Goal: Task Accomplishment & Management: Manage account settings

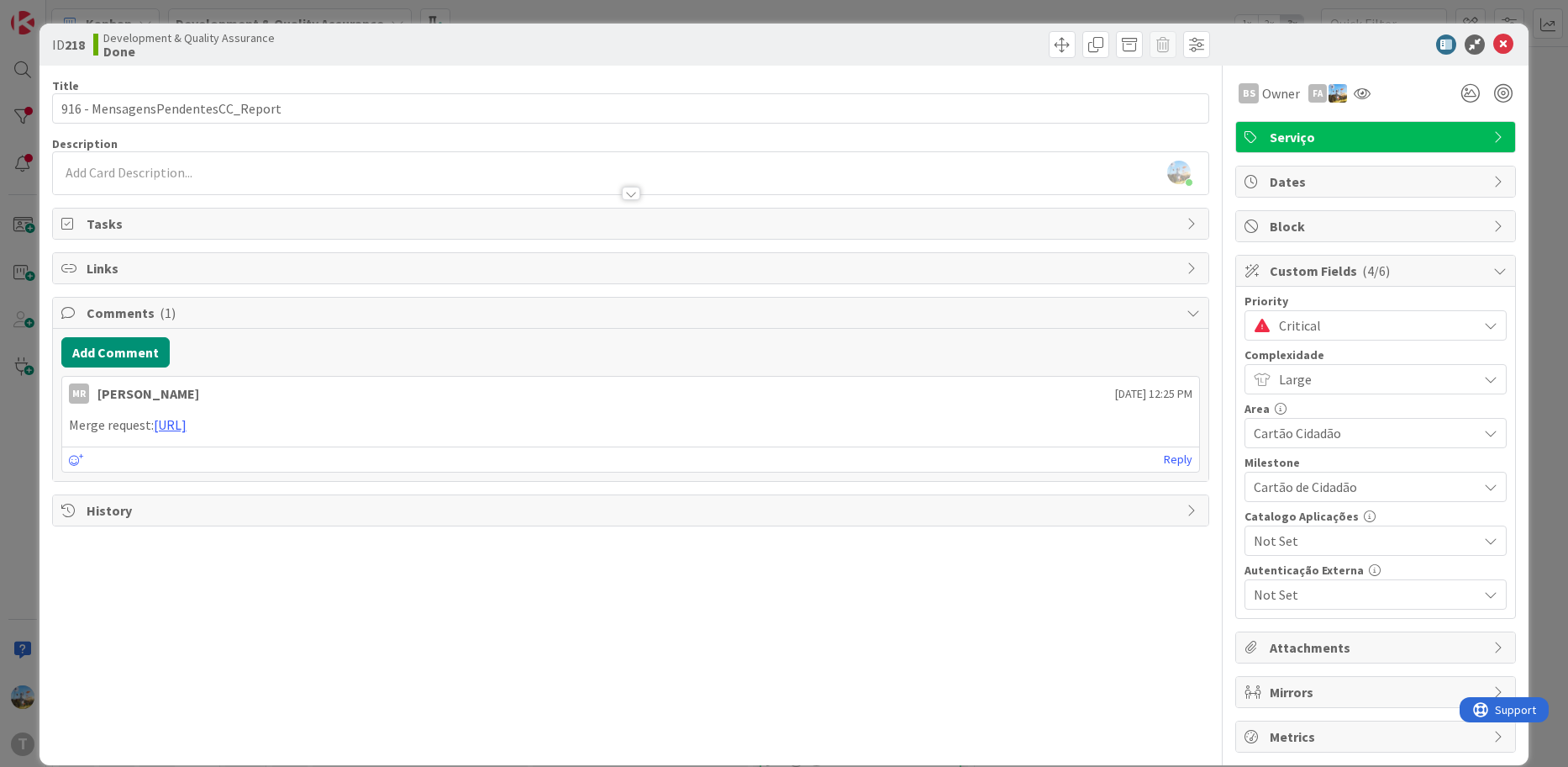
scroll to position [294, 0]
click at [1493, 47] on icon at bounding box center [1503, 45] width 20 height 20
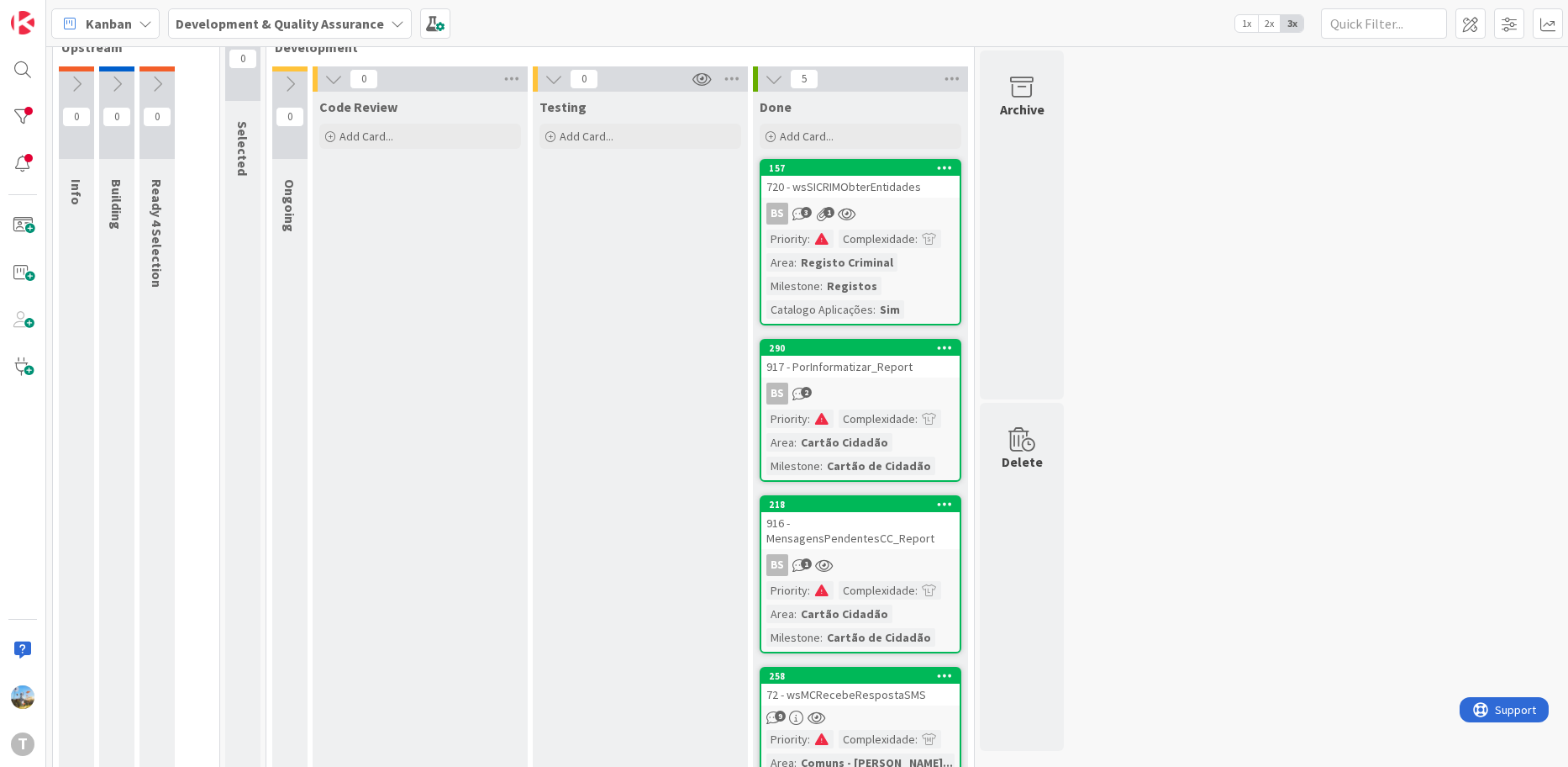
click at [904, 393] on div "BS 2" at bounding box center [860, 393] width 198 height 22
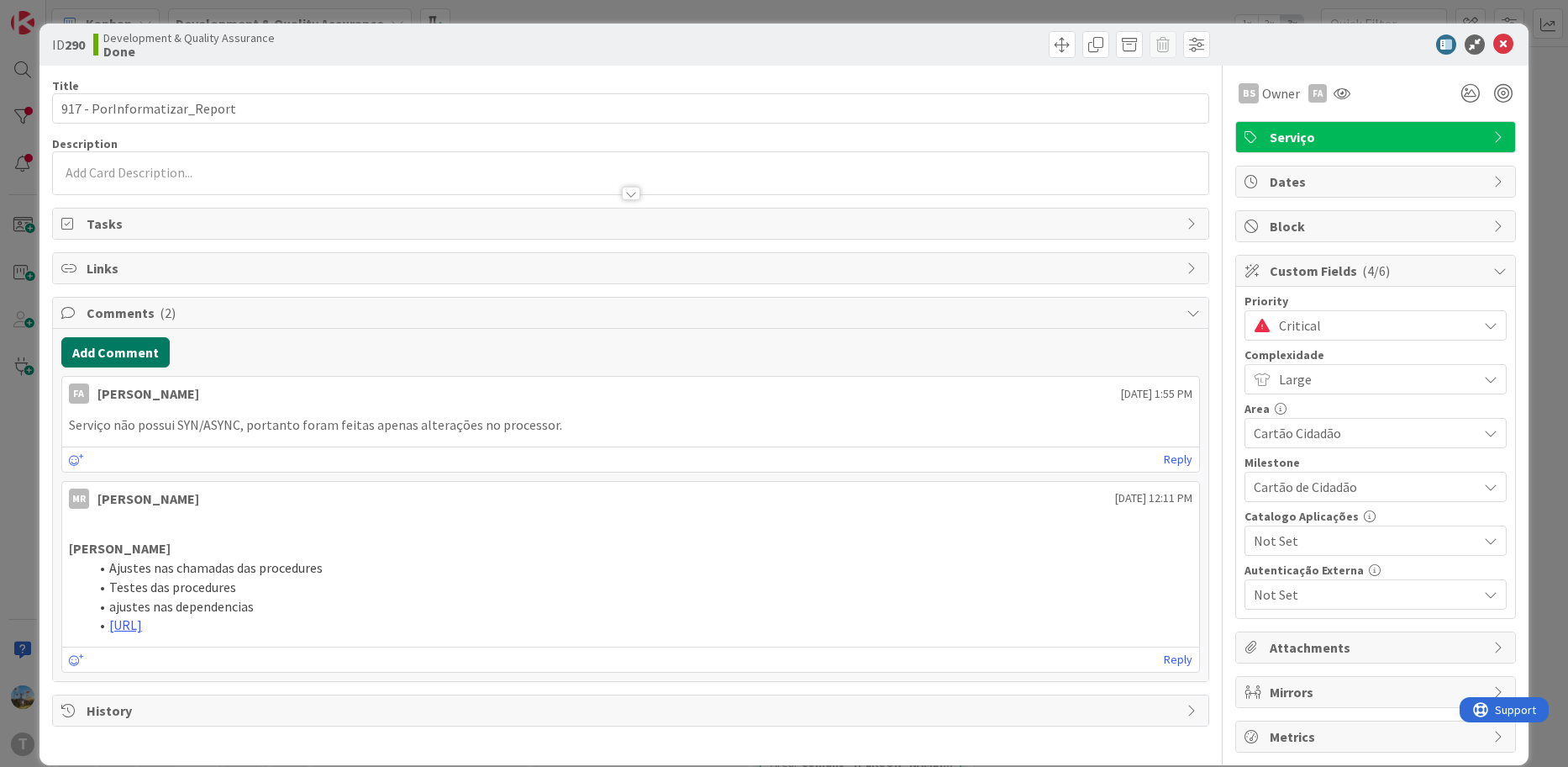
click at [134, 354] on button "Add Comment" at bounding box center [115, 352] width 108 height 30
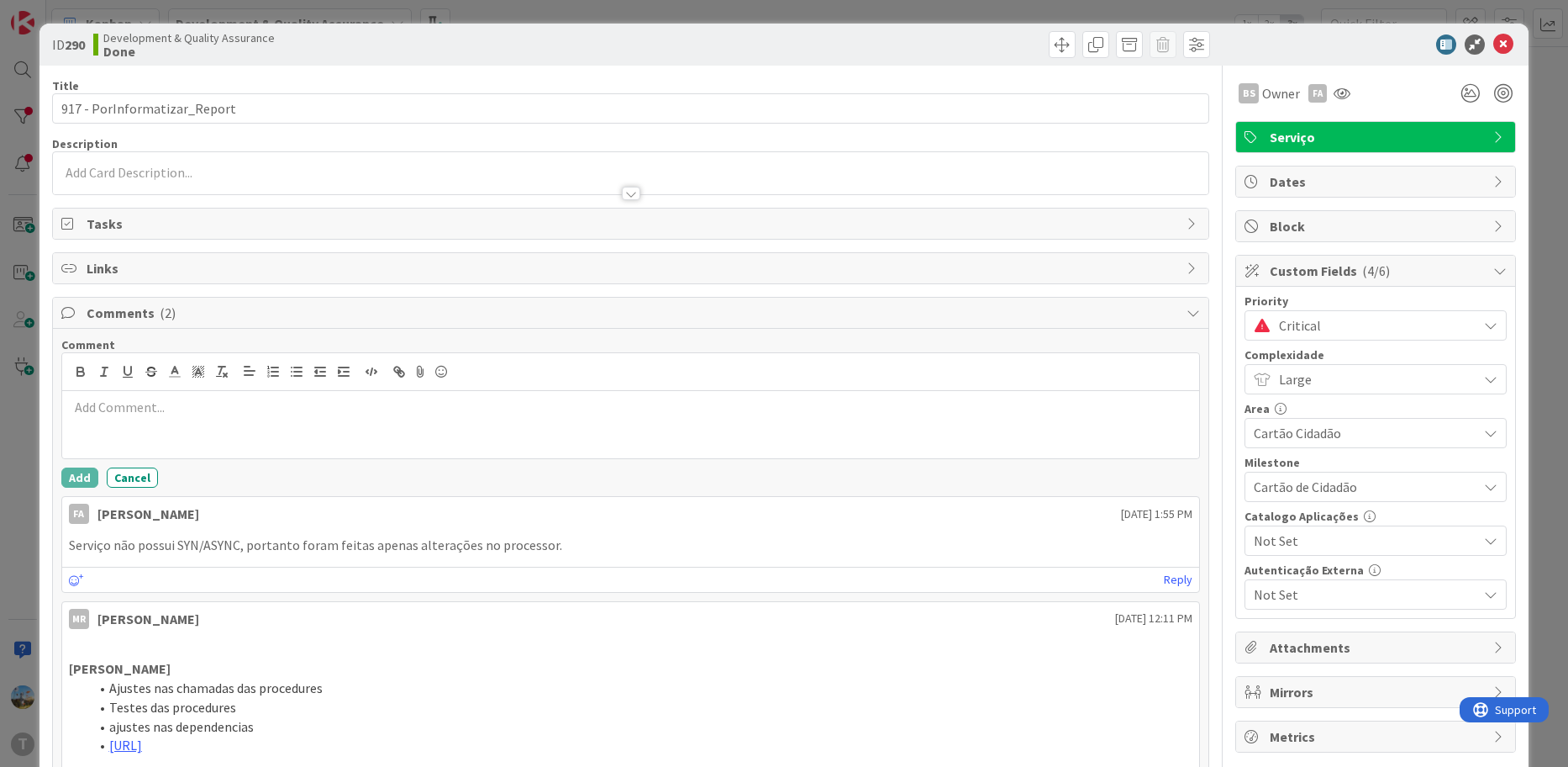
click at [270, 421] on div at bounding box center [630, 425] width 1138 height 67
click at [1286, 316] on span "Critical" at bounding box center [1374, 326] width 190 height 24
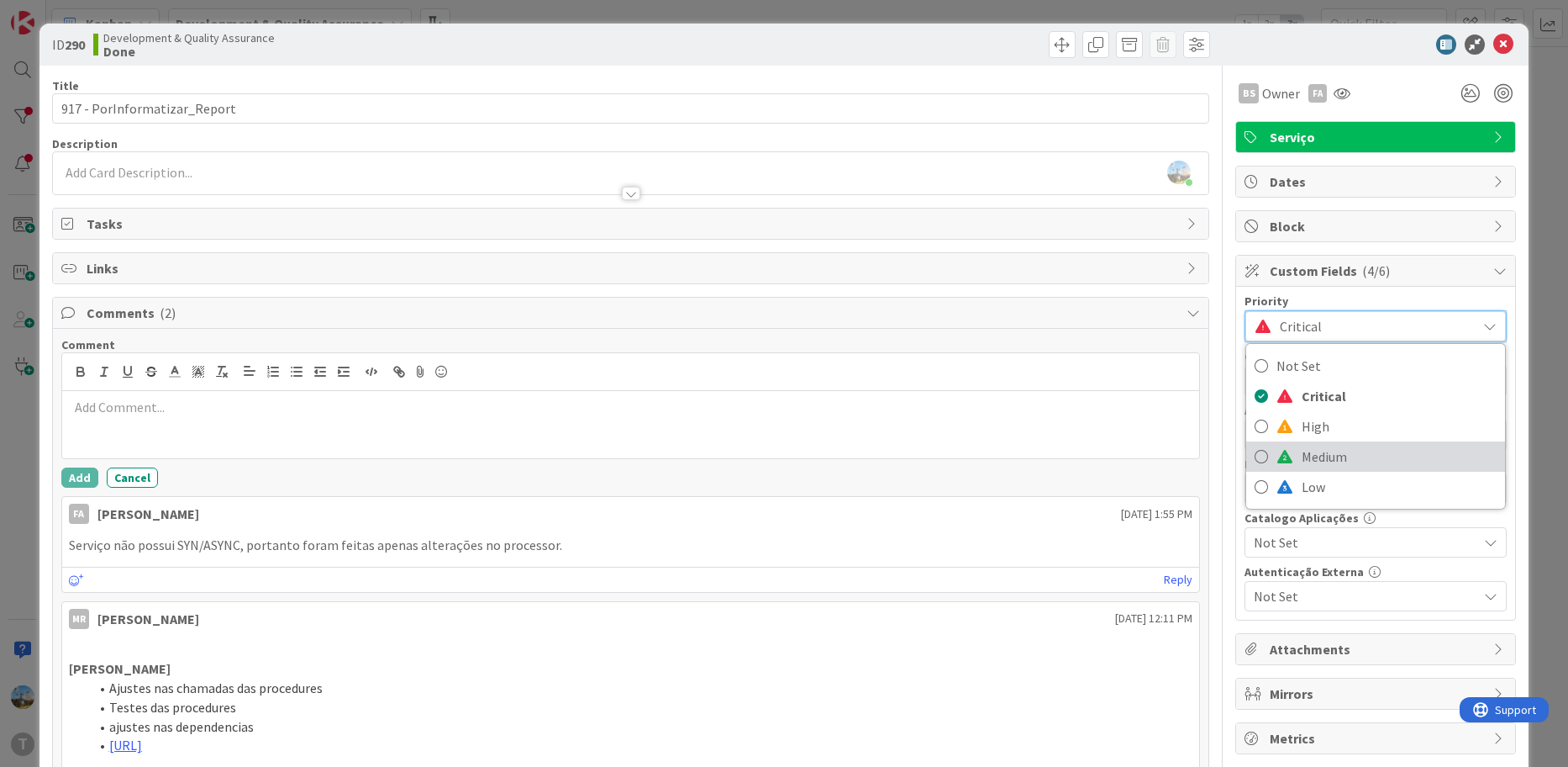
click at [1308, 446] on span "Medium" at bounding box center [1399, 457] width 195 height 25
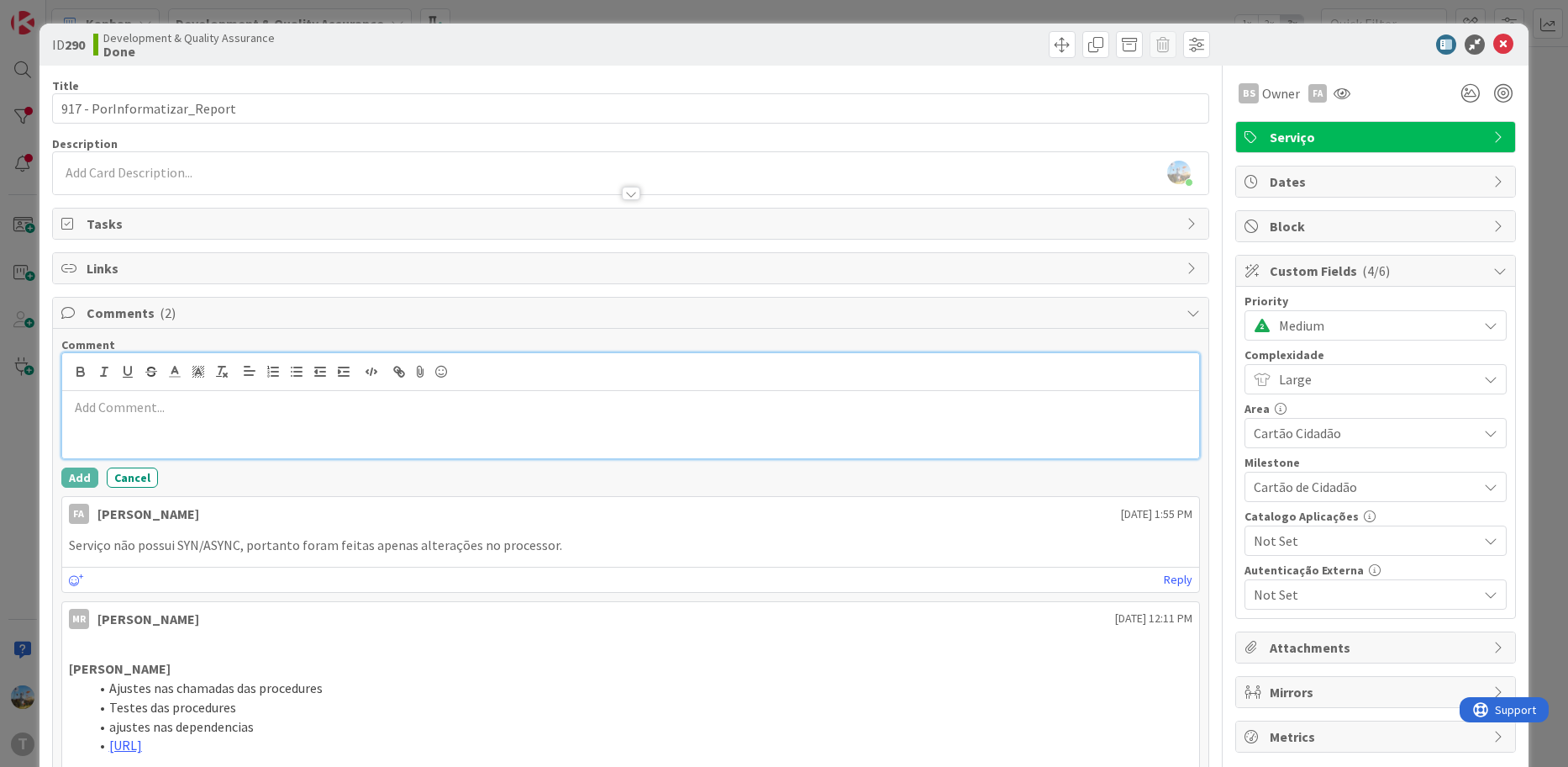
click at [855, 407] on p at bounding box center [631, 407] width 1124 height 19
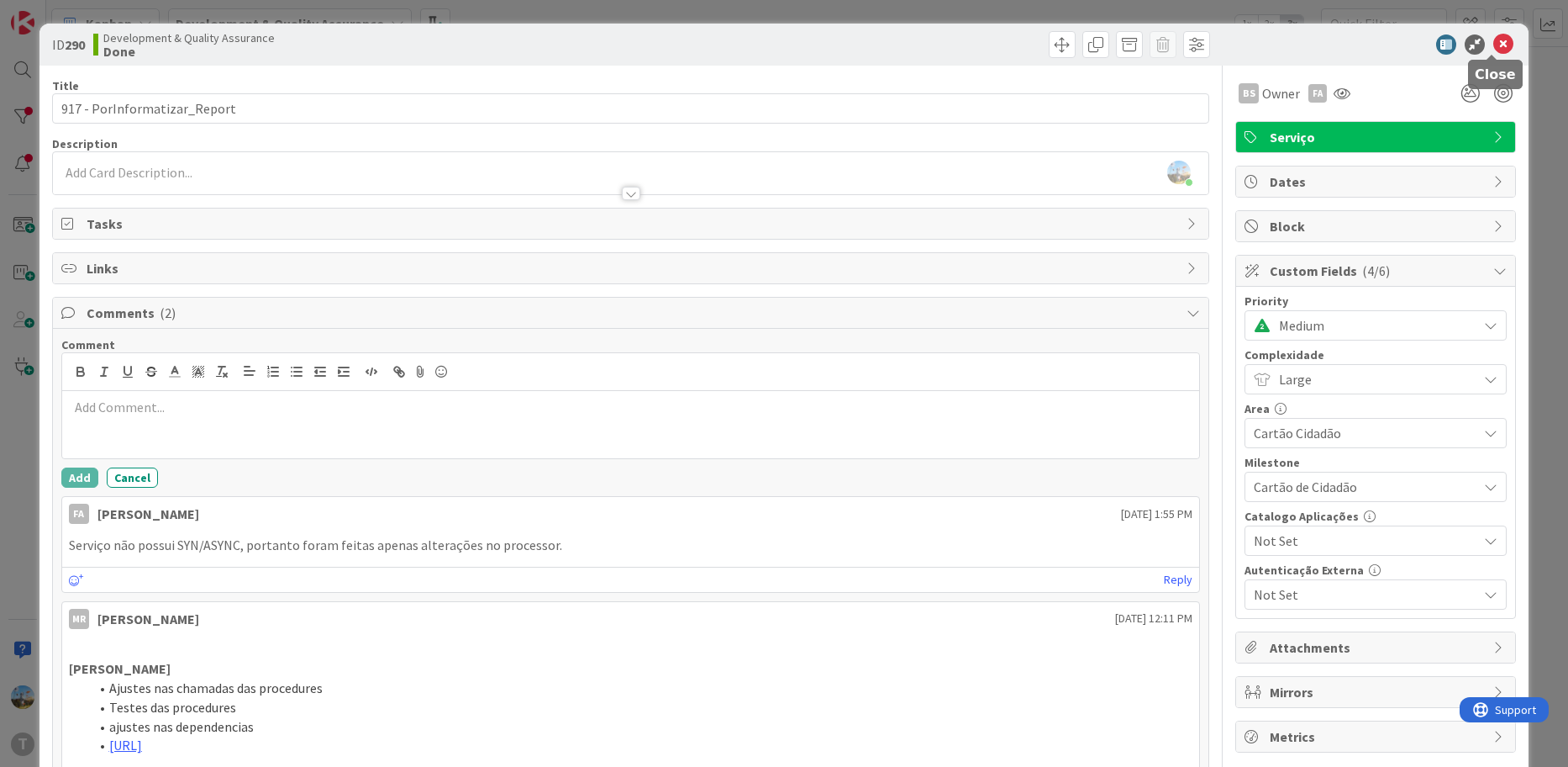
click at [1493, 45] on icon at bounding box center [1503, 45] width 20 height 20
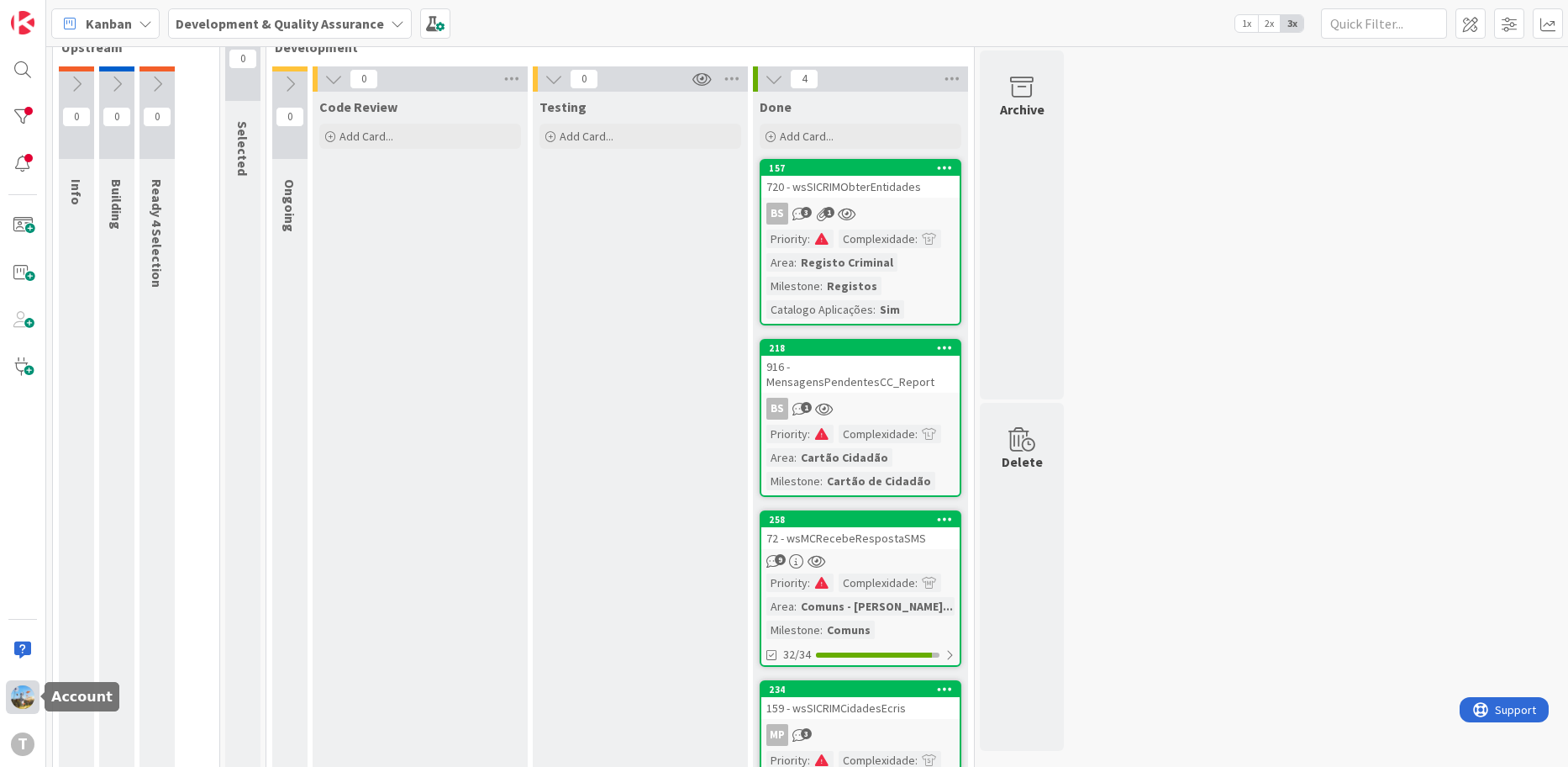
click at [25, 692] on img at bounding box center [23, 697] width 24 height 24
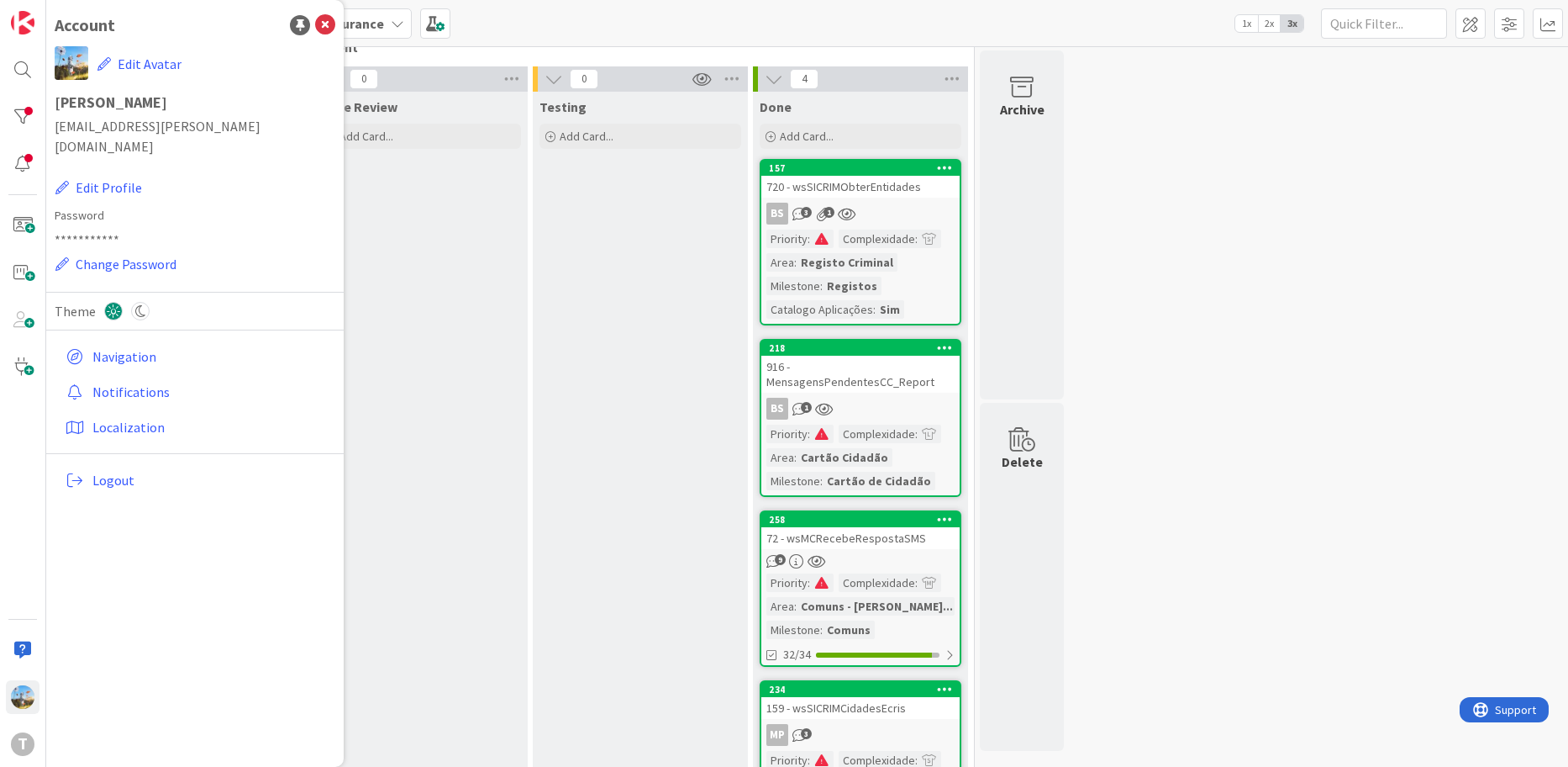
click at [660, 374] on div "Testing Add Card..." at bounding box center [640, 476] width 216 height 769
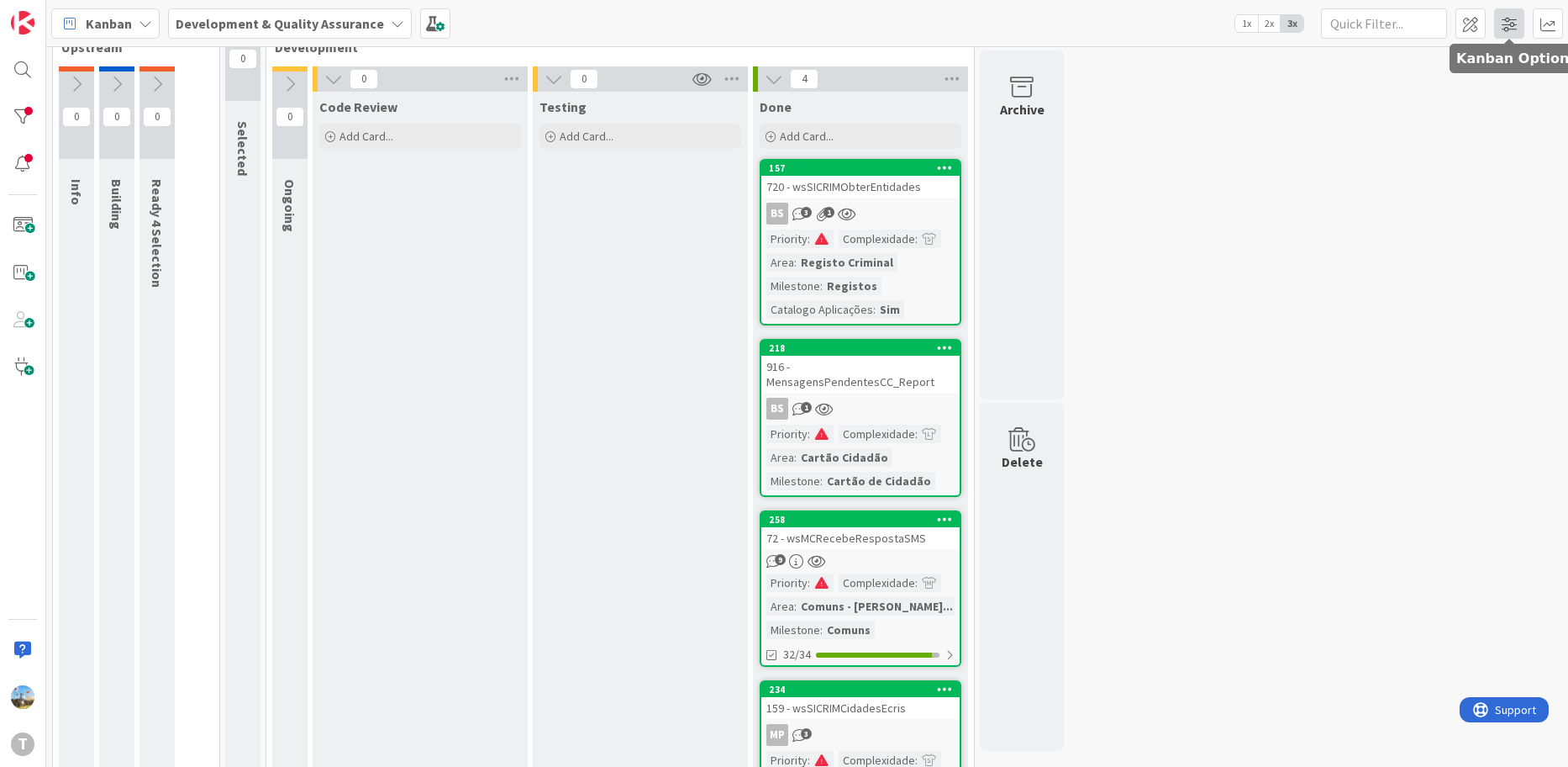
click at [1502, 24] on span at bounding box center [1509, 23] width 30 height 30
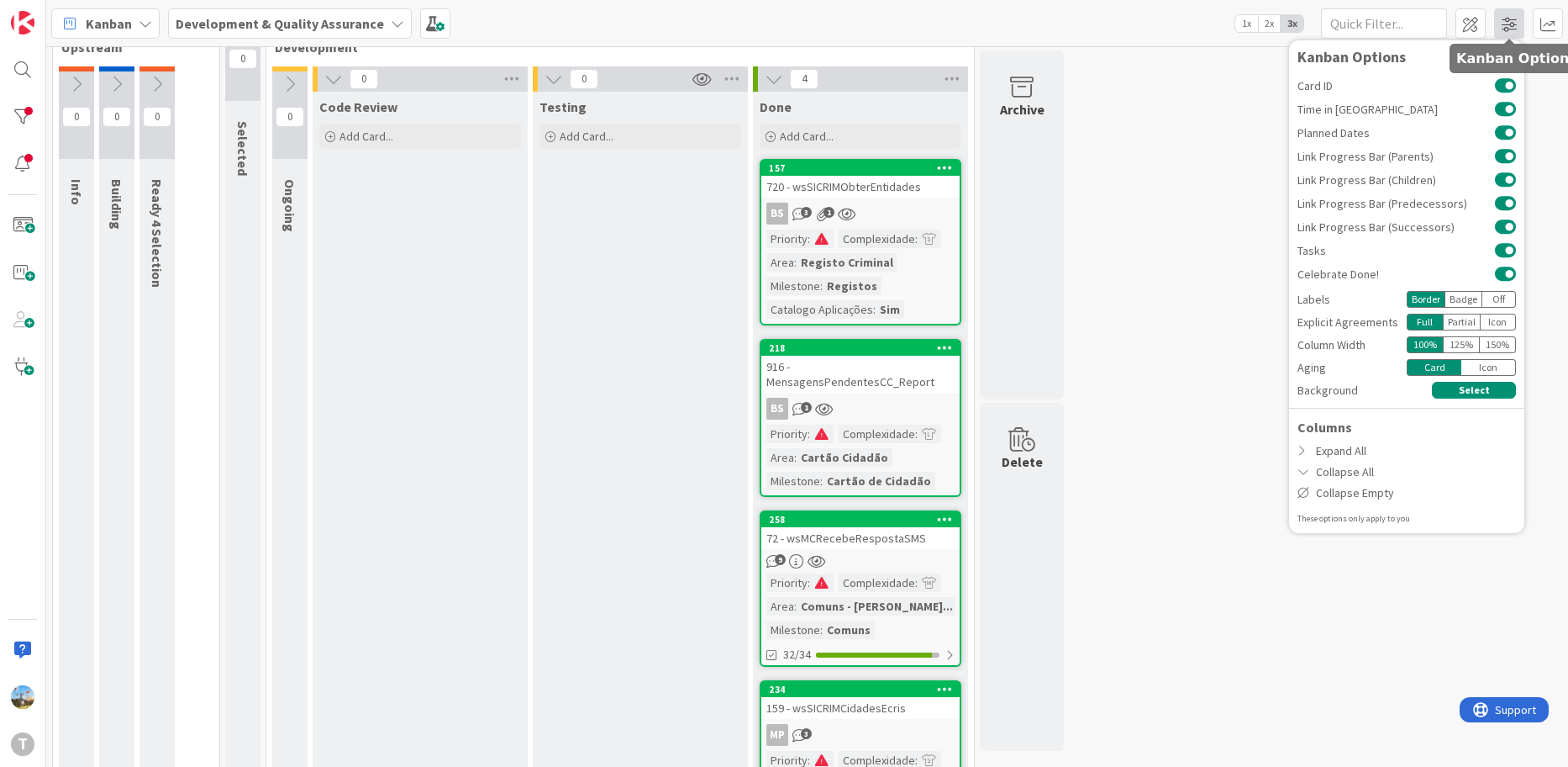
click at [1502, 24] on span at bounding box center [1509, 23] width 30 height 30
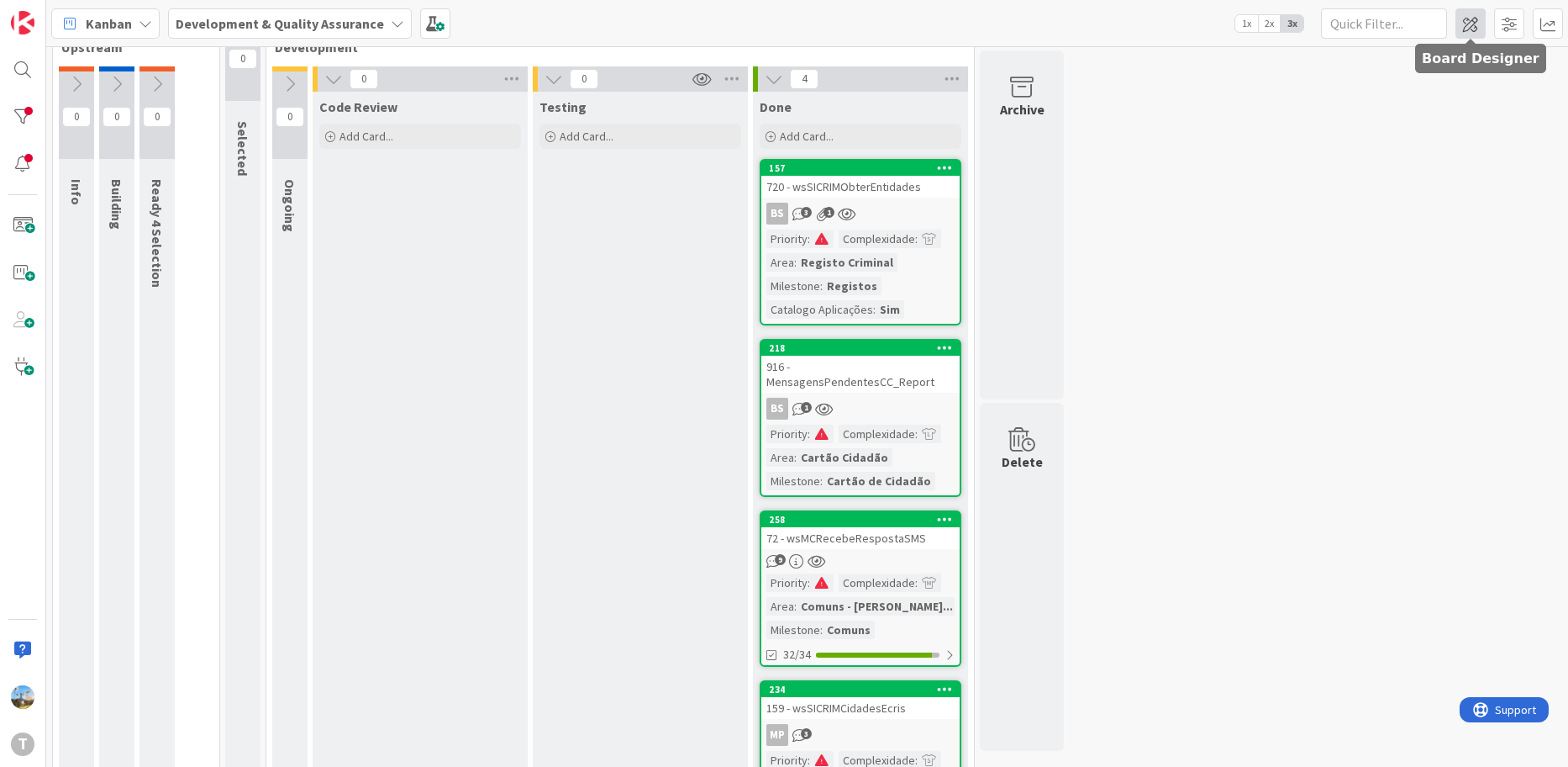
click at [1470, 20] on span at bounding box center [1471, 23] width 30 height 30
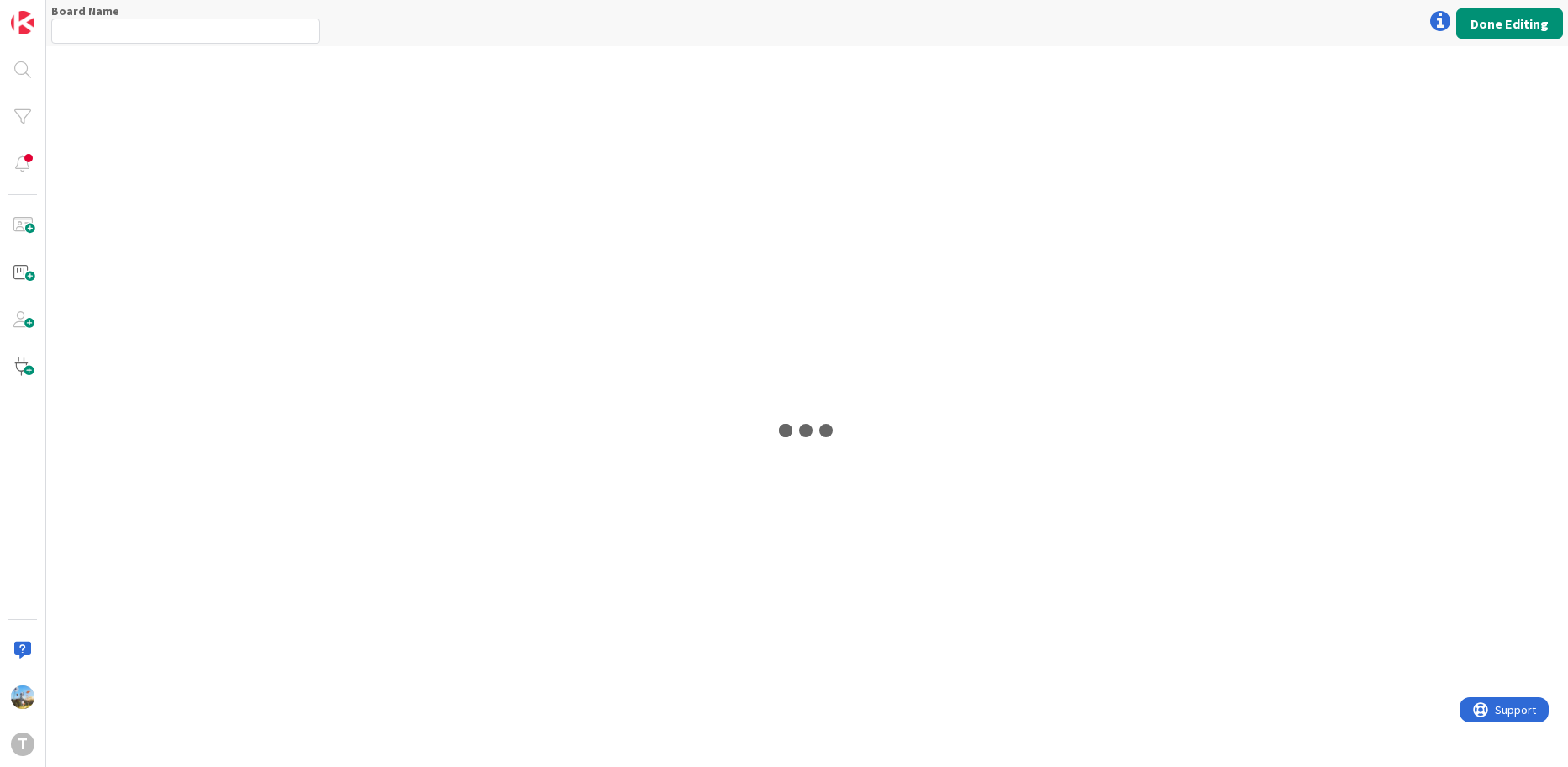
type input "Development & Quality Assurance"
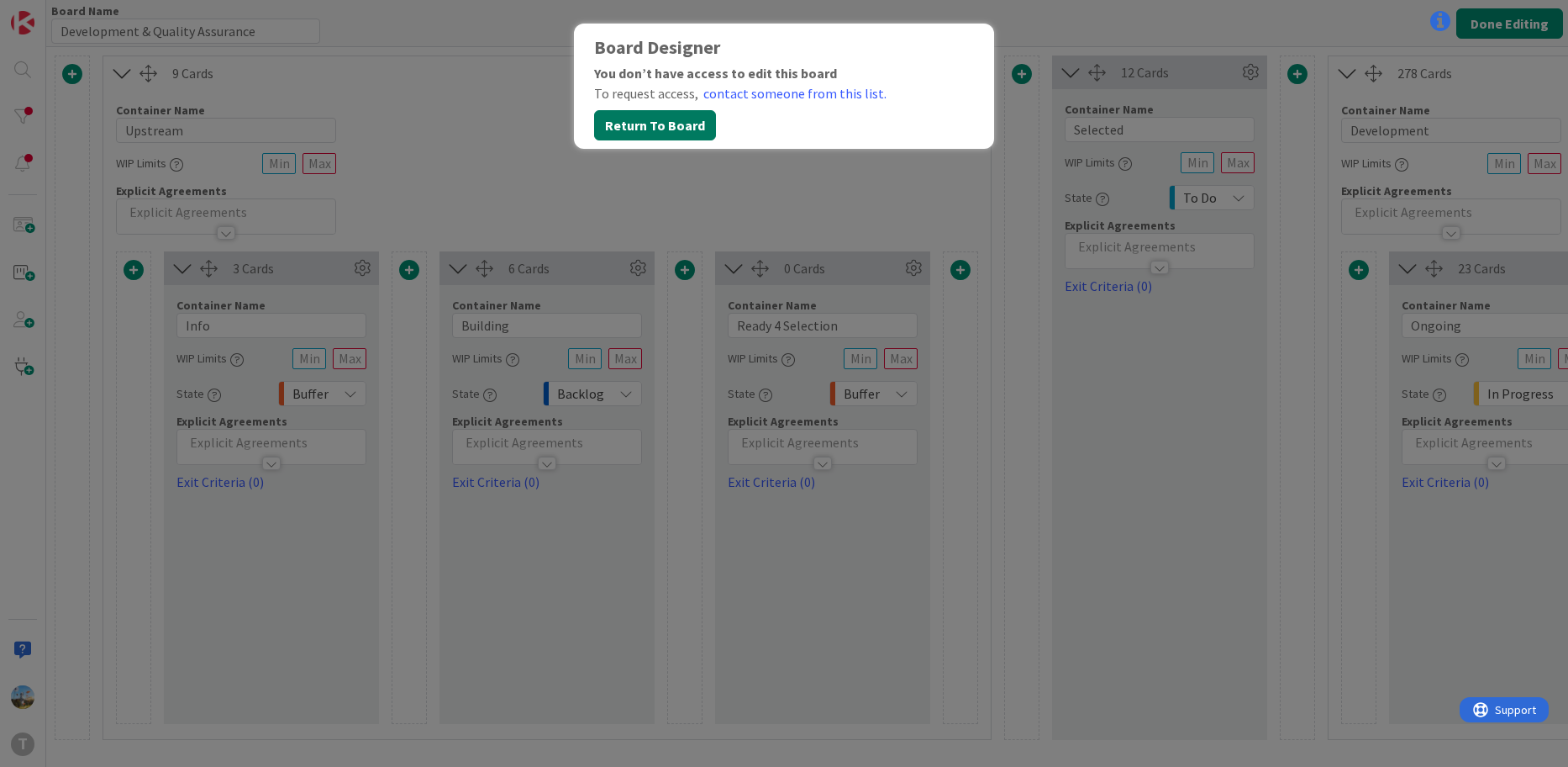
click at [684, 128] on button "Return To Board" at bounding box center [655, 125] width 122 height 30
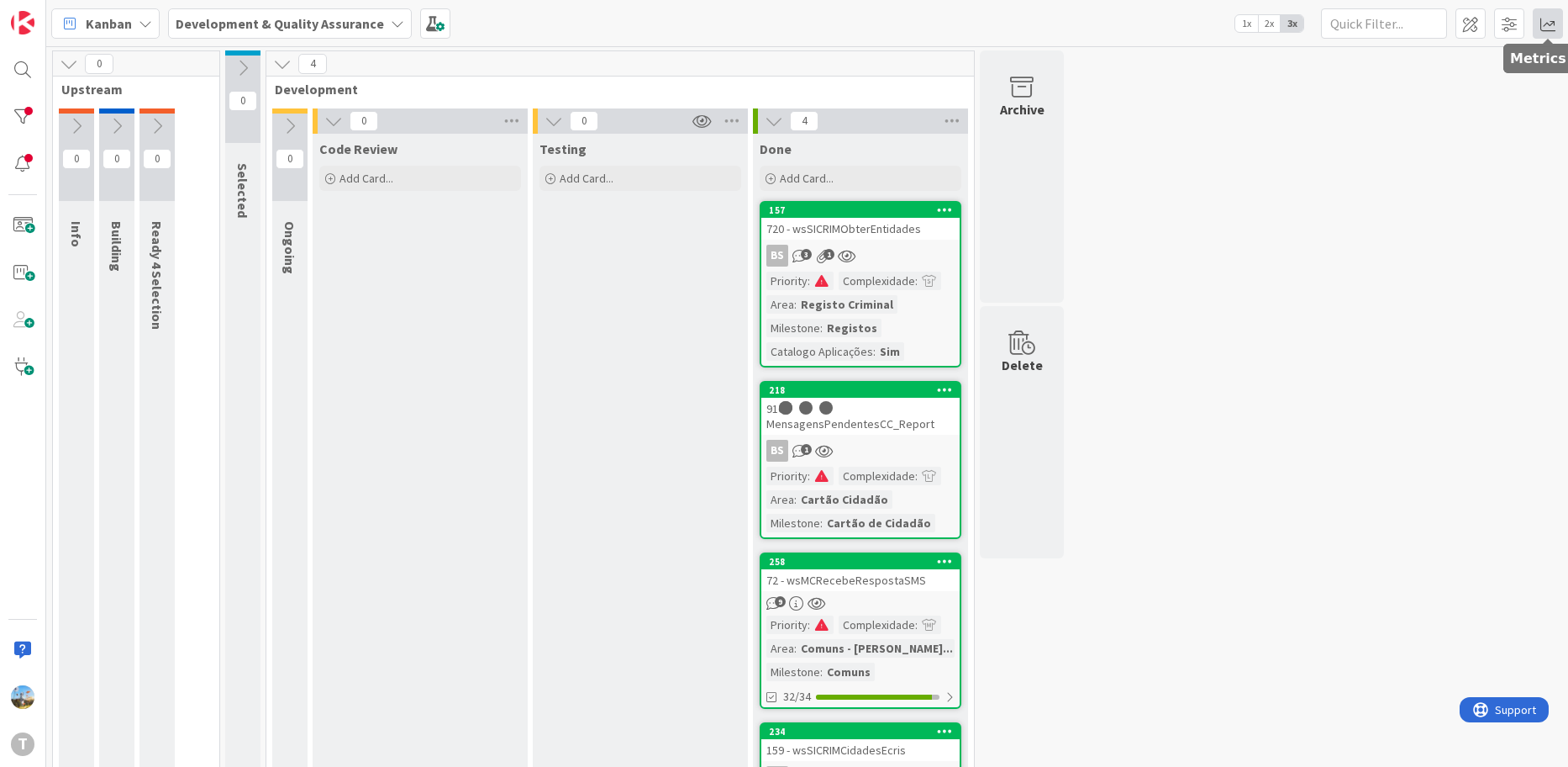
click at [1546, 25] on span at bounding box center [1548, 23] width 30 height 30
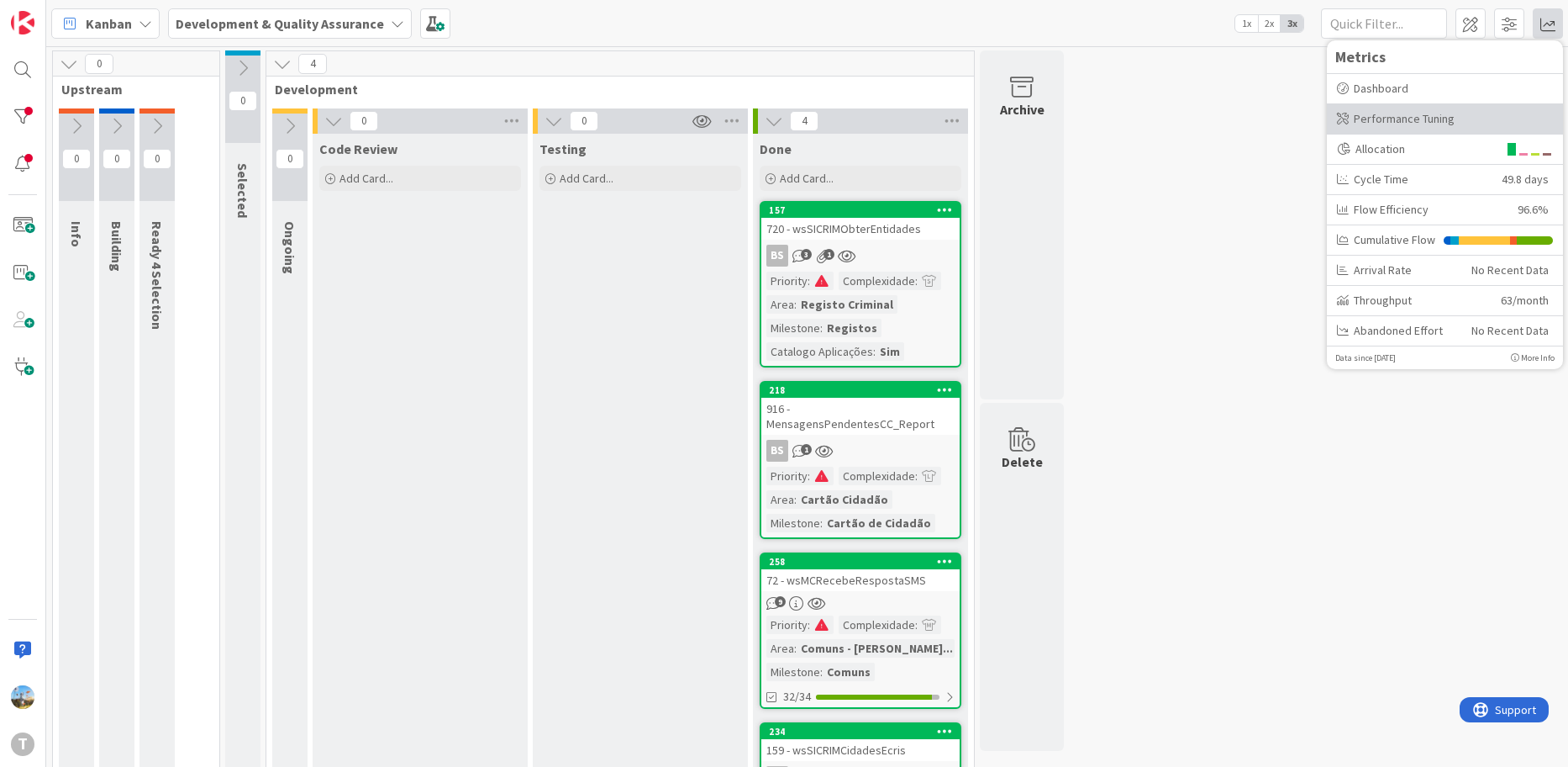
click at [1452, 113] on div "Performance Tuning" at bounding box center [1444, 118] width 216 height 17
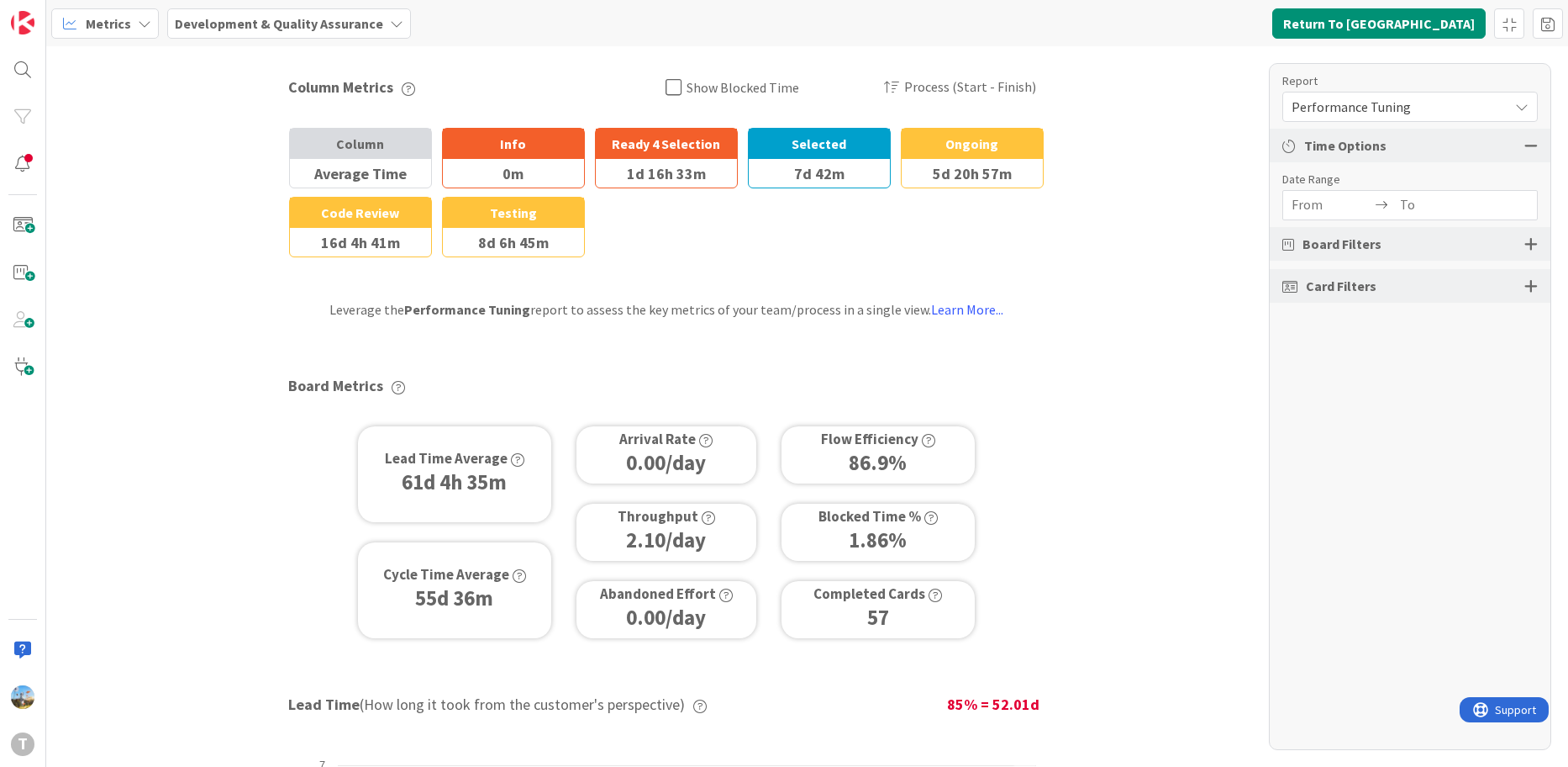
click at [1530, 285] on div at bounding box center [1531, 286] width 14 height 15
click at [1503, 344] on div "All (22/22)" at bounding box center [1410, 346] width 254 height 30
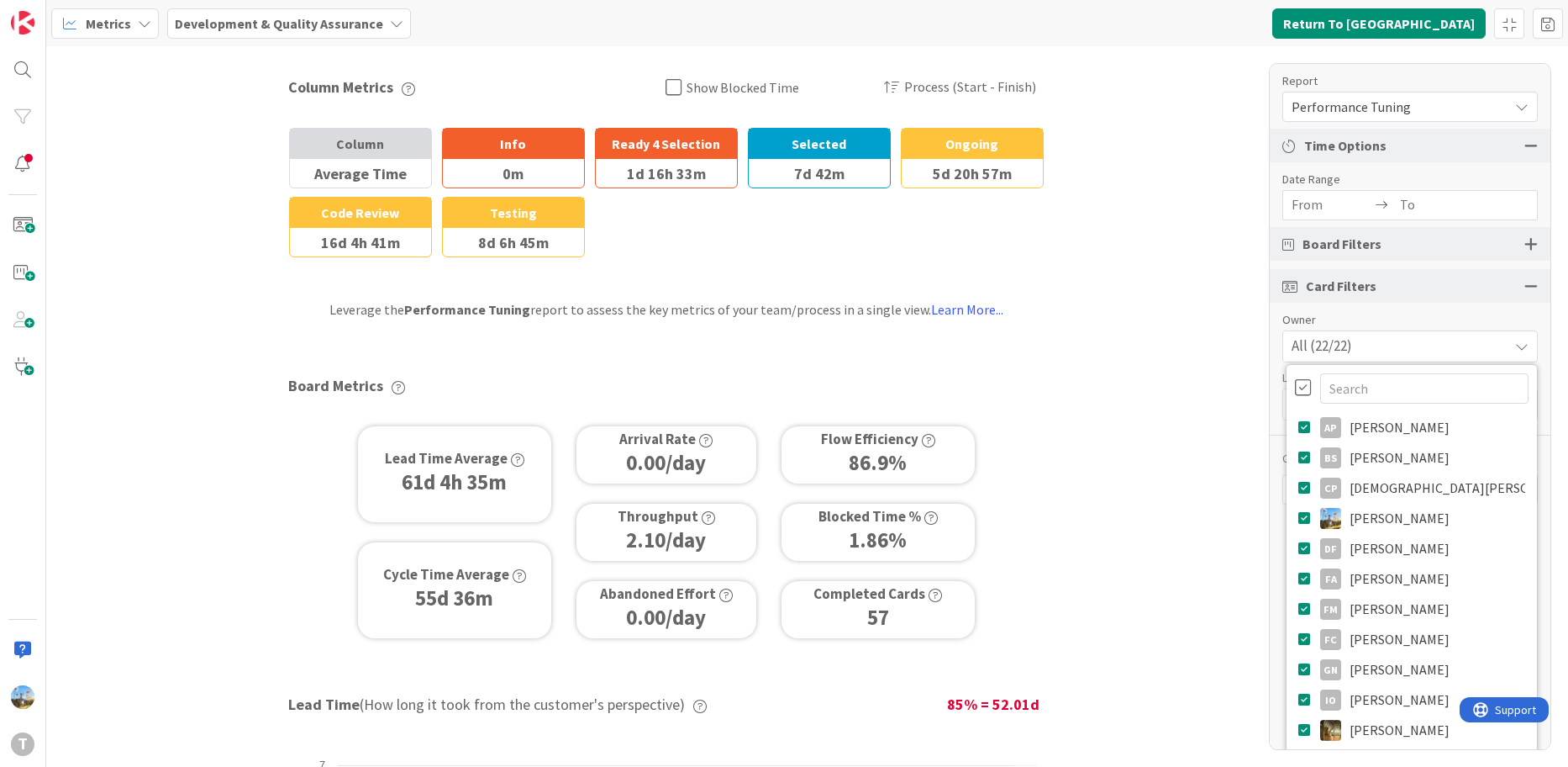
click at [1295, 392] on div at bounding box center [1303, 388] width 16 height 18
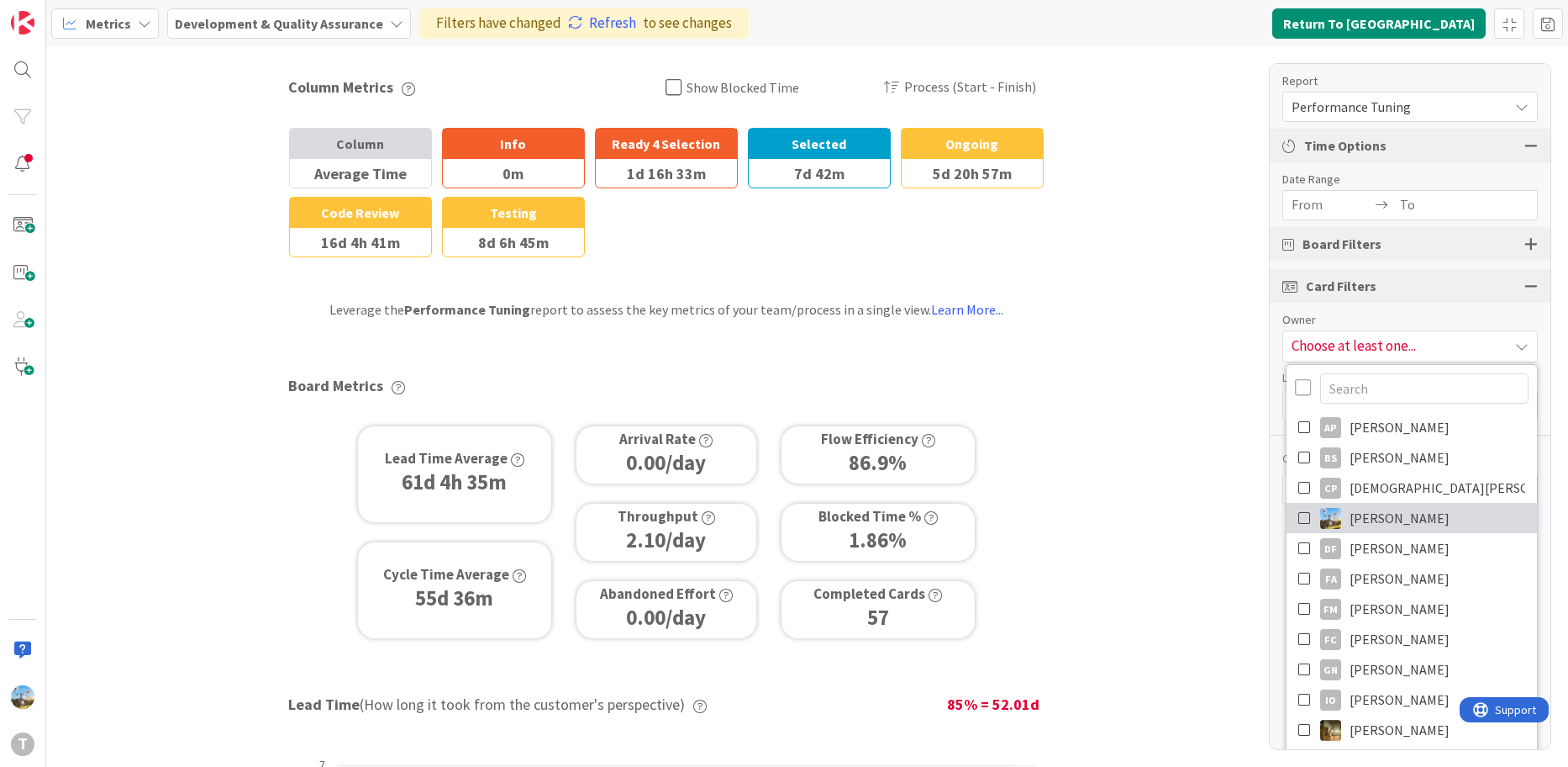
click at [1365, 514] on span "[PERSON_NAME]" at bounding box center [1400, 518] width 100 height 25
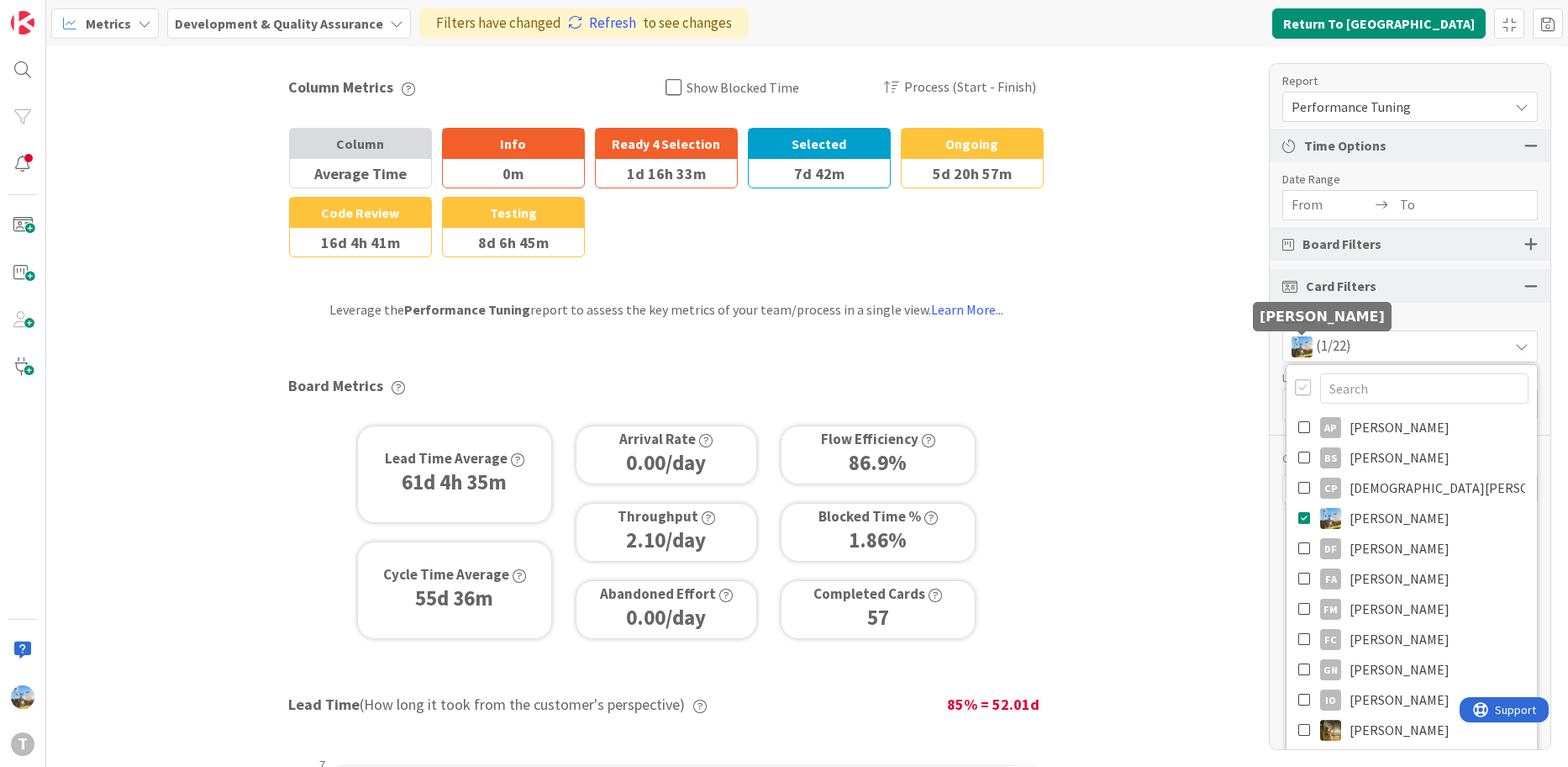
click at [1379, 342] on div "(1/22)" at bounding box center [1410, 346] width 254 height 30
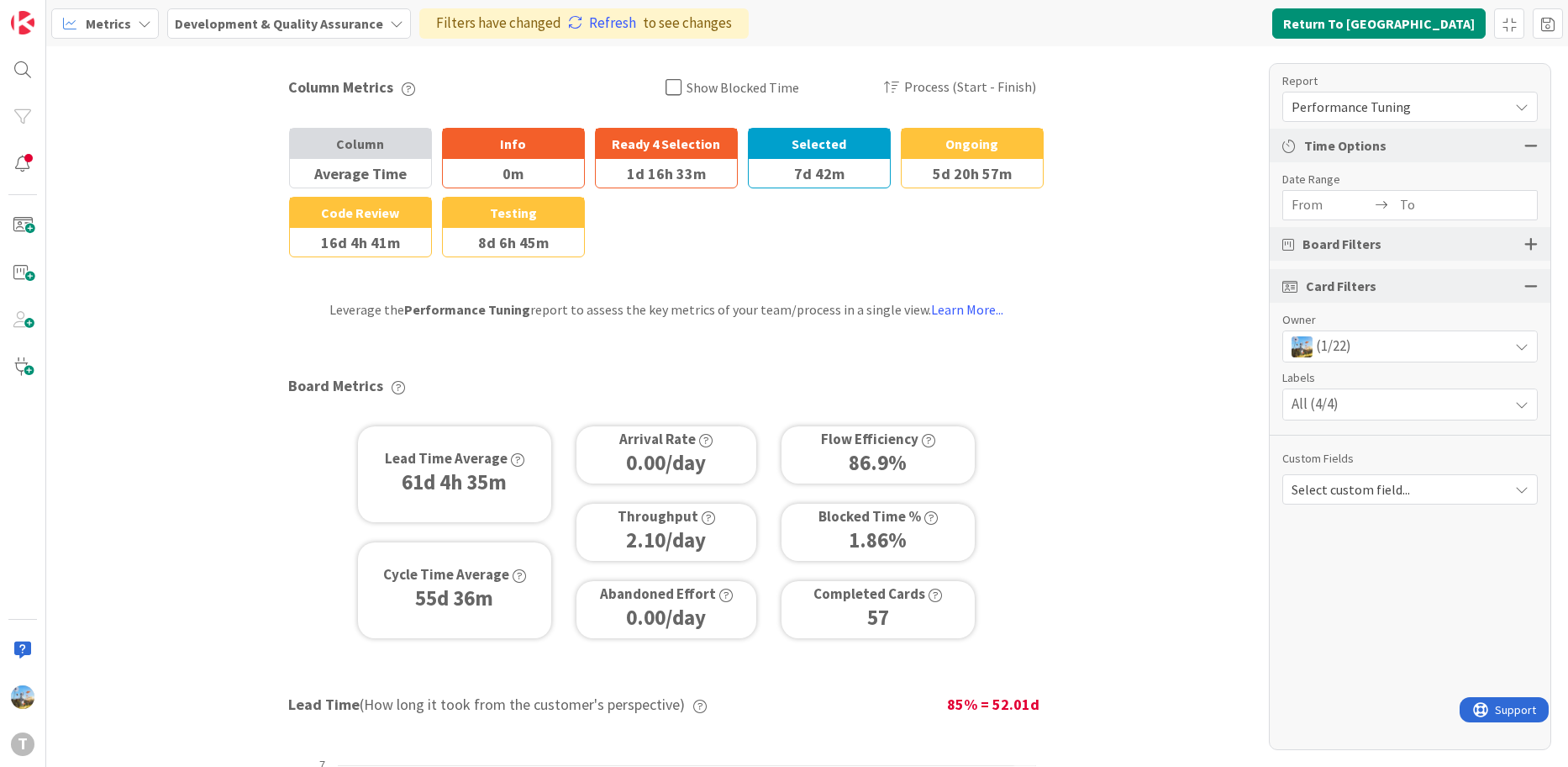
click at [1475, 343] on div "(1/22)" at bounding box center [1410, 346] width 254 height 30
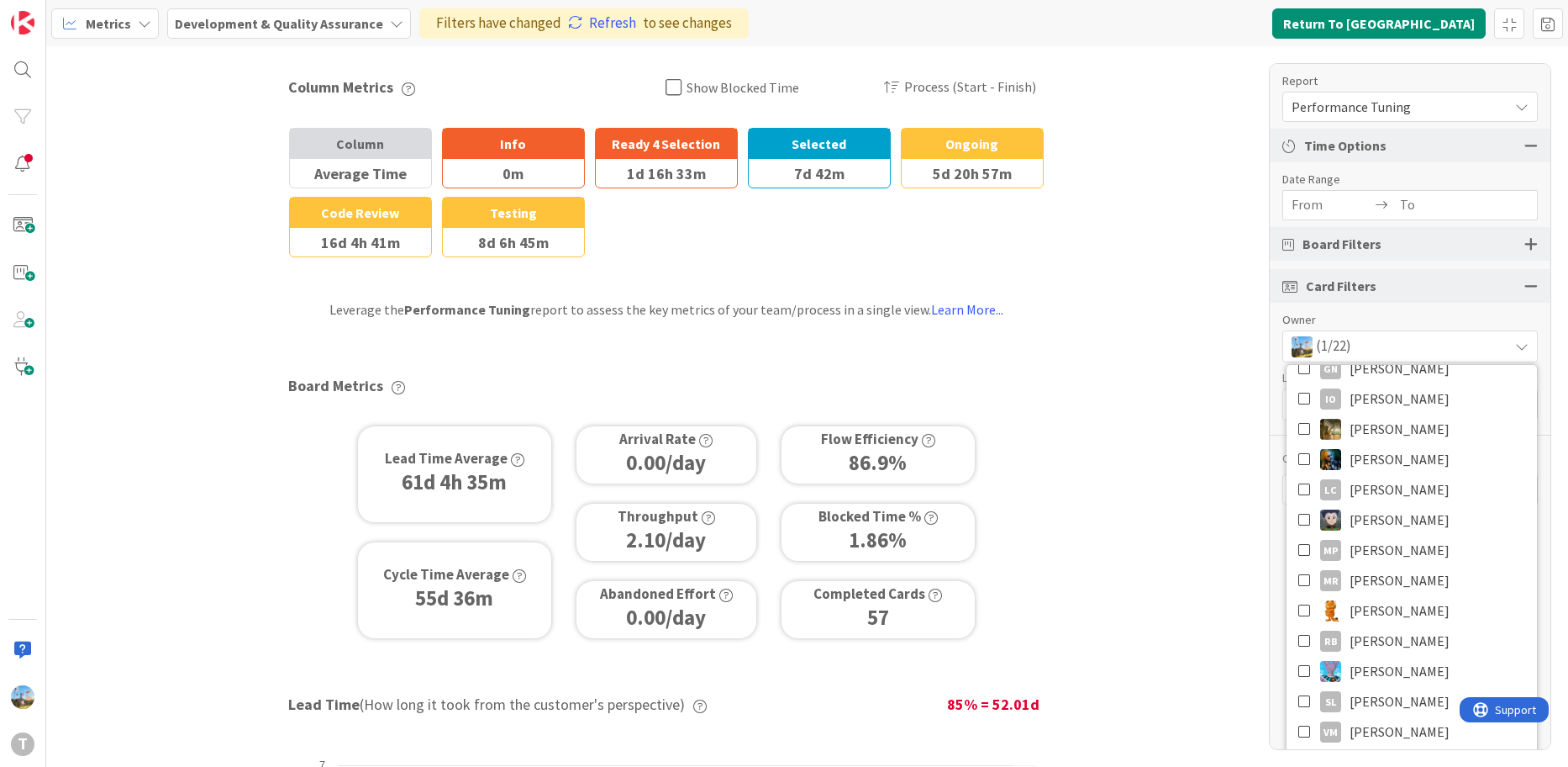
click at [1392, 350] on div "(1/22)" at bounding box center [1410, 346] width 254 height 30
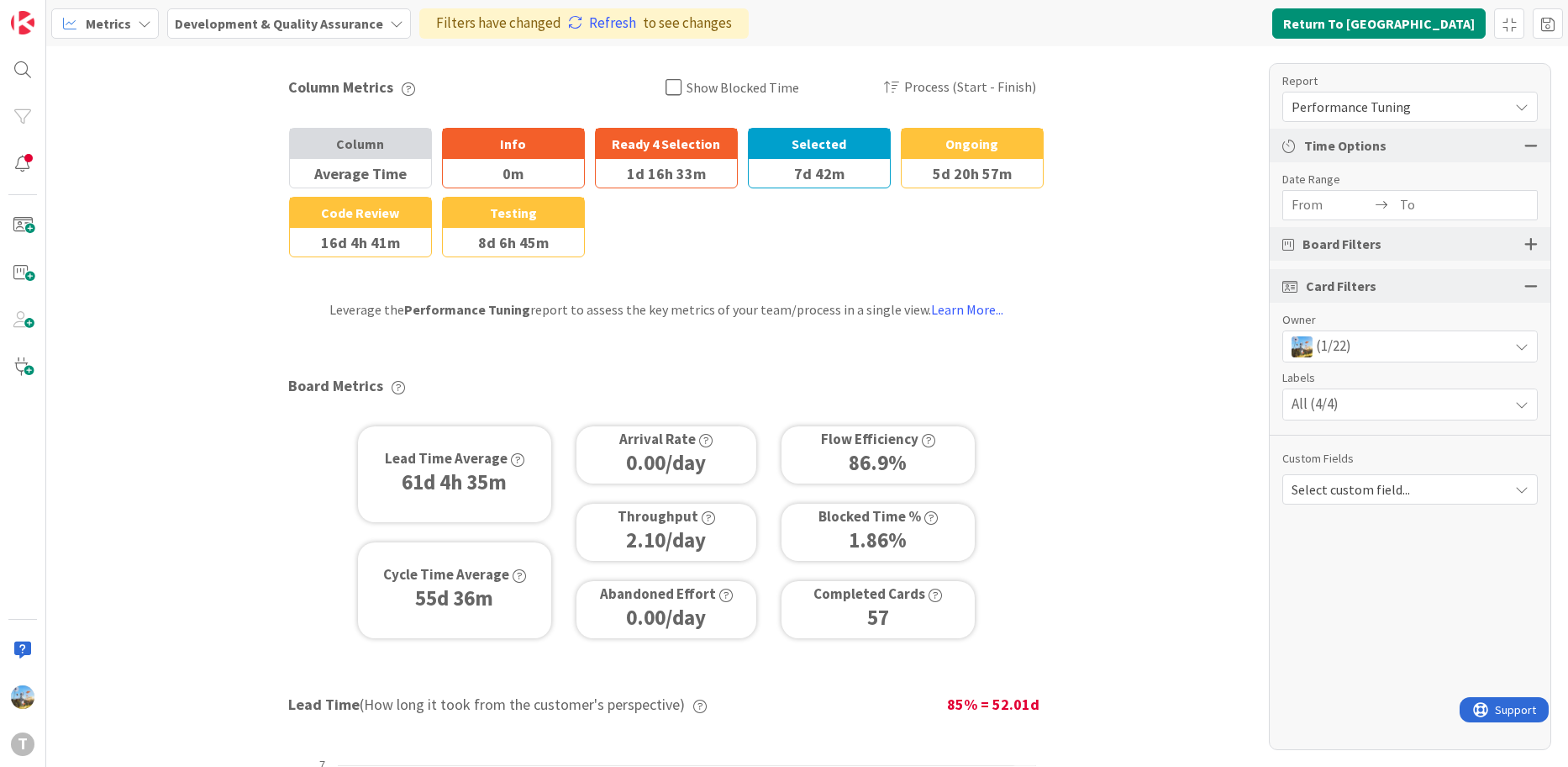
click at [1442, 402] on div "All (4/4)" at bounding box center [1410, 404] width 254 height 30
click at [1403, 489] on span "Select custom field..." at bounding box center [1395, 489] width 208 height 24
click at [1405, 527] on span "Priority" at bounding box center [1408, 529] width 234 height 25
click at [1404, 548] on span "Select custom field..." at bounding box center [1395, 548] width 208 height 24
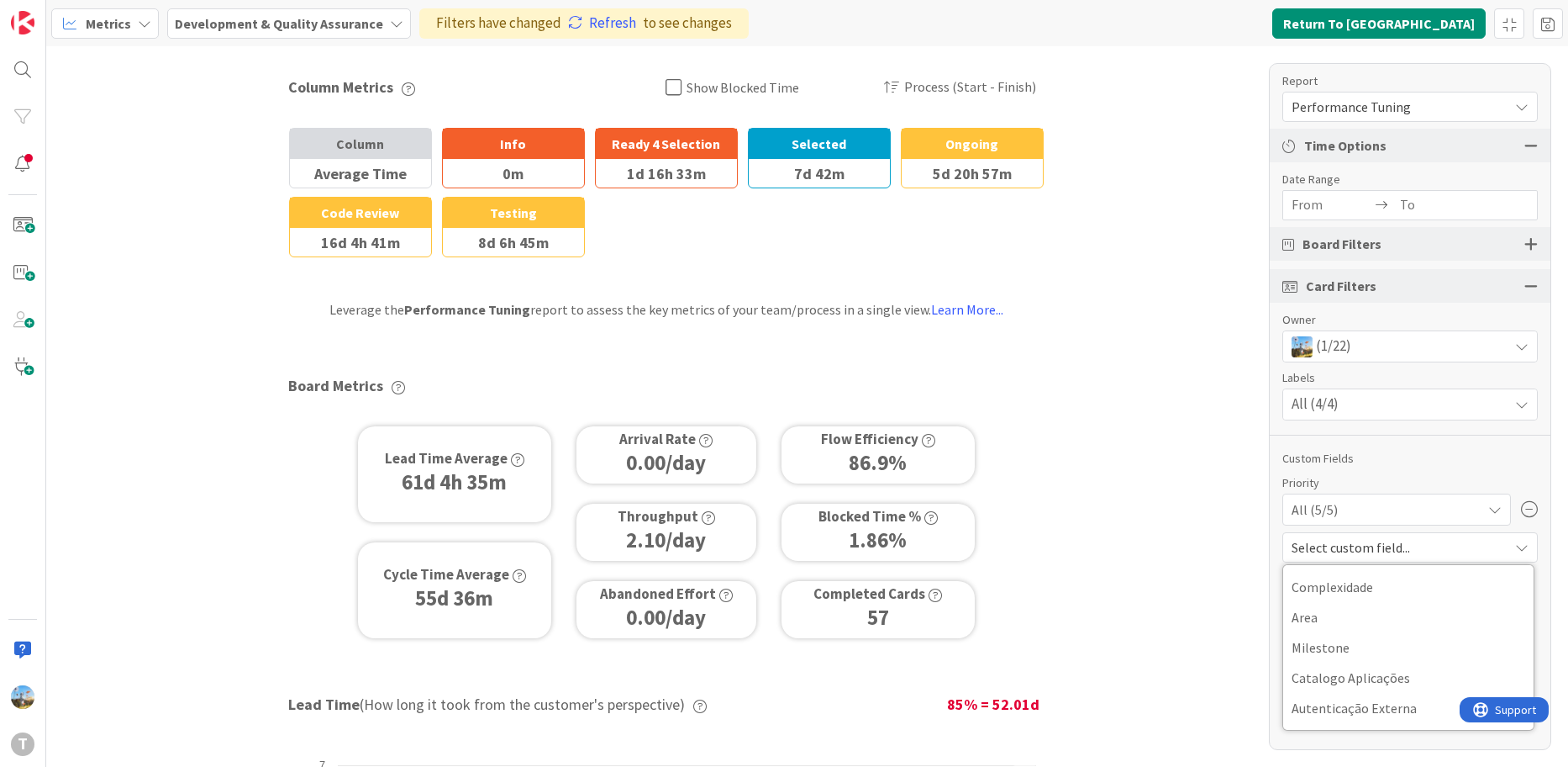
drag, startPoint x: 1224, startPoint y: 574, endPoint x: 1239, endPoint y: 570, distance: 15.5
click at [1224, 574] on div "Column Metrics Show Blocked Time Process (Start - Finish) Column Average Time B…" at bounding box center [808, 407] width 1523 height 721
click at [1528, 549] on icon at bounding box center [1522, 547] width 14 height 14
click at [1516, 549] on icon at bounding box center [1522, 547] width 14 height 14
click at [1489, 507] on icon at bounding box center [1495, 510] width 14 height 14
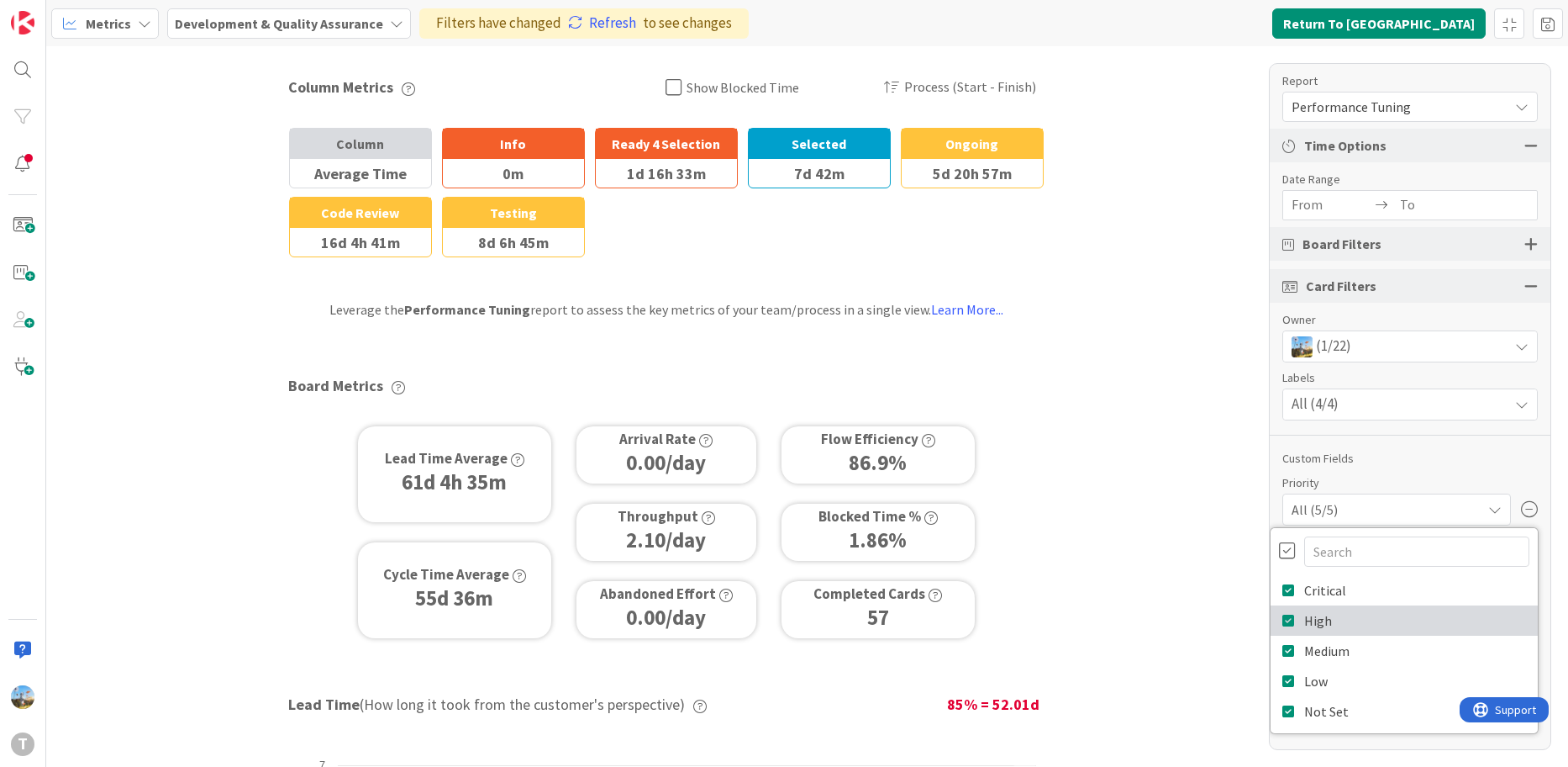
click at [1312, 620] on span "High" at bounding box center [1318, 621] width 27 height 25
click at [1318, 651] on span "Medium" at bounding box center [1327, 651] width 45 height 25
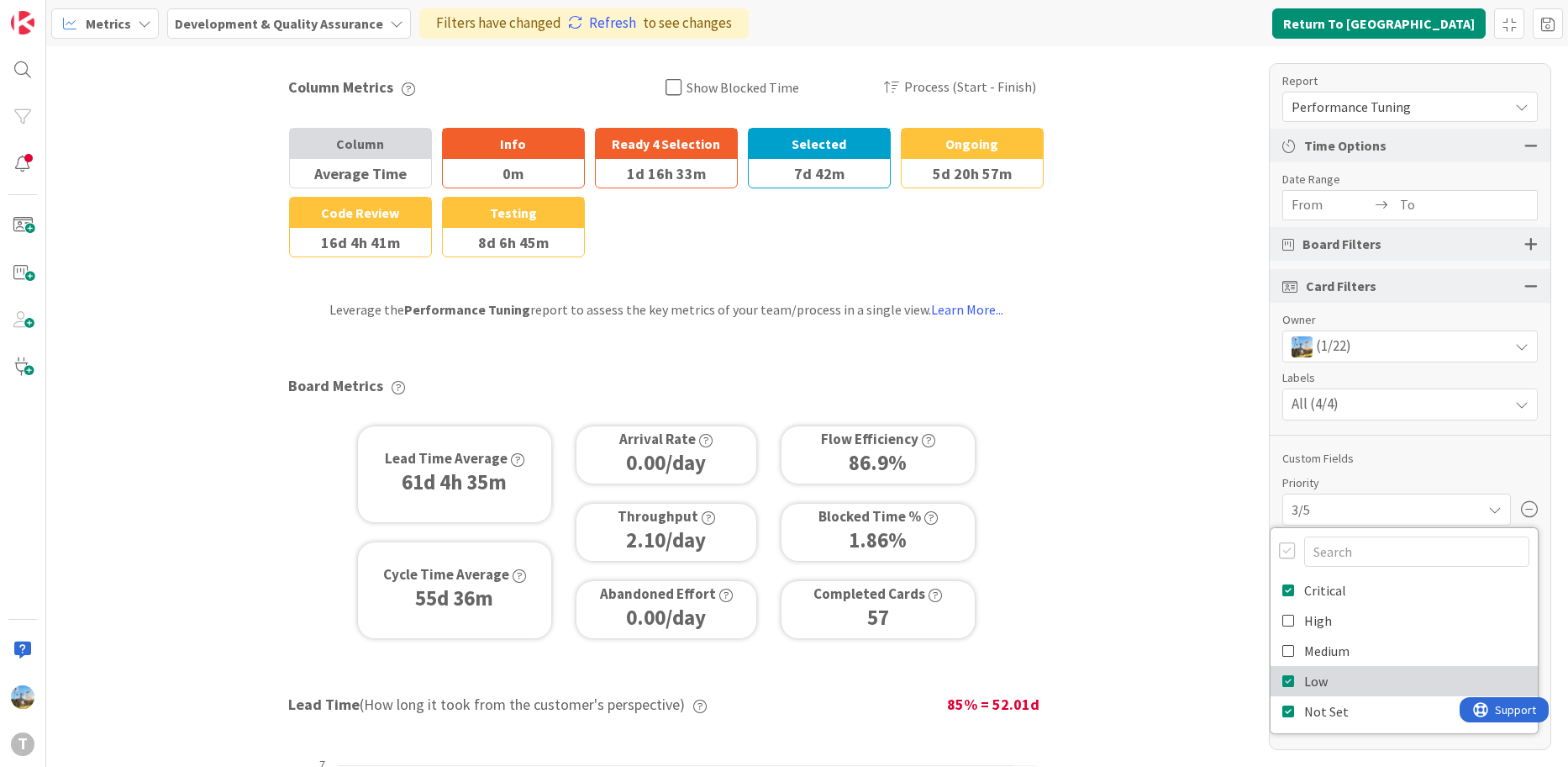
click at [1319, 681] on span "Low" at bounding box center [1316, 681] width 24 height 25
click at [1320, 709] on span "Not Set" at bounding box center [1326, 711] width 45 height 25
click at [1177, 621] on div "Column Metrics Show Blocked Time Process (Start - Finish) Column Average Time B…" at bounding box center [808, 407] width 1523 height 721
click at [1417, 97] on span "Performance Tuning" at bounding box center [1395, 106] width 208 height 24
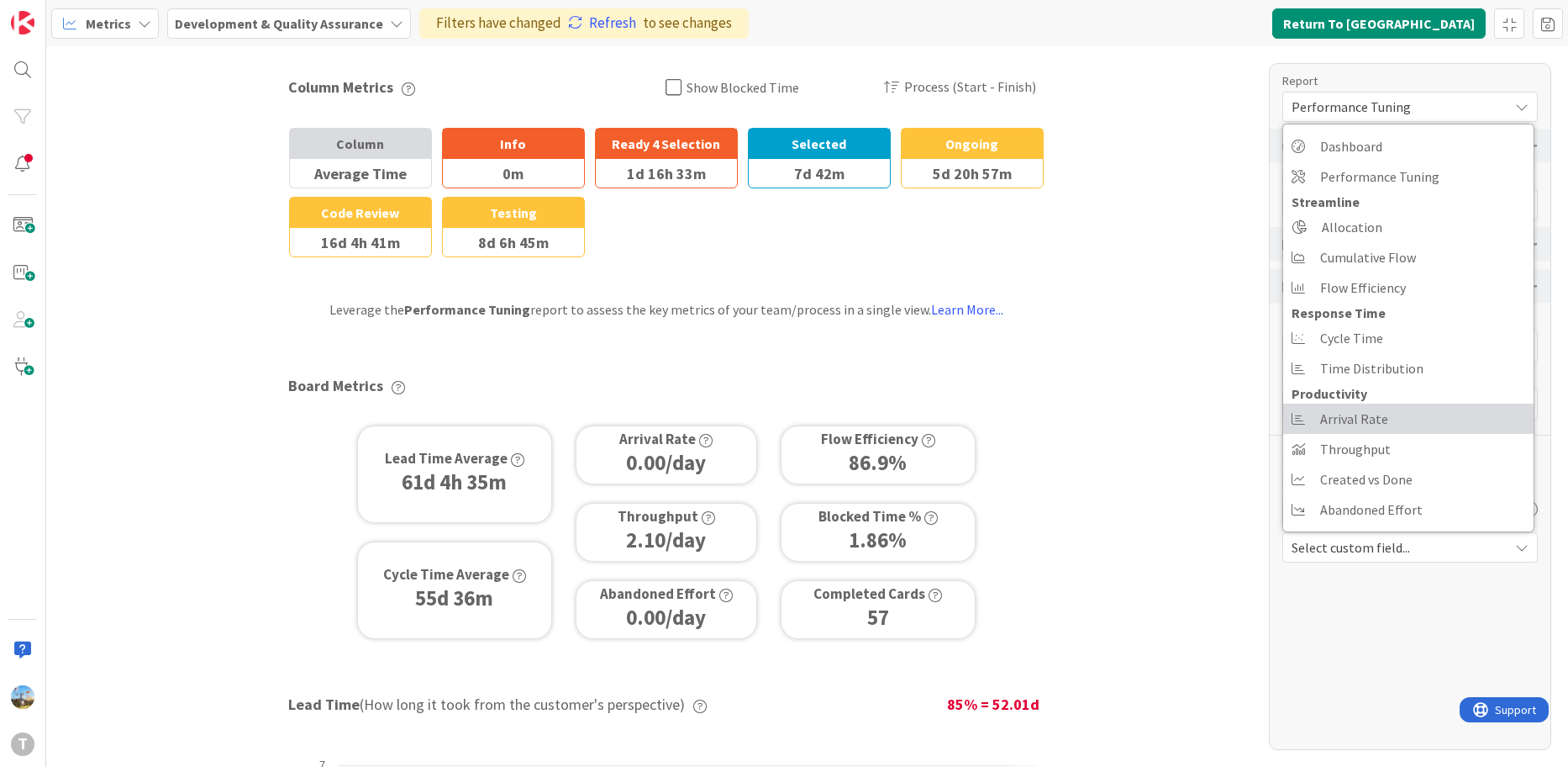
click at [1422, 421] on link "Arrival Rate" at bounding box center [1408, 419] width 250 height 30
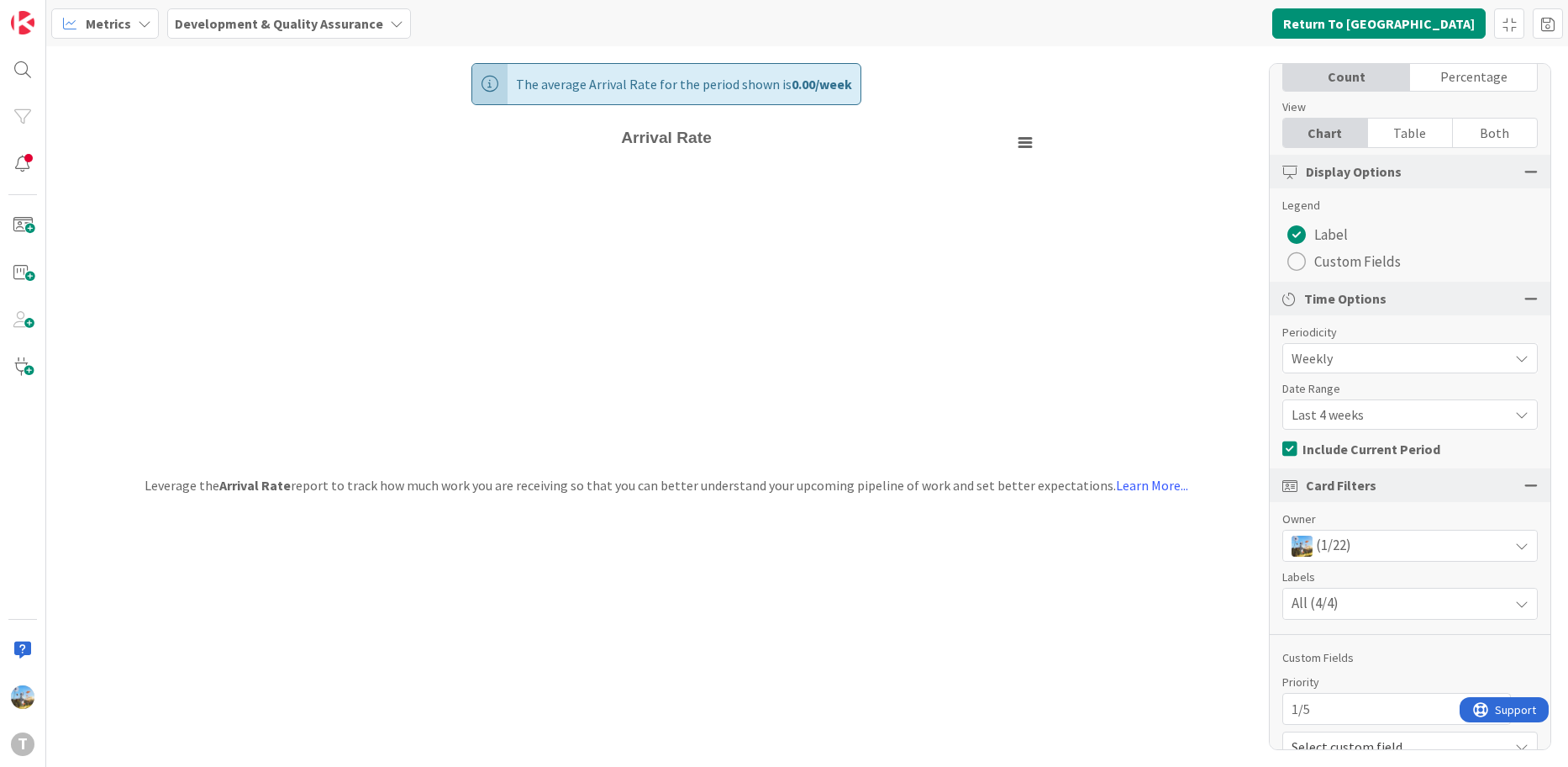
scroll to position [115, 0]
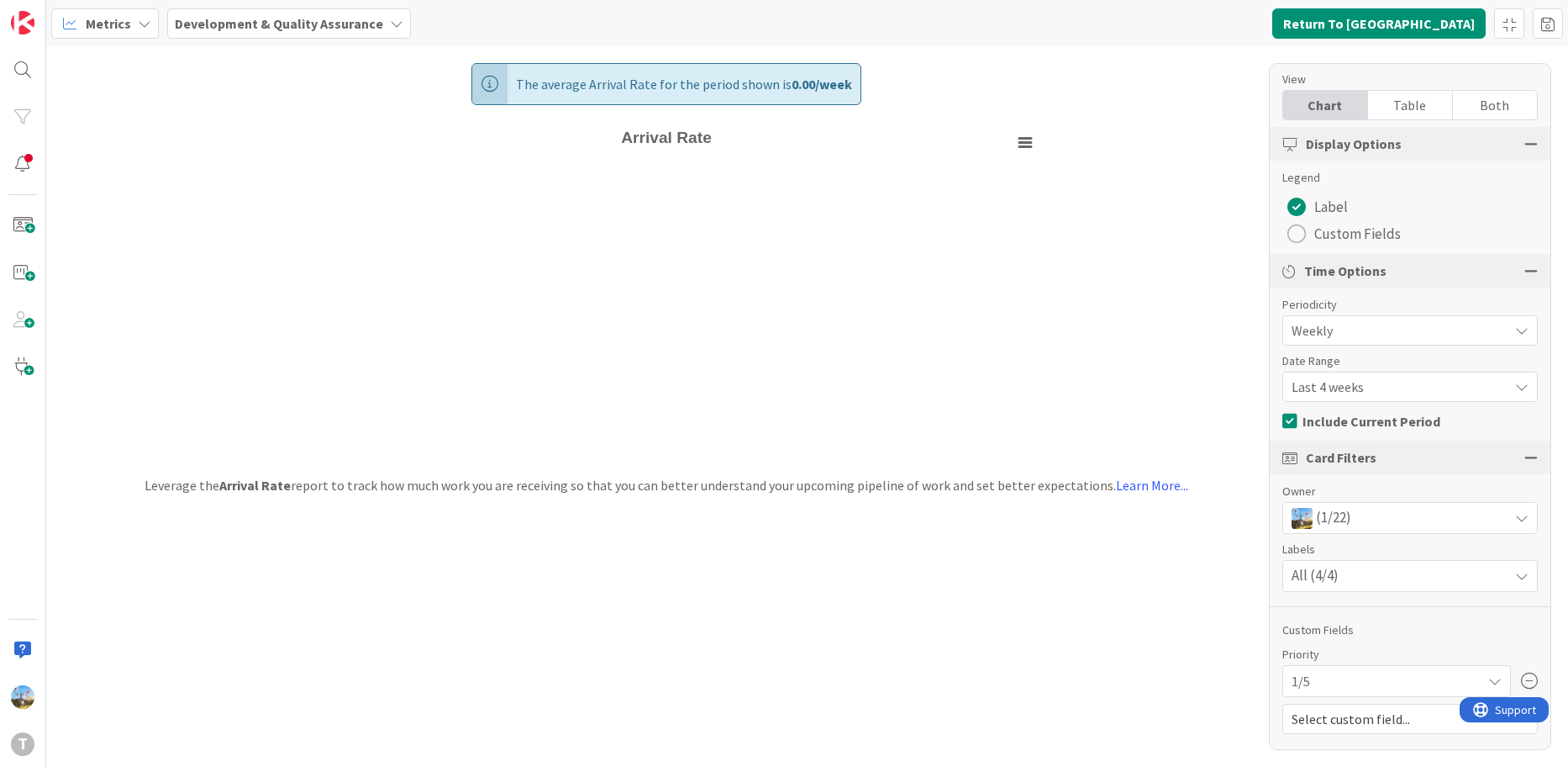
click at [1428, 576] on div "All (4/4)" at bounding box center [1410, 575] width 254 height 30
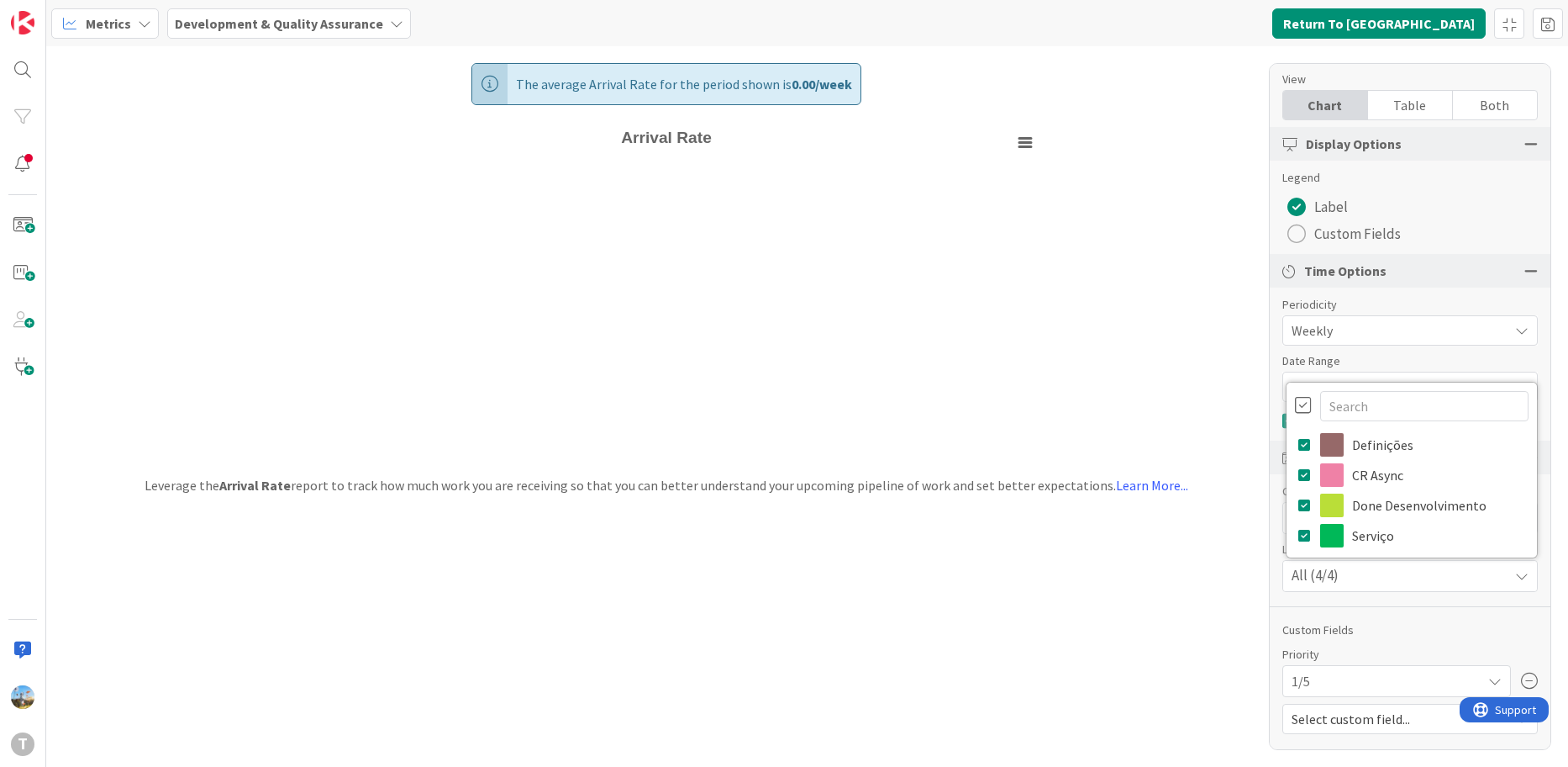
click at [1428, 576] on div "All (4/4)" at bounding box center [1410, 575] width 254 height 30
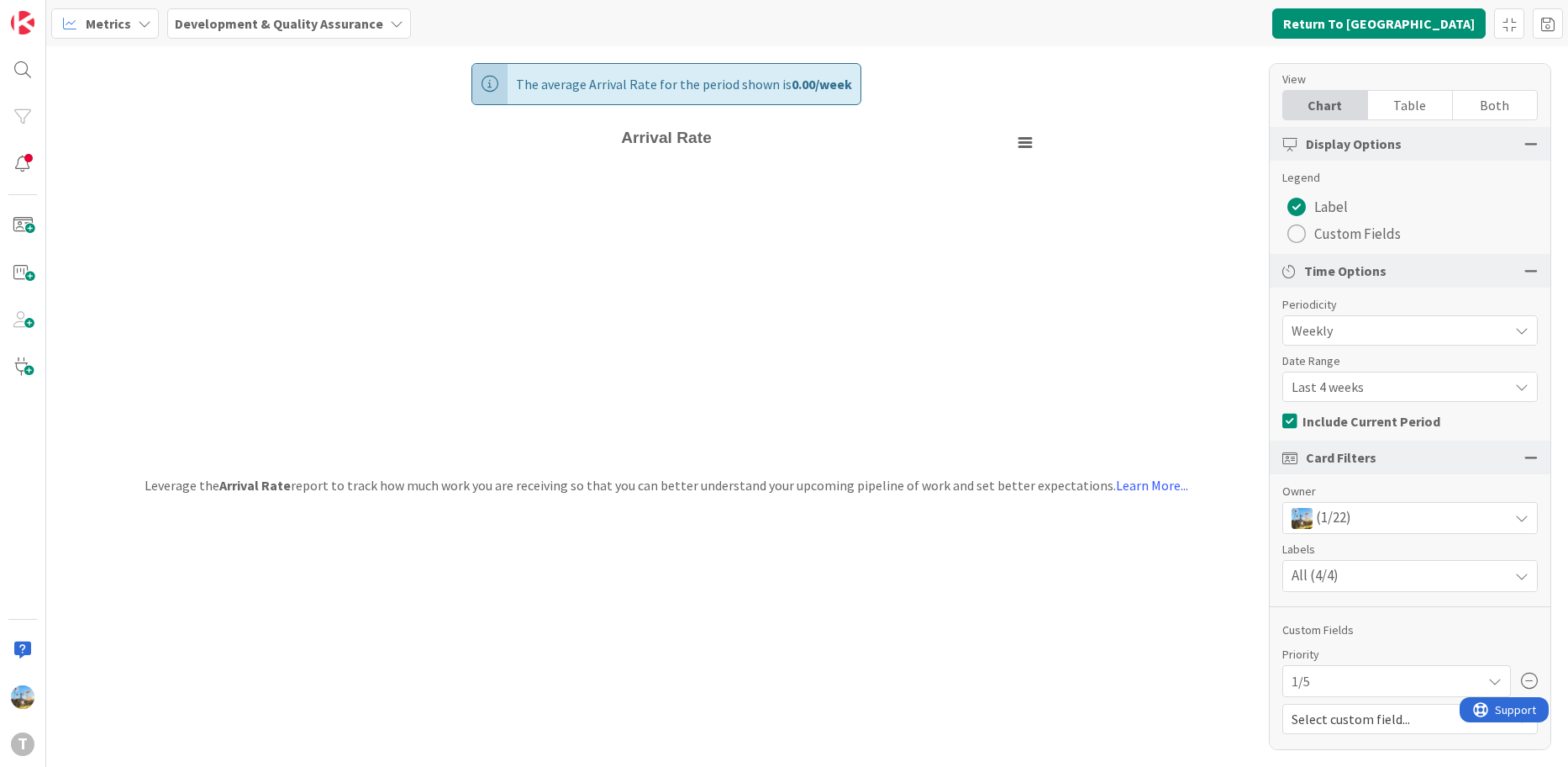
click at [1384, 672] on div "1/5" at bounding box center [1396, 681] width 210 height 30
click at [1517, 674] on icon at bounding box center [1525, 681] width 16 height 16
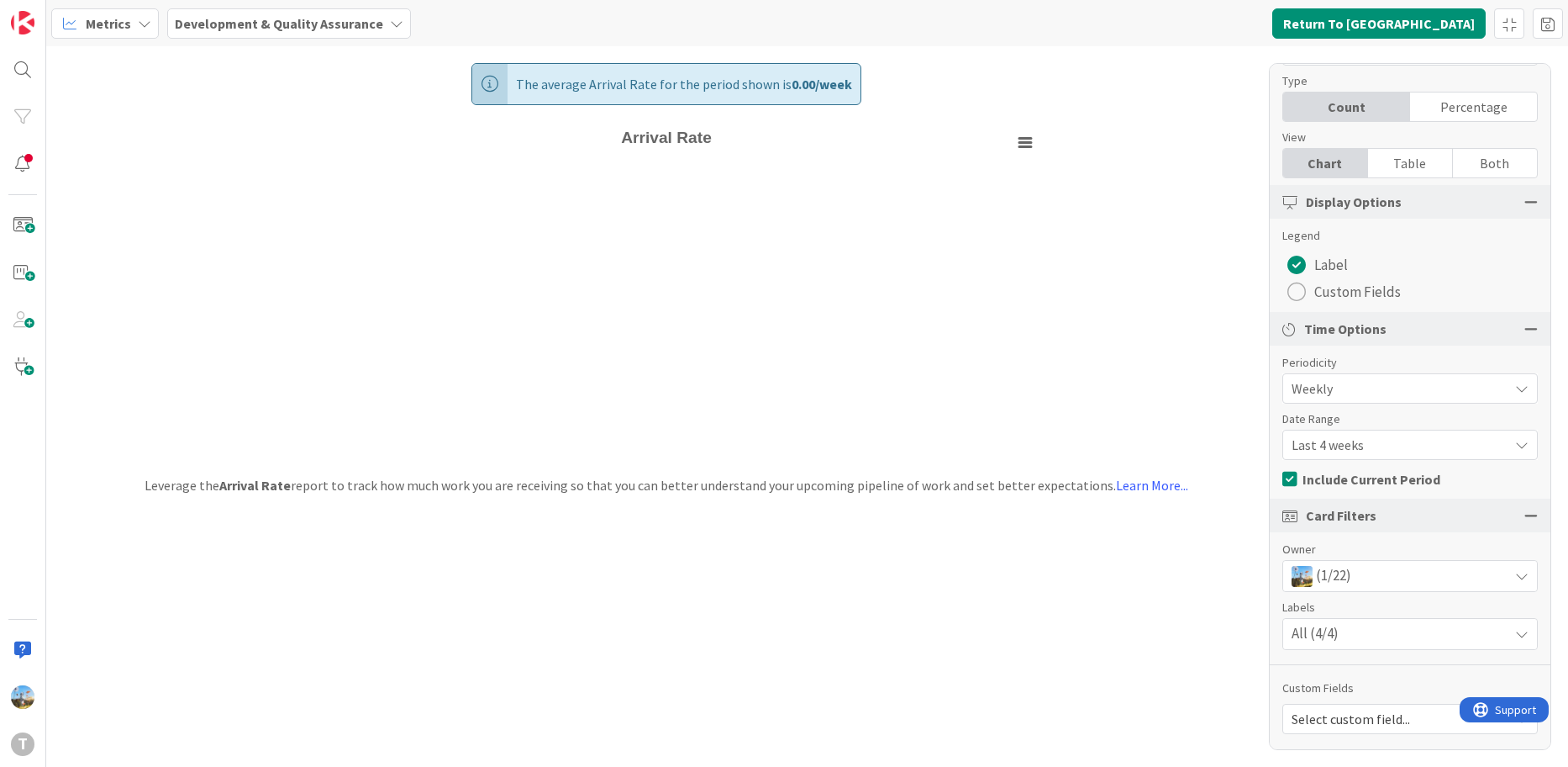
scroll to position [56, 0]
click at [1509, 674] on div "Report Arrival Rate Dashboard Performance Tuning Streamline Allocation Cumulati…" at bounding box center [1410, 406] width 283 height 687
click at [1382, 577] on div "(1/22)" at bounding box center [1410, 575] width 254 height 30
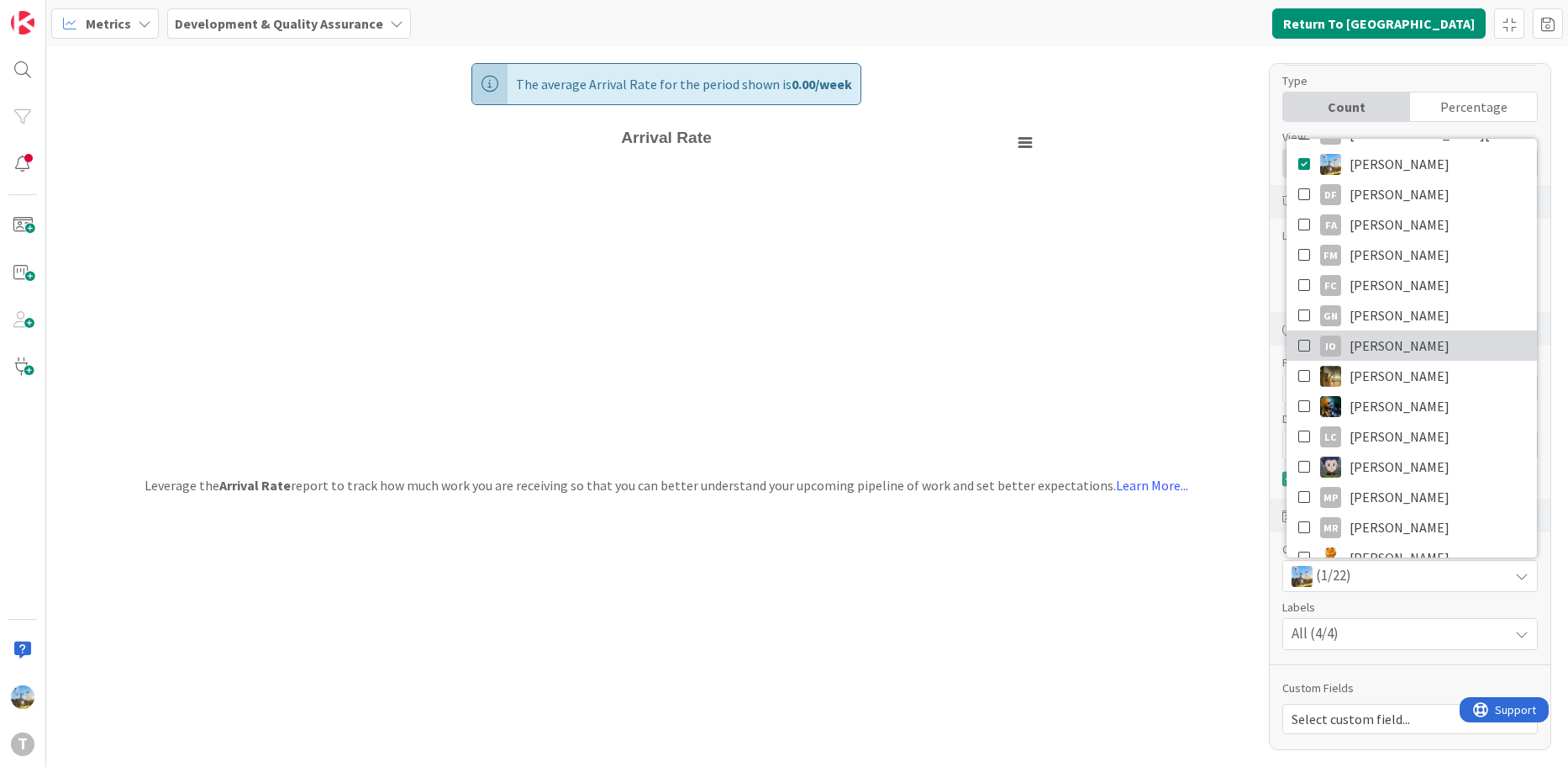
scroll to position [0, 0]
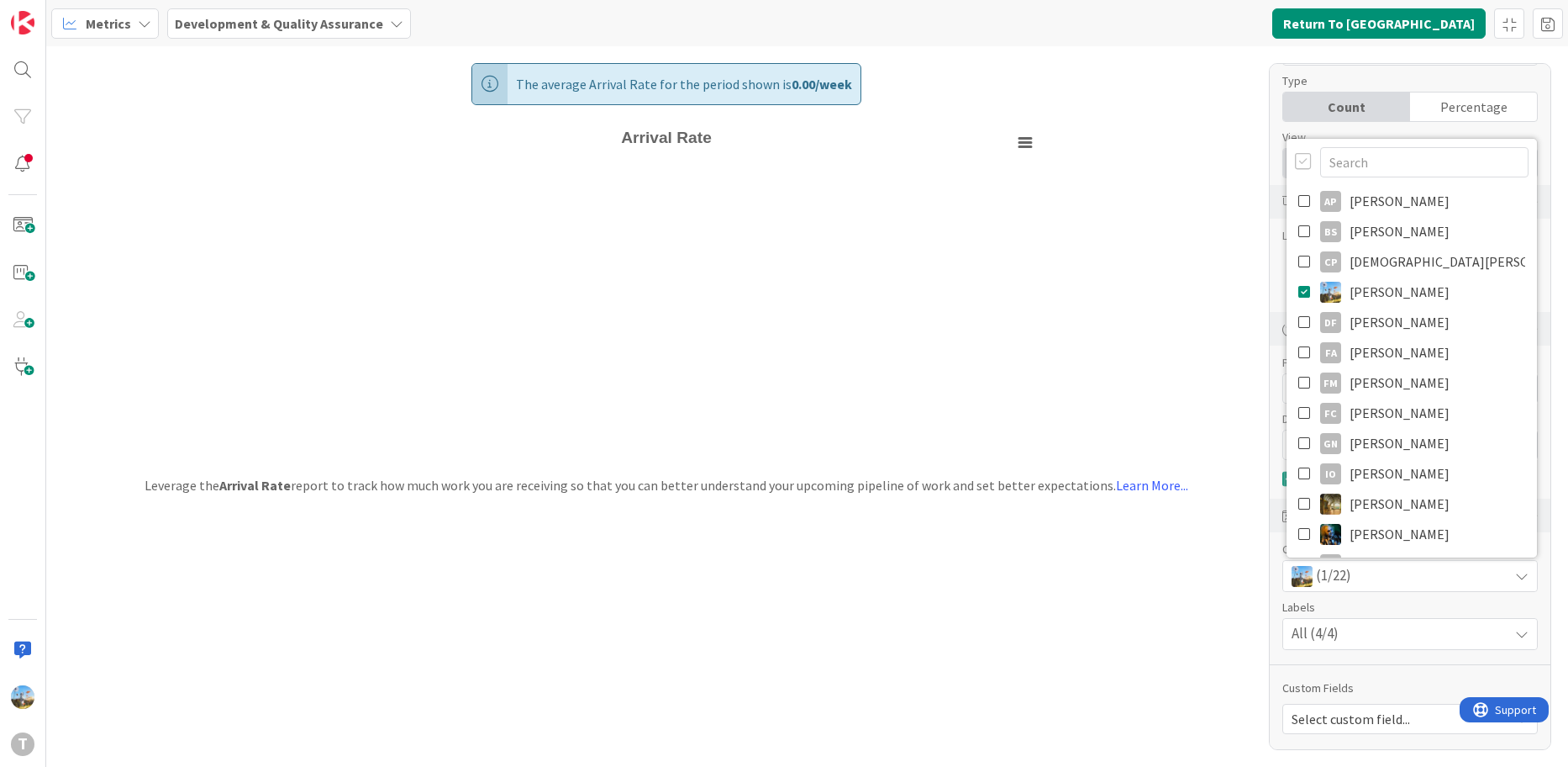
click at [1176, 173] on div "The average Arrival Rate for the period shown is 0.00 / week Created with Highc…" at bounding box center [808, 407] width 1523 height 721
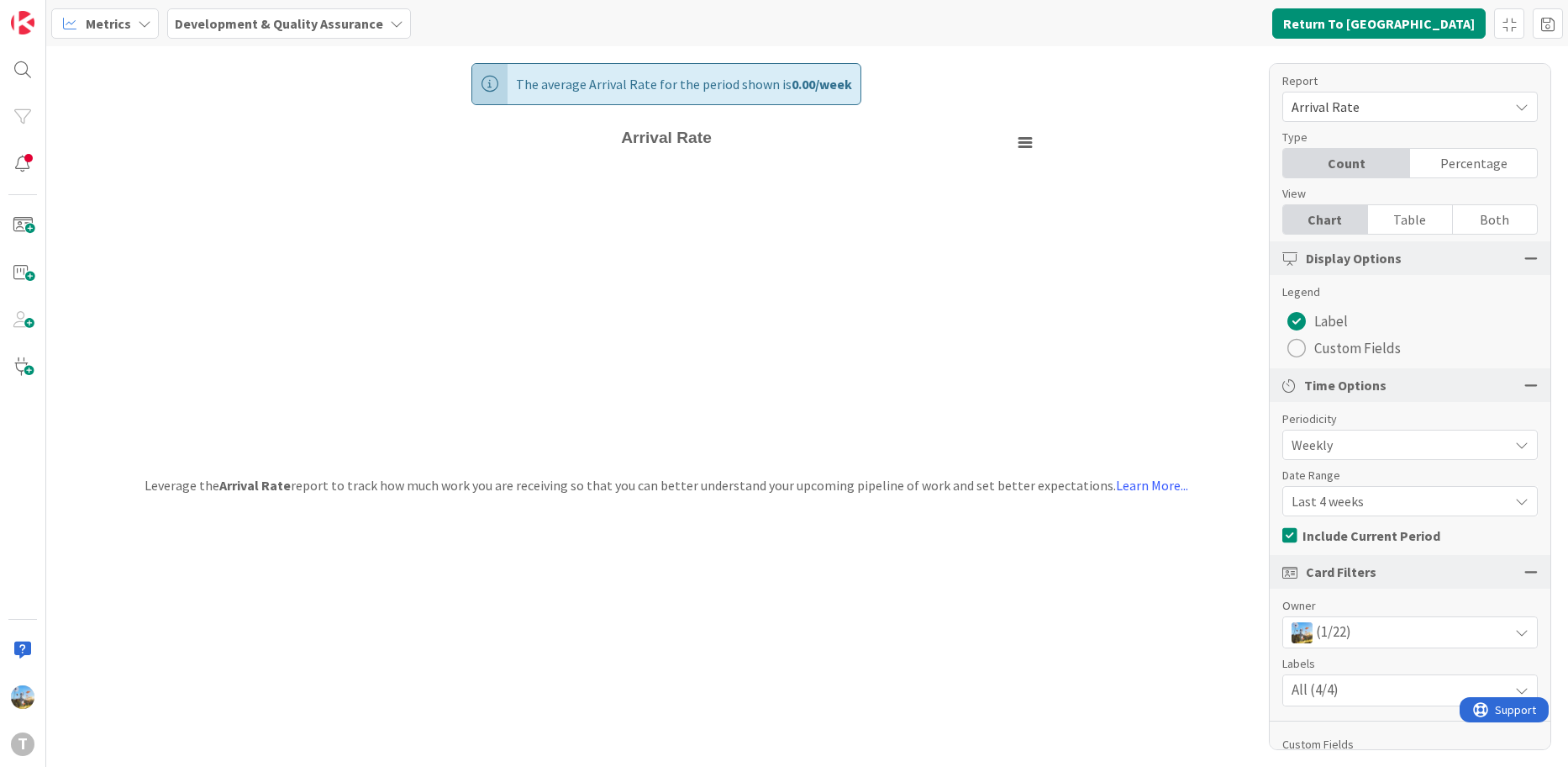
click at [1379, 444] on span "Weekly" at bounding box center [1395, 445] width 208 height 24
click at [1379, 444] on span "Weekly" at bounding box center [1395, 446] width 206 height 24
click at [1379, 444] on span "Weekly" at bounding box center [1395, 445] width 208 height 24
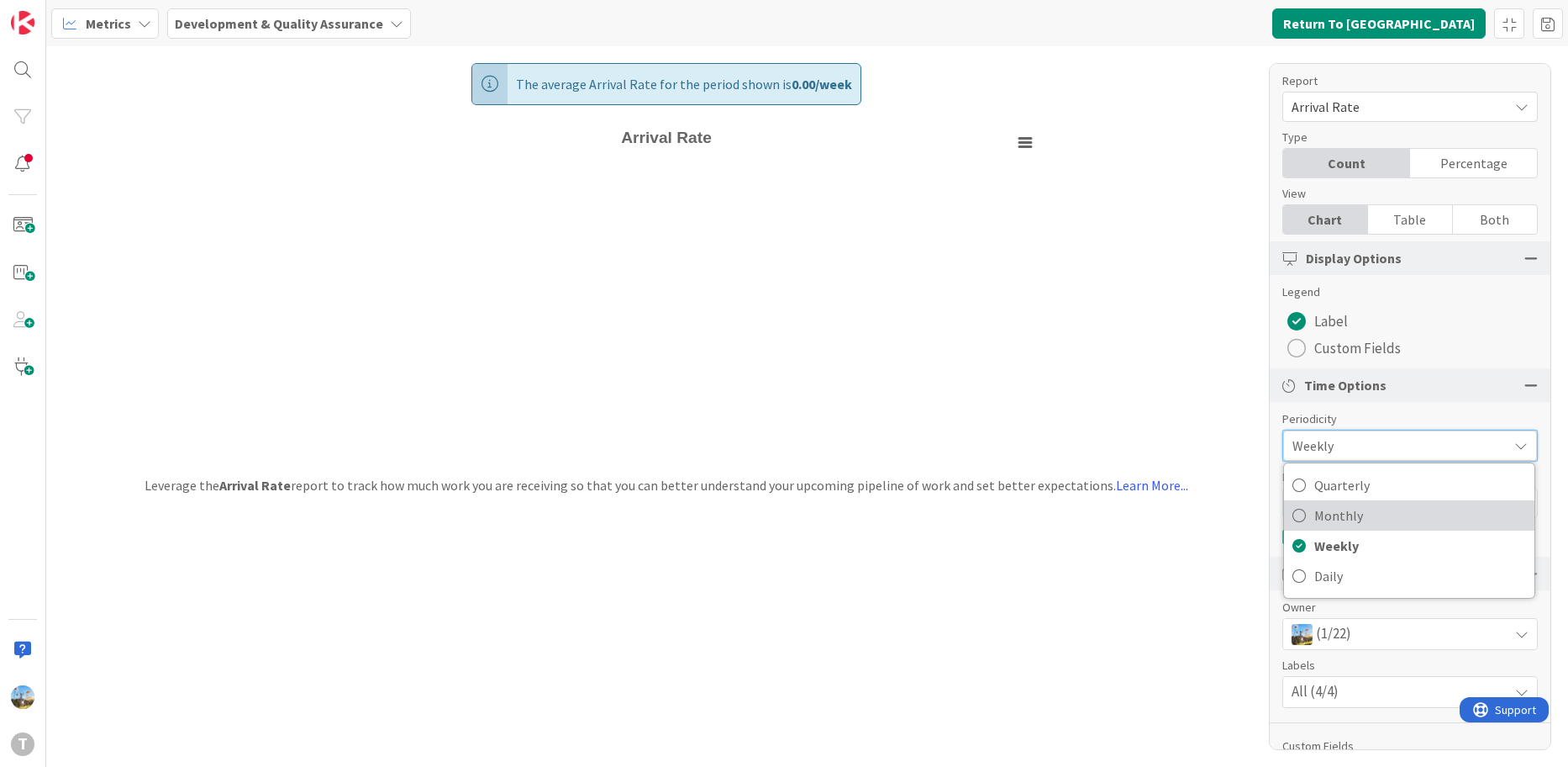
click at [1368, 516] on span "Monthly" at bounding box center [1420, 516] width 212 height 25
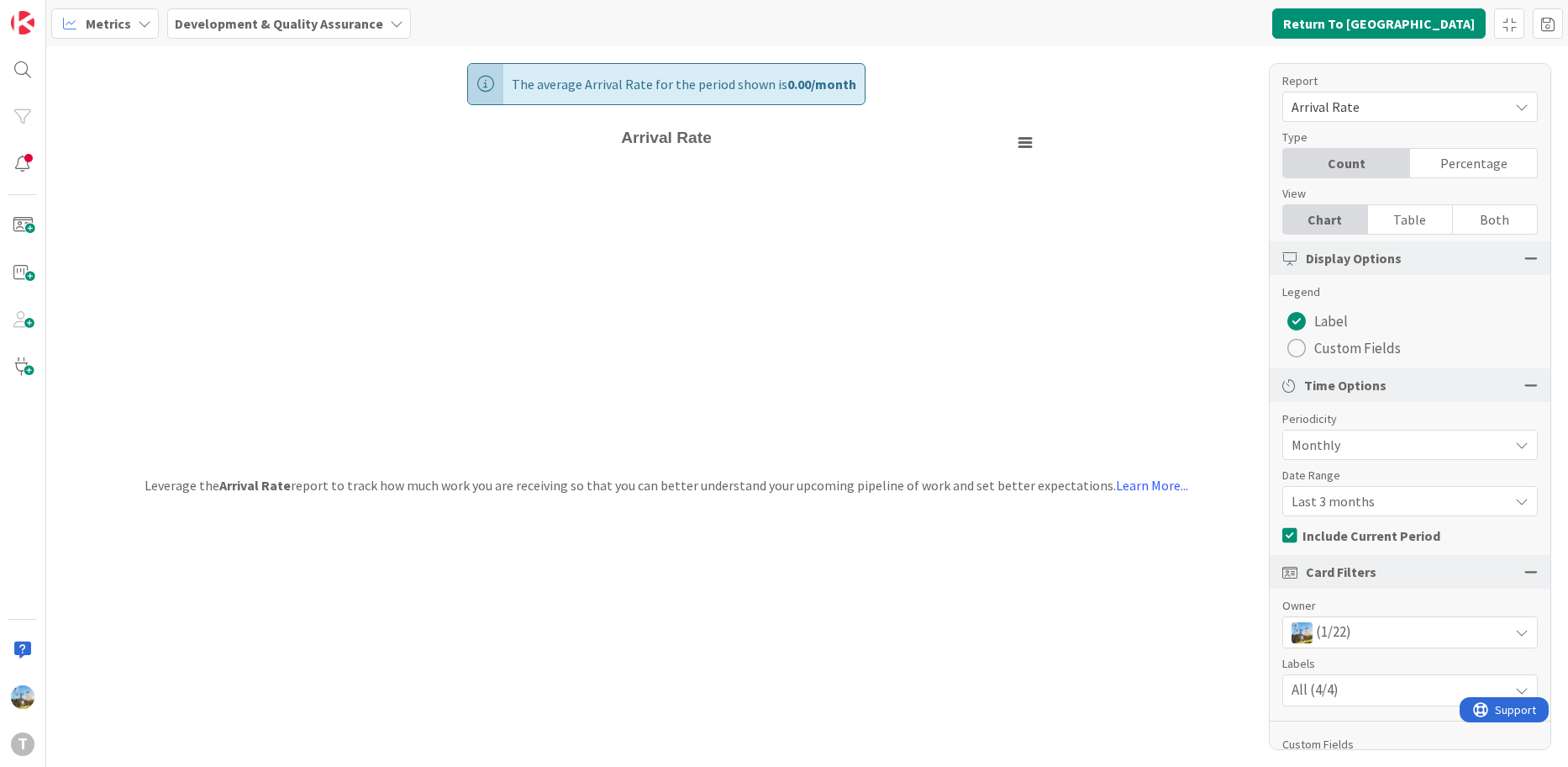
click at [1428, 91] on div "Report Arrival Rate Dashboard Performance Tuning Streamline Allocation Cumulati…" at bounding box center [1410, 96] width 256 height 50
click at [1423, 103] on span "Arrival Rate" at bounding box center [1395, 106] width 208 height 24
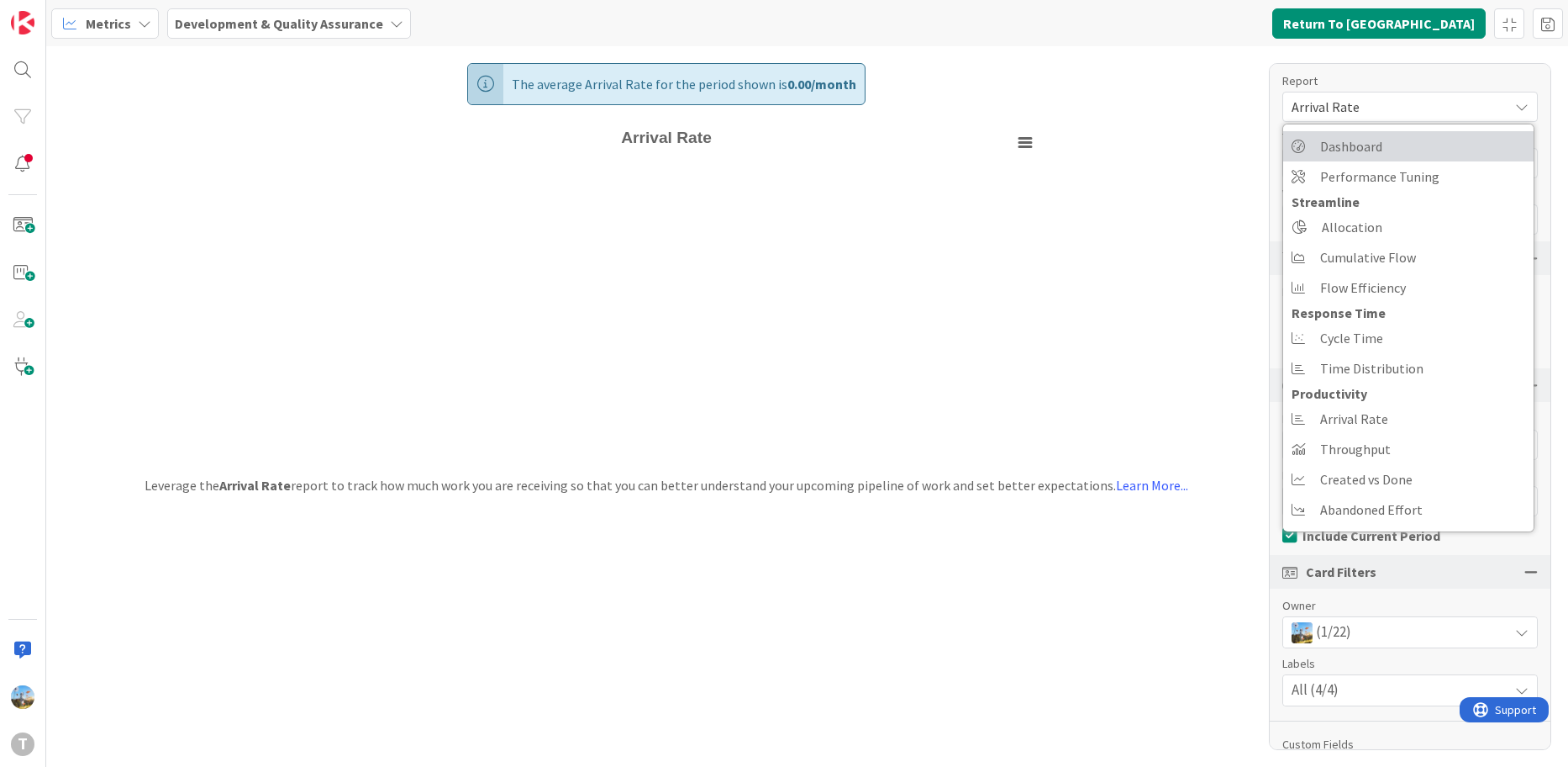
click at [1407, 146] on link "Dashboard" at bounding box center [1408, 146] width 250 height 30
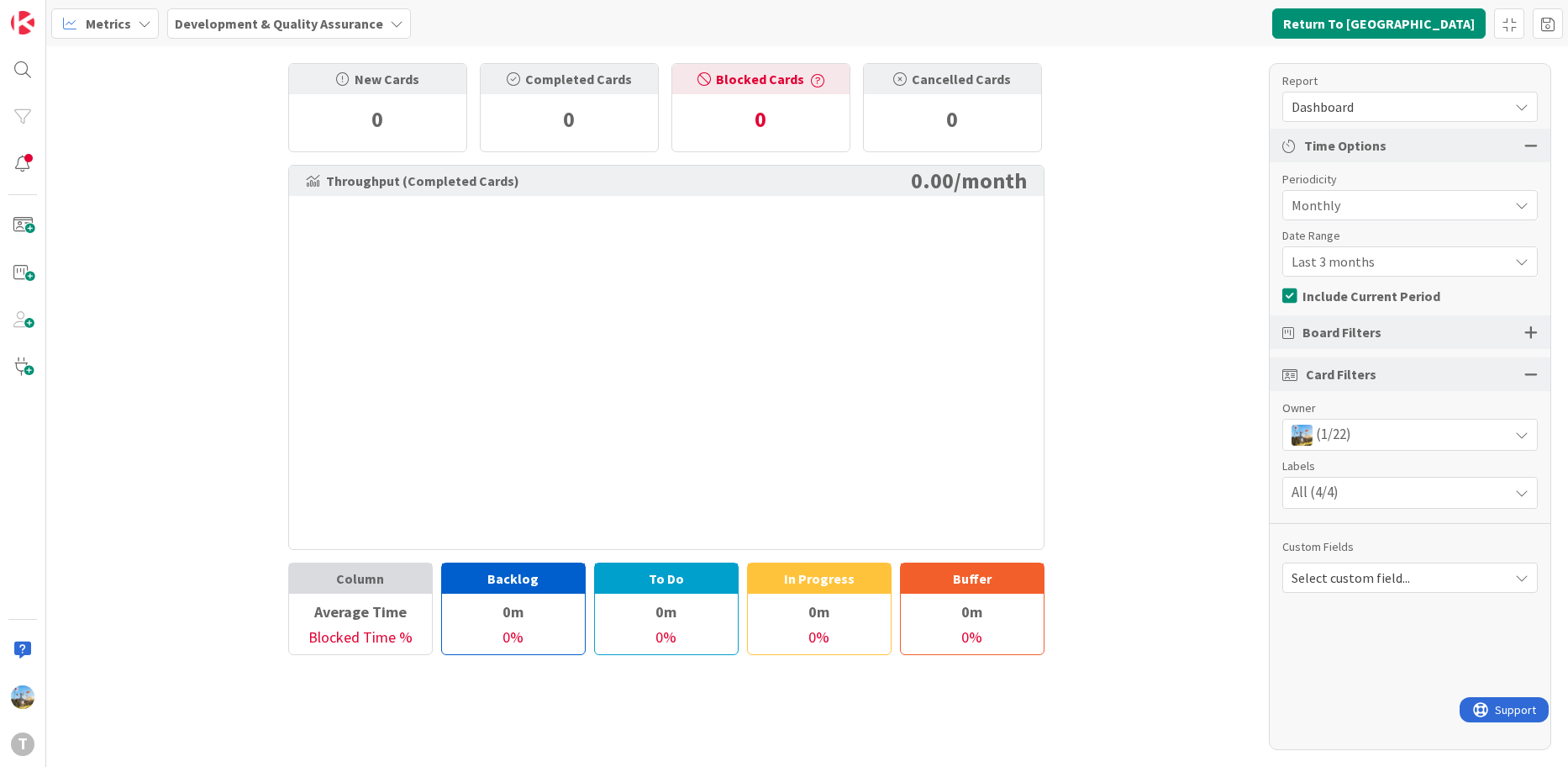
click at [1430, 426] on div "(1/22)" at bounding box center [1410, 434] width 254 height 30
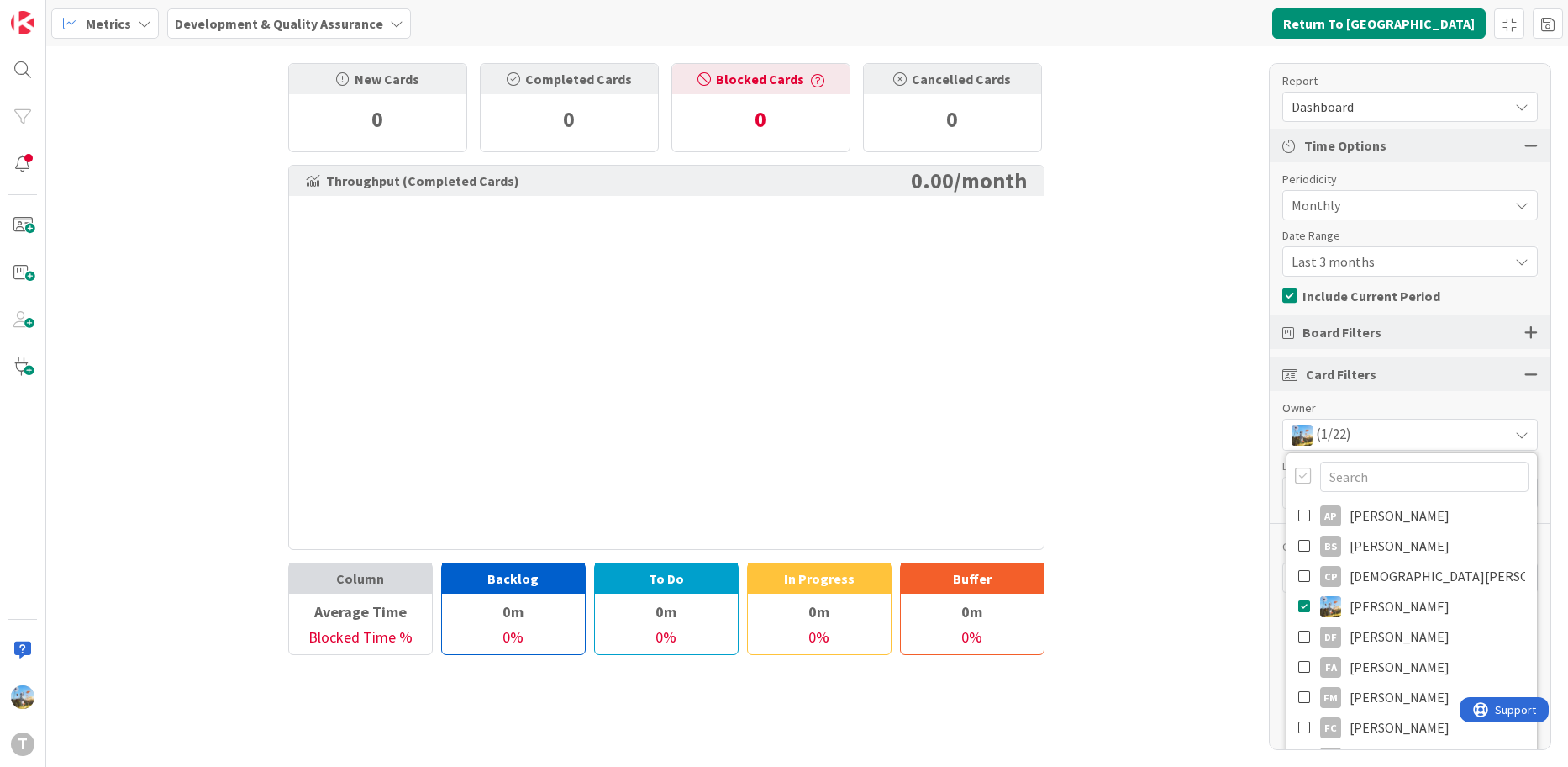
click at [1374, 438] on div "(1/22)" at bounding box center [1410, 434] width 254 height 30
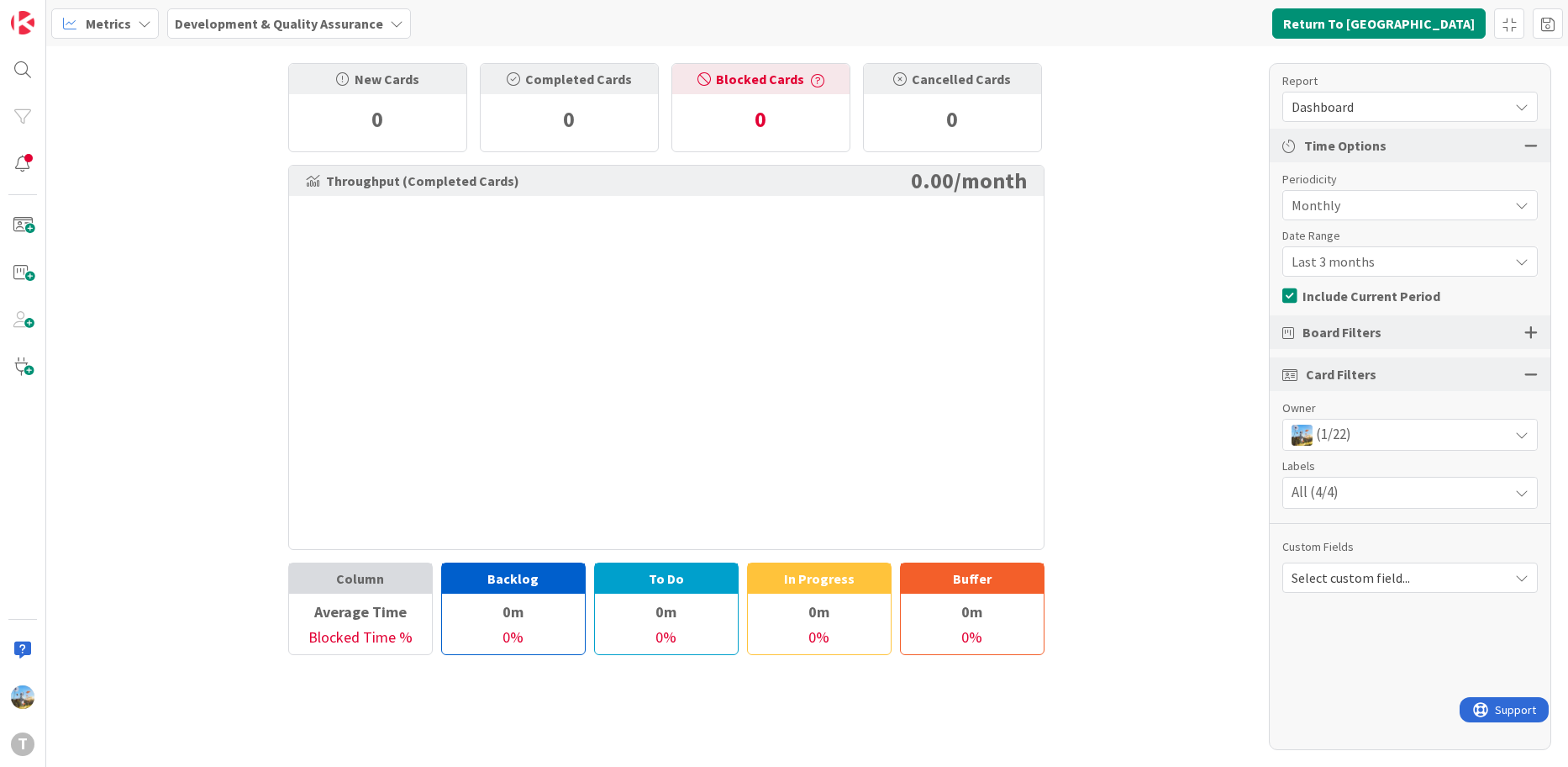
click at [1414, 379] on div "Card Filters" at bounding box center [1410, 374] width 281 height 34
click at [1529, 375] on div at bounding box center [1531, 374] width 14 height 15
click at [1503, 331] on div "Board Filters" at bounding box center [1410, 332] width 281 height 34
click at [1523, 329] on div "Board Filters" at bounding box center [1410, 332] width 281 height 34
click at [1532, 329] on div at bounding box center [1531, 332] width 14 height 15
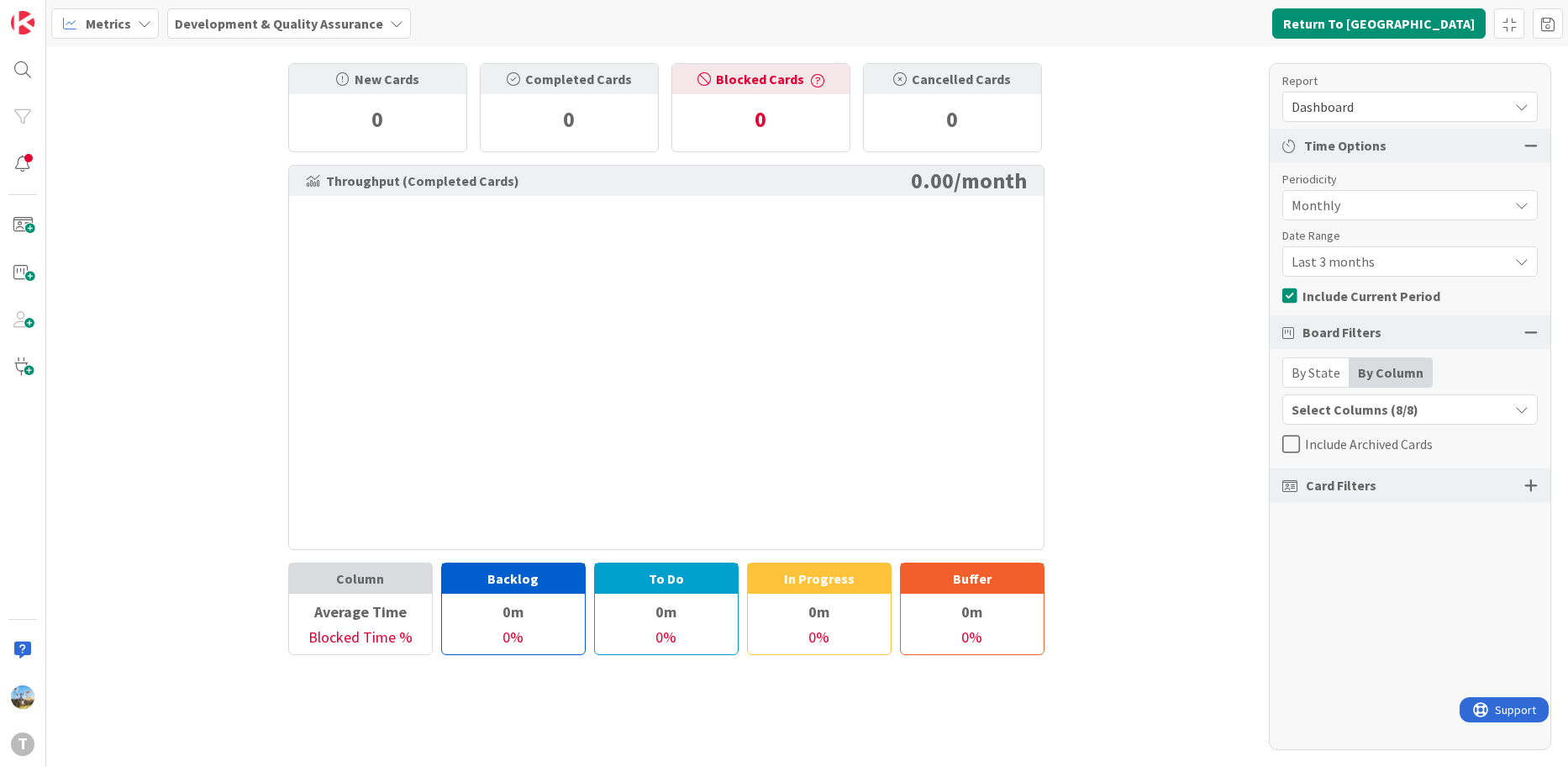
click at [1427, 411] on div "Select Columns (8/8)" at bounding box center [1396, 409] width 226 height 22
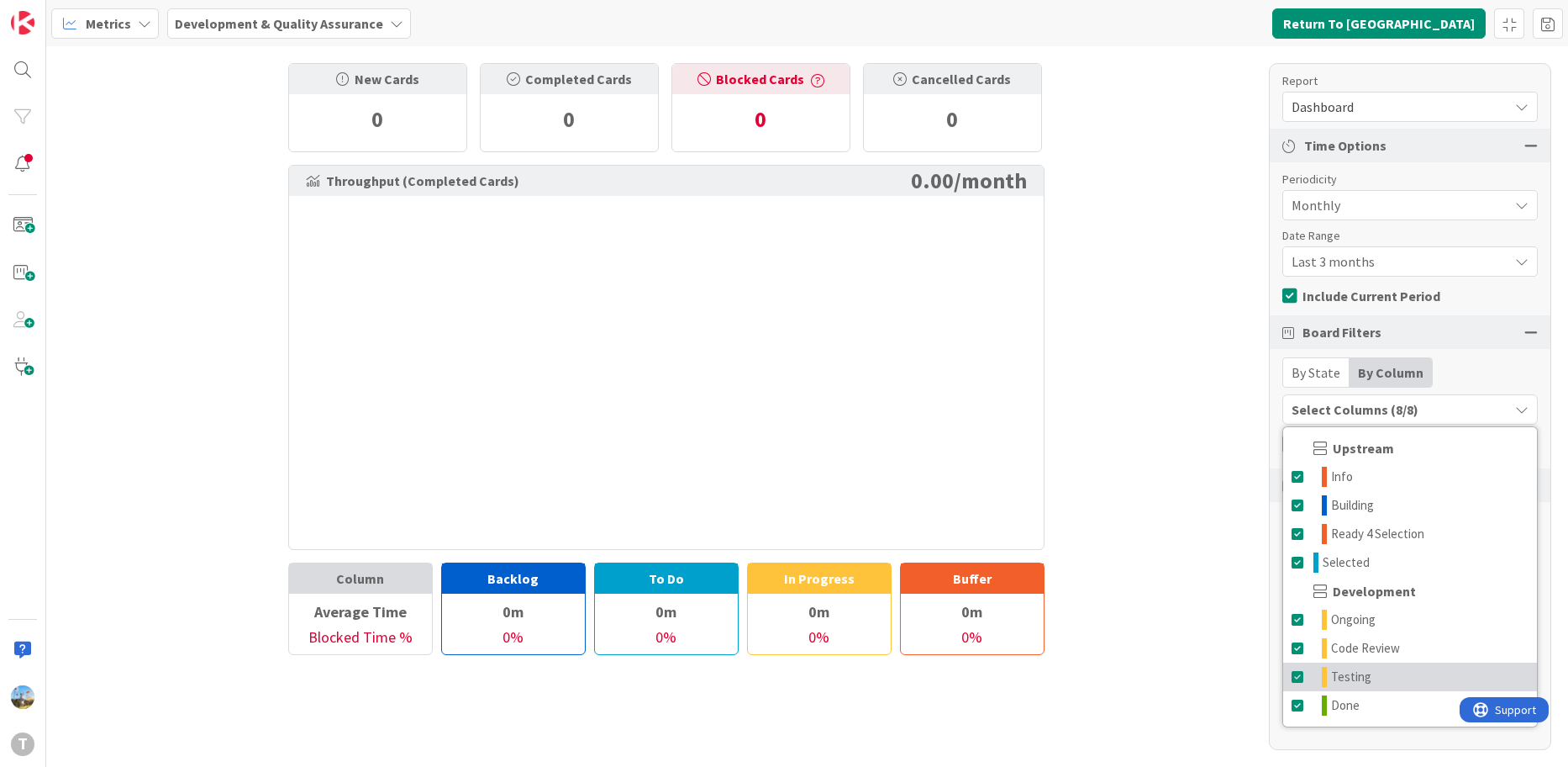
click at [1363, 677] on span "Testing" at bounding box center [1352, 677] width 40 height 20
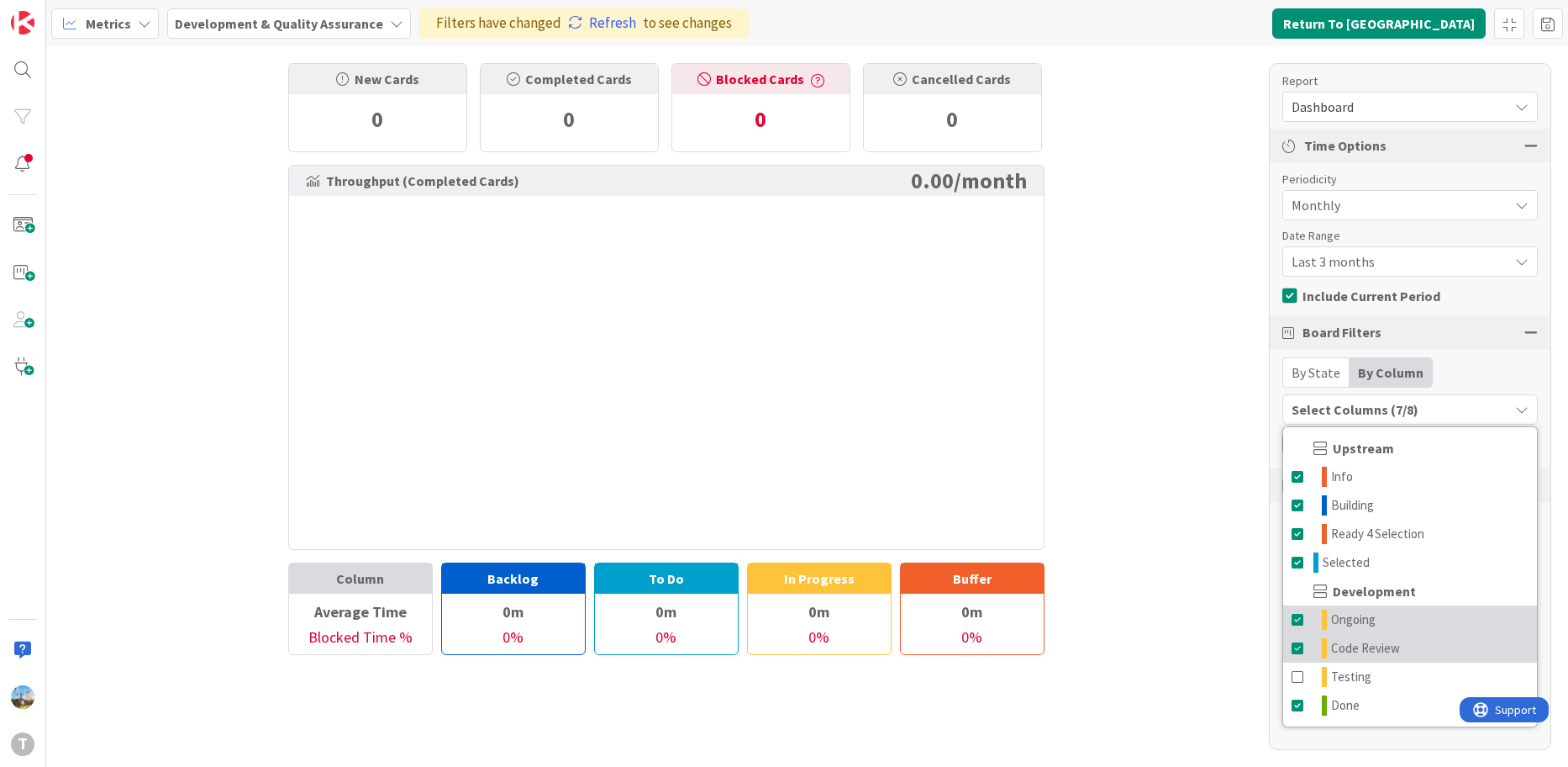
drag, startPoint x: 1386, startPoint y: 641, endPoint x: 1386, endPoint y: 631, distance: 10.0
click at [1386, 641] on span "Code Review" at bounding box center [1366, 648] width 69 height 20
click at [1382, 617] on link "Ongoing" at bounding box center [1410, 619] width 254 height 28
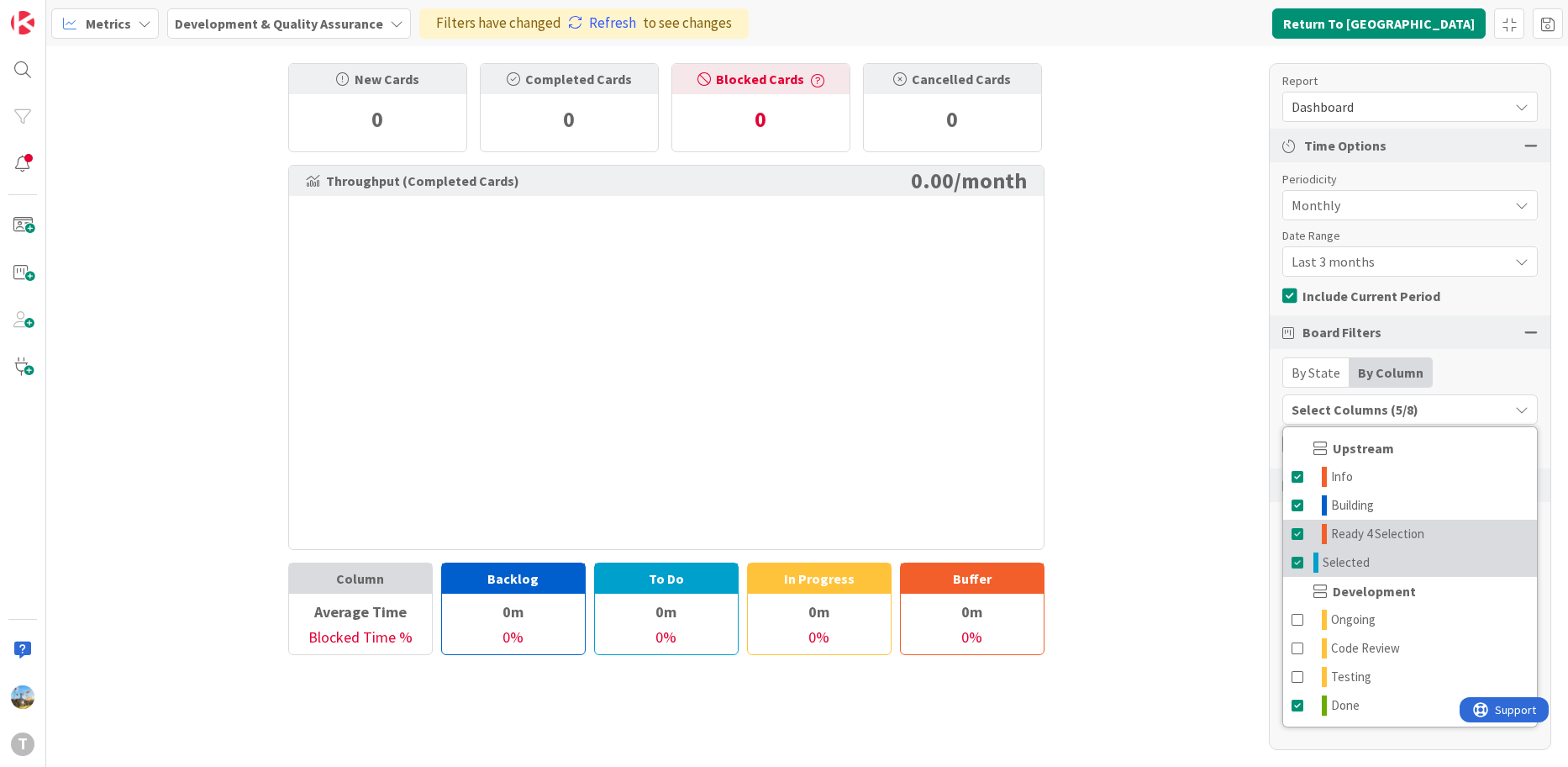
drag, startPoint x: 1377, startPoint y: 570, endPoint x: 1368, endPoint y: 540, distance: 31.3
click at [1376, 566] on link "Selected" at bounding box center [1410, 562] width 254 height 28
click at [1366, 530] on span "Ready 4 Selection" at bounding box center [1378, 534] width 94 height 20
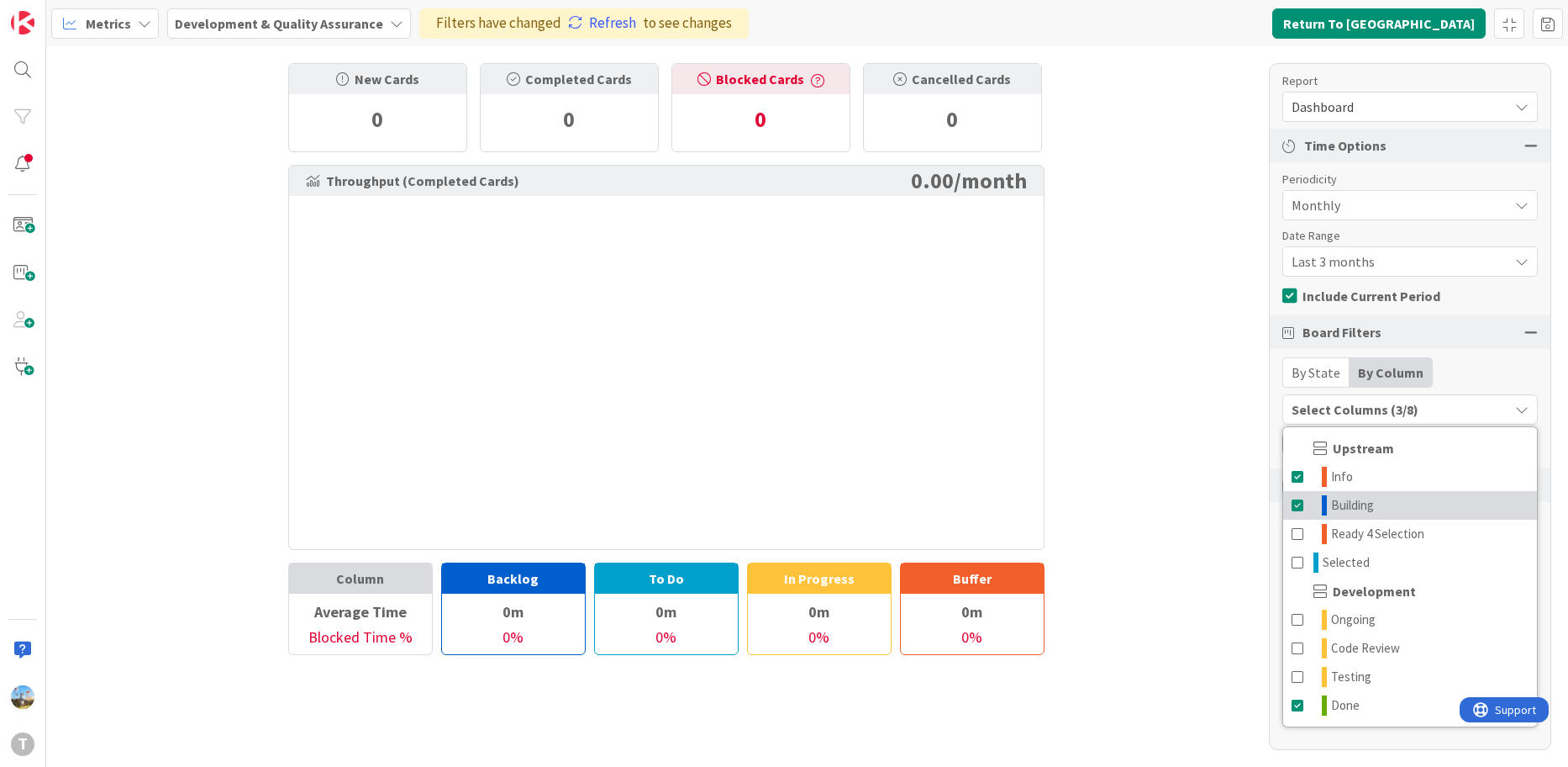
click at [1366, 492] on link "Building" at bounding box center [1410, 505] width 254 height 28
click at [1366, 466] on link "Info" at bounding box center [1410, 476] width 254 height 28
click at [1357, 707] on span "Done" at bounding box center [1345, 705] width 28 height 20
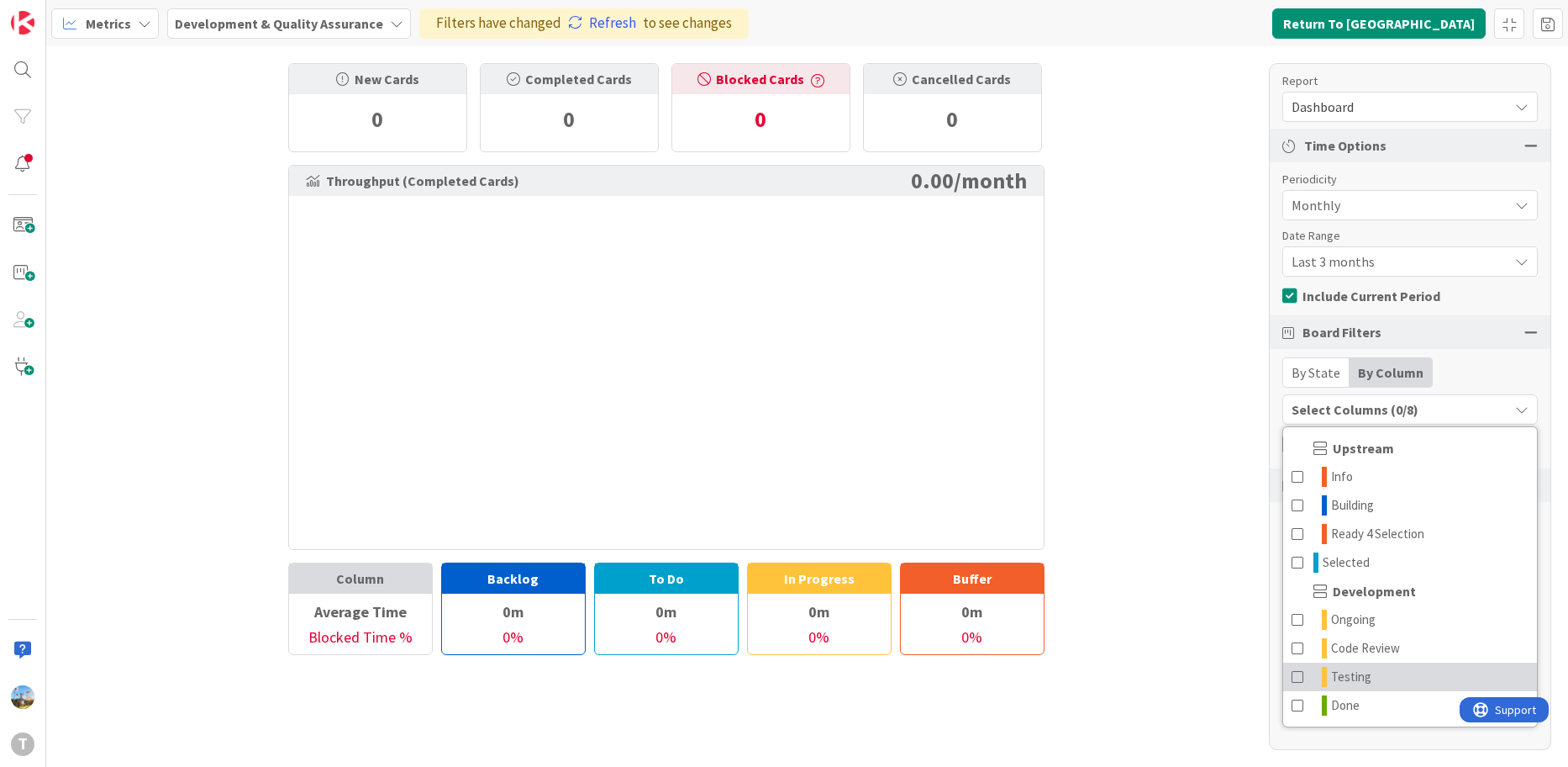
click at [1362, 681] on span "Testing" at bounding box center [1352, 677] width 40 height 20
click at [1358, 699] on span "Done" at bounding box center [1345, 705] width 28 height 20
click at [1199, 429] on div "New Cards 0 Completed Cards 0 Blocked Cards 0 Cancelled Cards 0 Throughput (Com…" at bounding box center [808, 407] width 1523 height 721
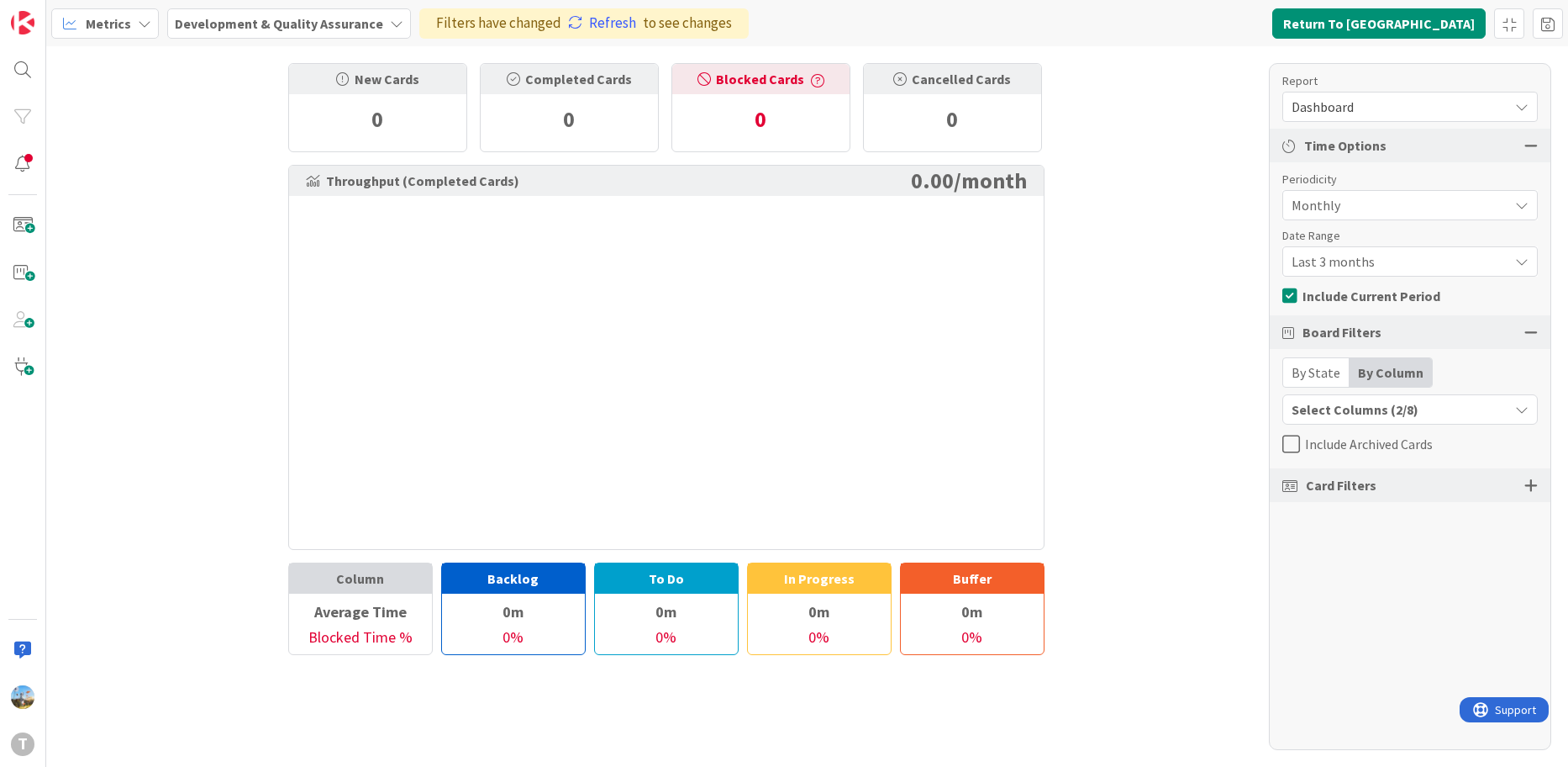
click at [1349, 447] on span "Include Archived Cards" at bounding box center [1369, 444] width 127 height 25
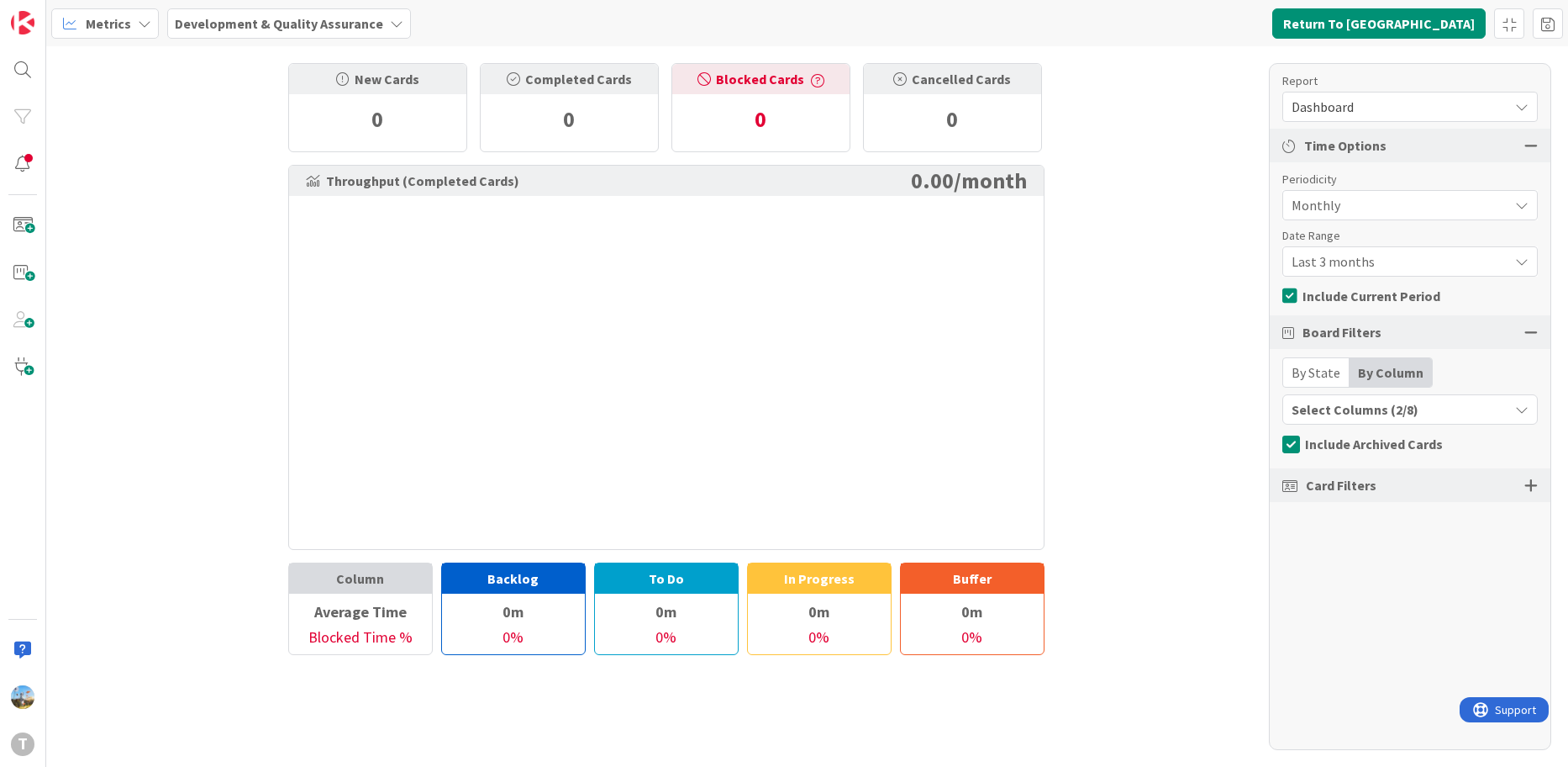
click at [1349, 447] on span "Include Archived Cards" at bounding box center [1374, 444] width 138 height 25
click at [1463, 27] on button "Return To [GEOGRAPHIC_DATA]" at bounding box center [1379, 23] width 214 height 30
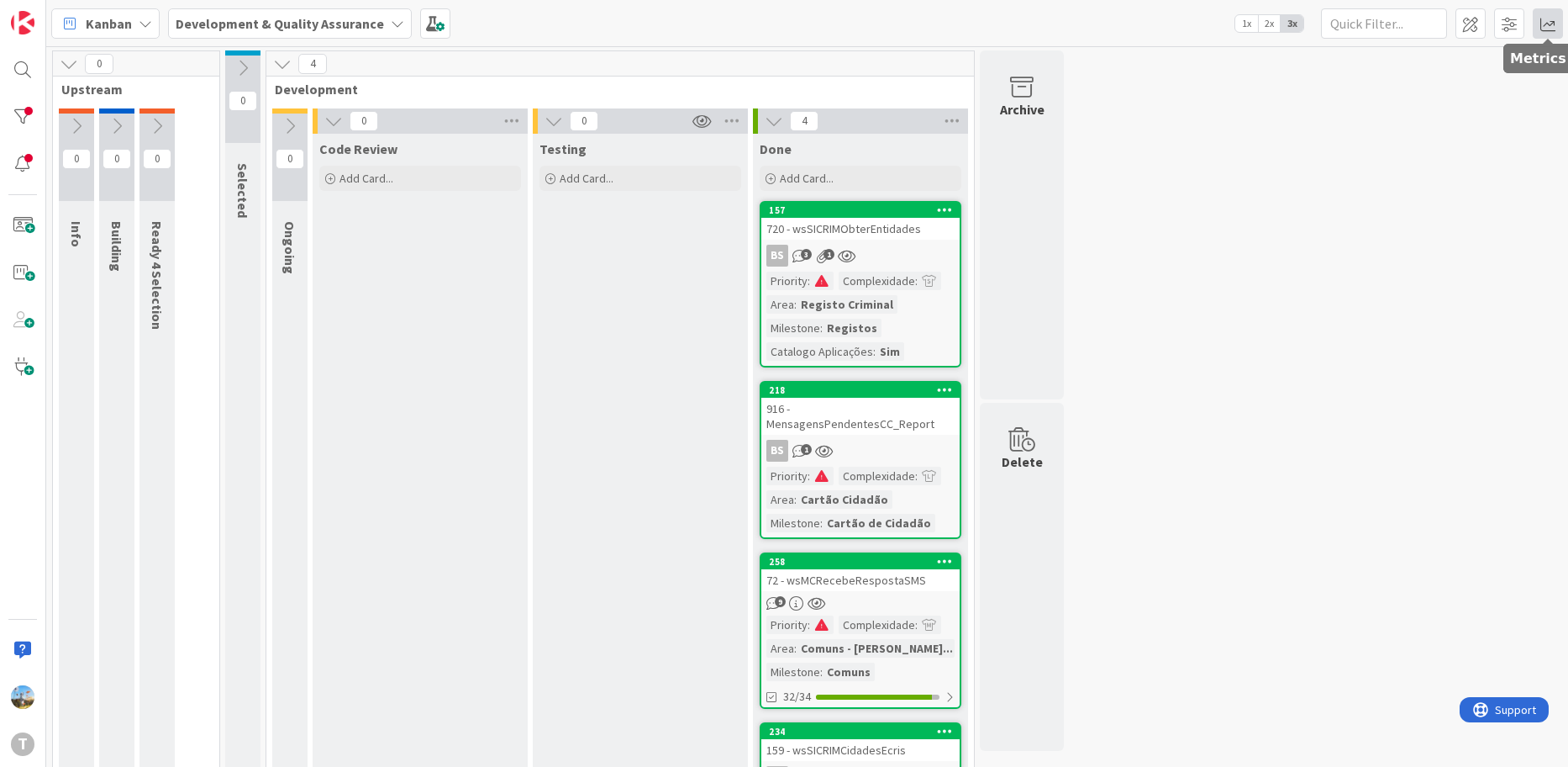
click at [1548, 21] on span at bounding box center [1548, 23] width 30 height 30
drag, startPoint x: 1208, startPoint y: 393, endPoint x: 1207, endPoint y: 415, distance: 22.0
click at [1207, 402] on div "0 Upstream 0 Info 0 Building 0 Ready 4 Selection 0 Selected 4 Development 0 Ong…" at bounding box center [808, 485] width 1515 height 870
click at [16, 685] on div at bounding box center [22, 697] width 34 height 34
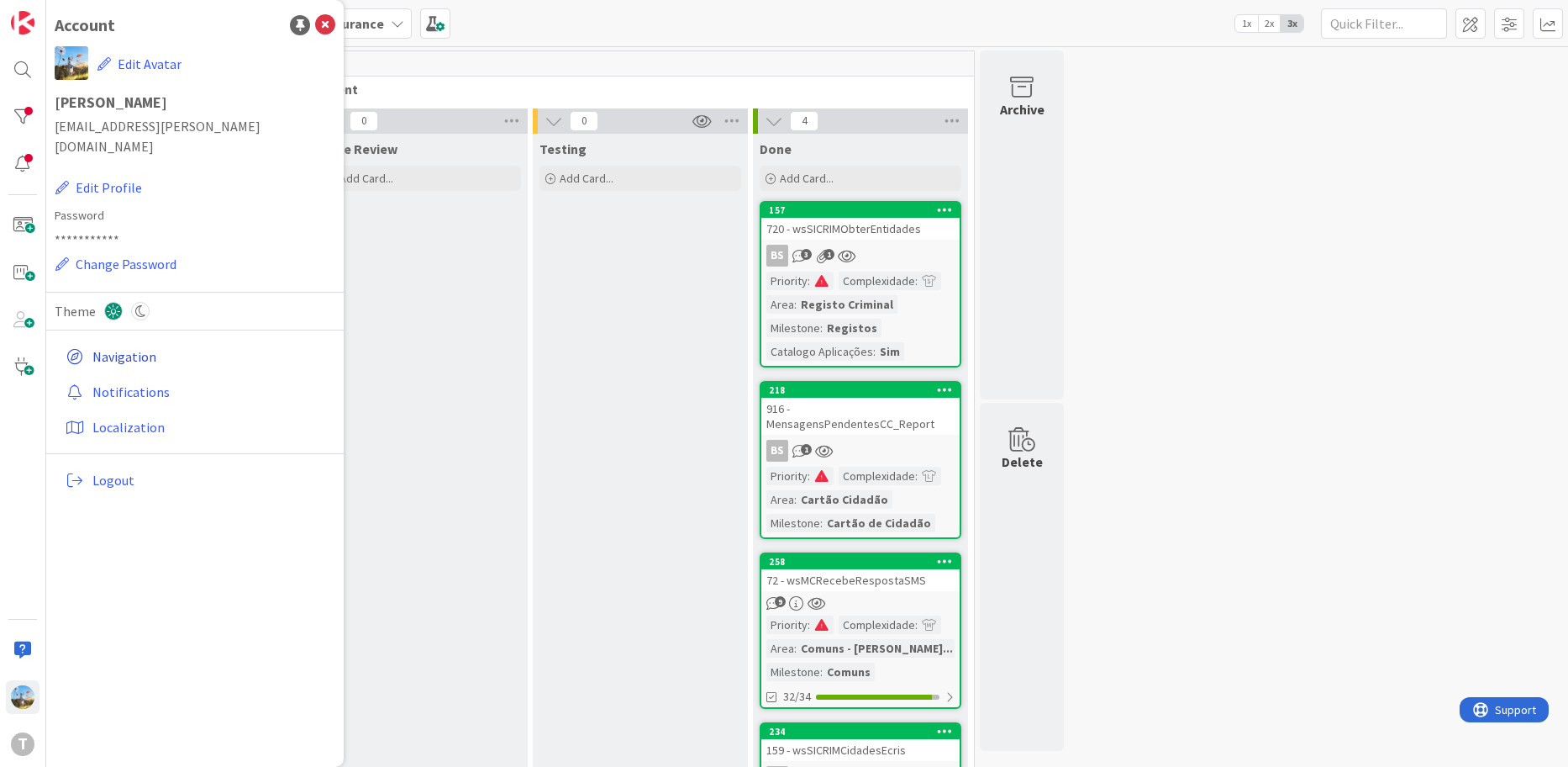
click at [152, 341] on link "Navigation" at bounding box center [197, 356] width 276 height 30
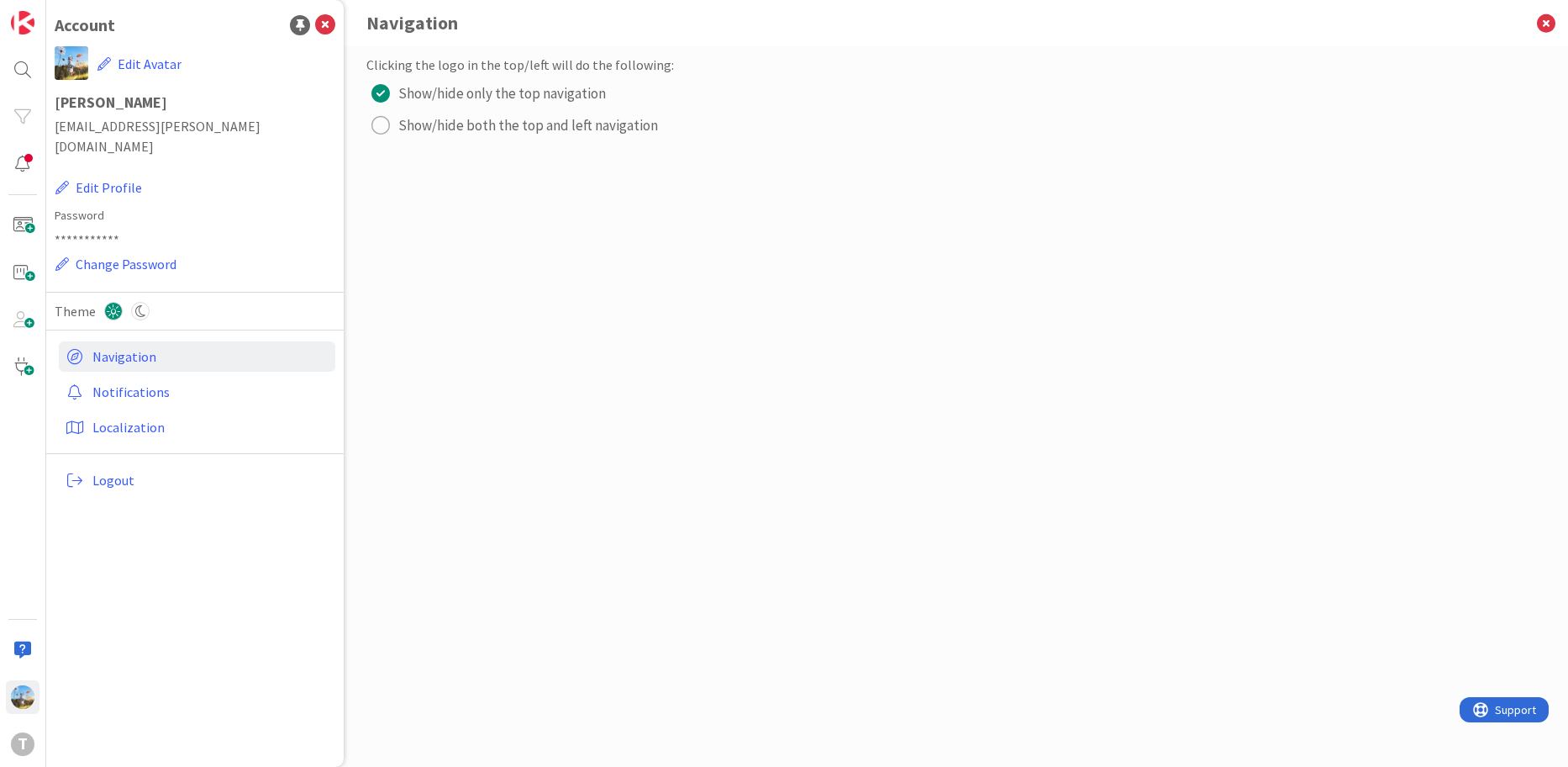
click at [143, 301] on div "Theme" at bounding box center [195, 320] width 281 height 38
click at [142, 302] on icon at bounding box center [140, 311] width 18 height 18
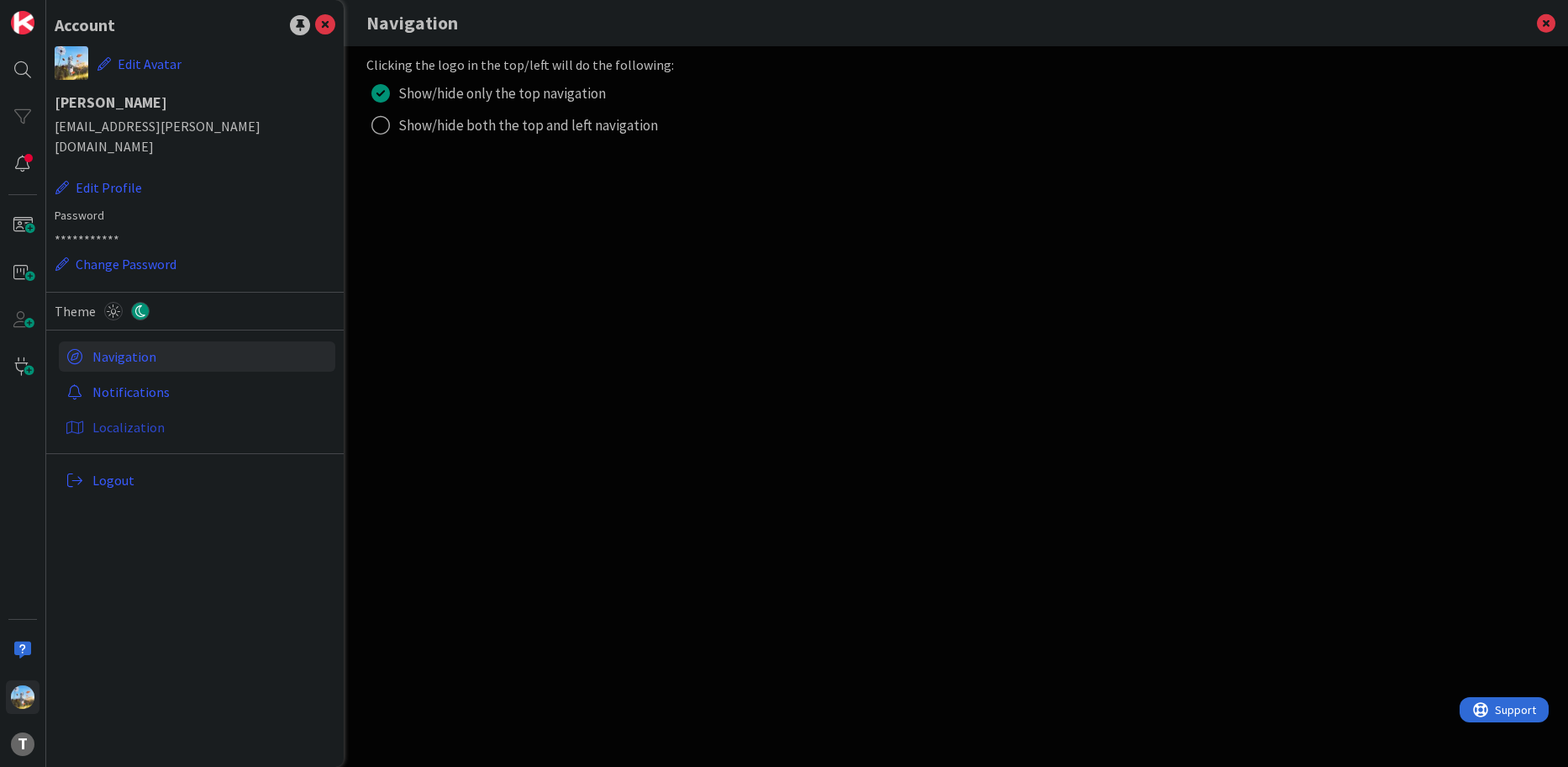
click at [132, 412] on link "Localization" at bounding box center [197, 427] width 276 height 30
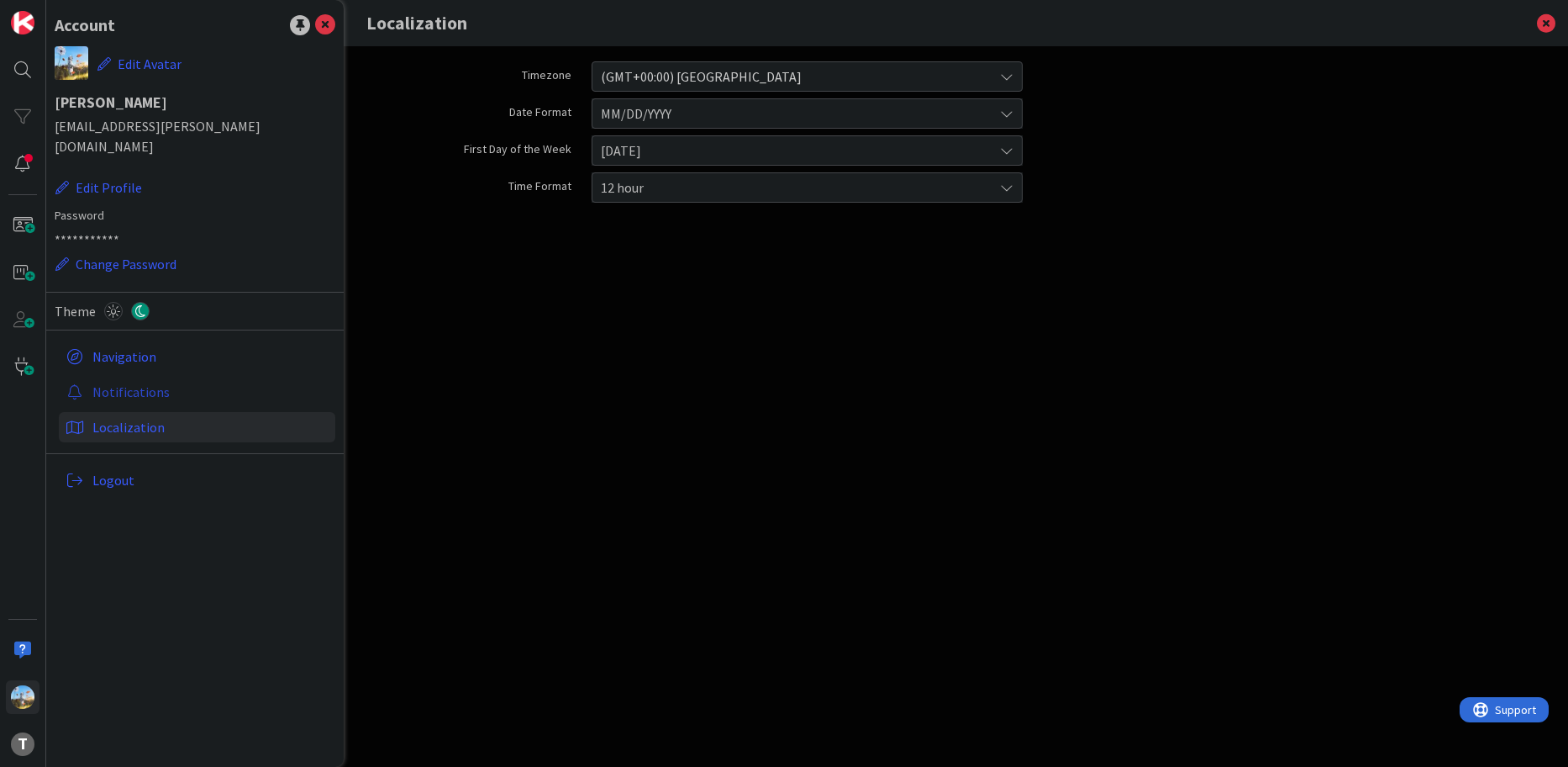
click at [122, 377] on link "Notifications" at bounding box center [197, 391] width 276 height 30
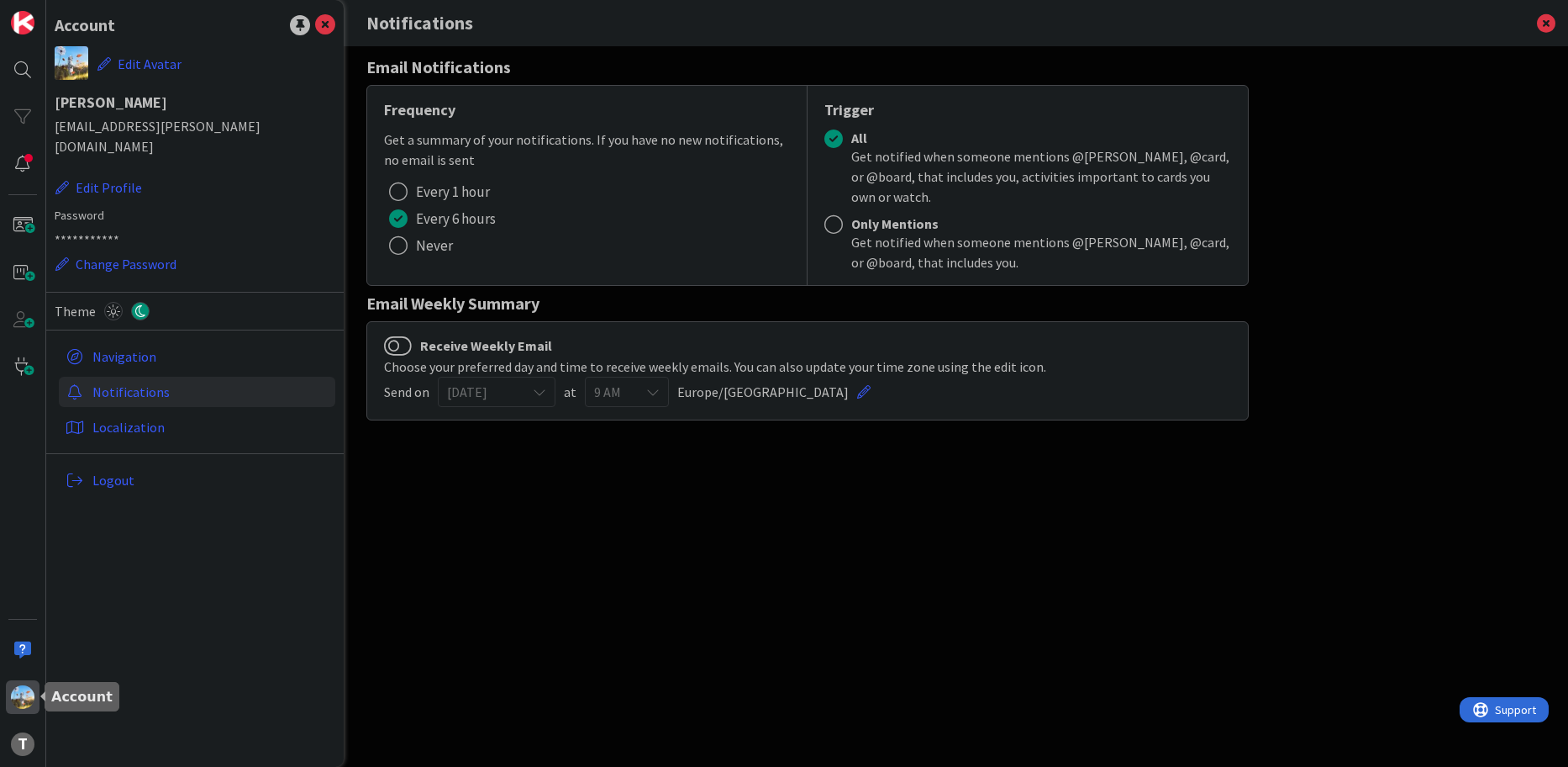
click at [22, 696] on img at bounding box center [23, 697] width 24 height 24
click at [25, 469] on div "T" at bounding box center [23, 383] width 46 height 767
click at [325, 26] on icon at bounding box center [326, 25] width 20 height 20
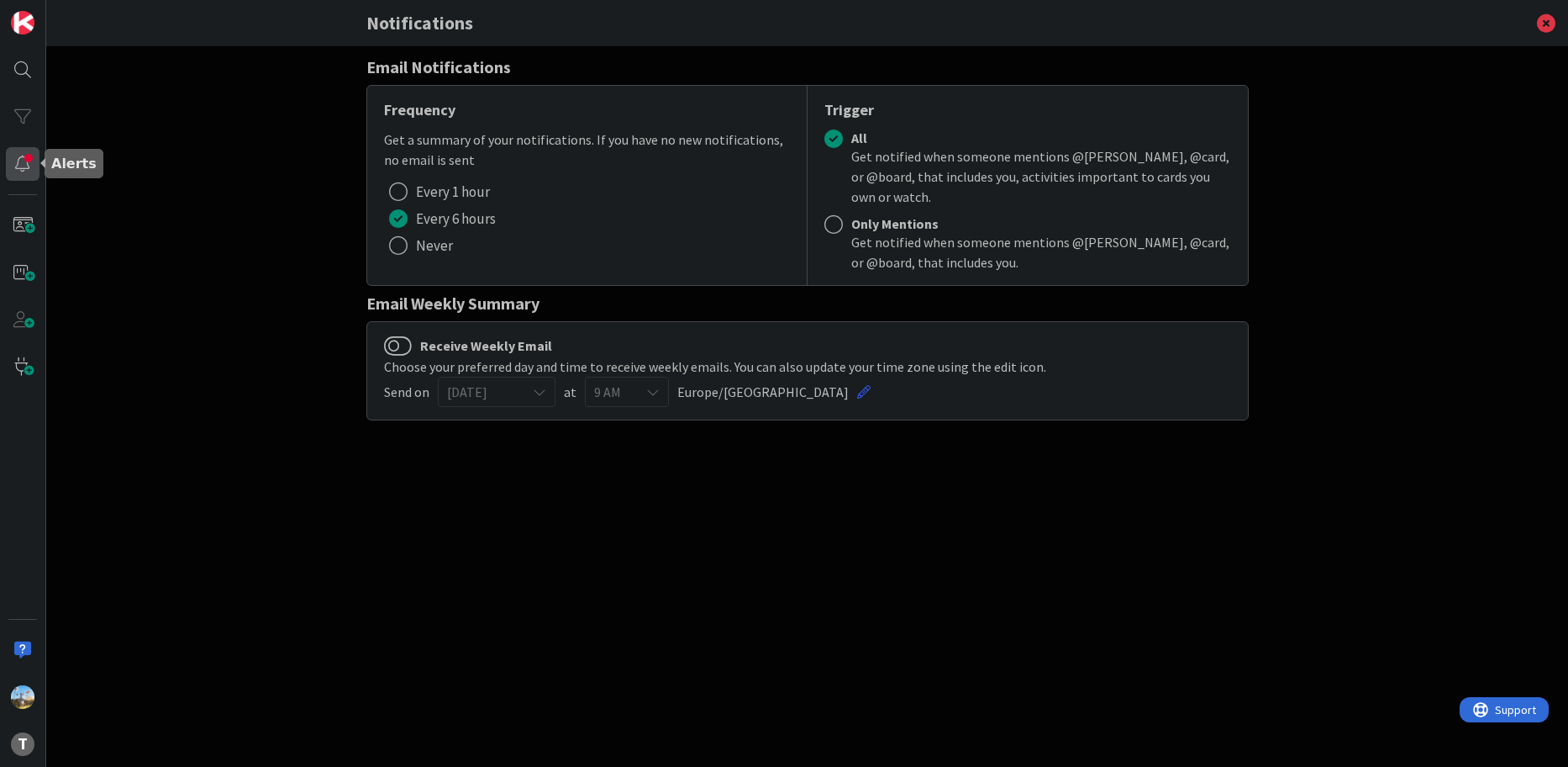
click at [29, 155] on div at bounding box center [22, 164] width 34 height 34
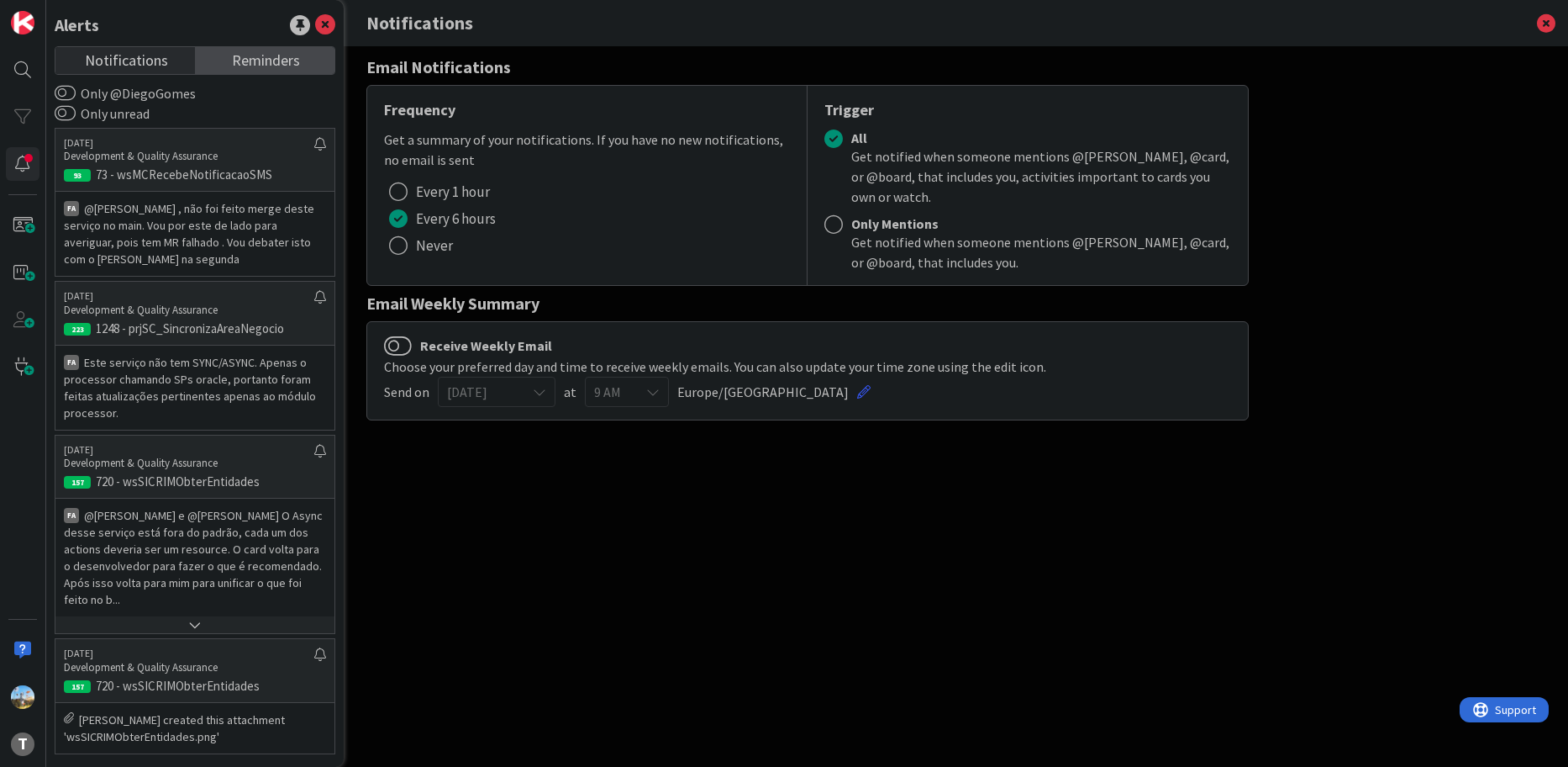
click at [281, 56] on span "Reminders" at bounding box center [266, 59] width 68 height 24
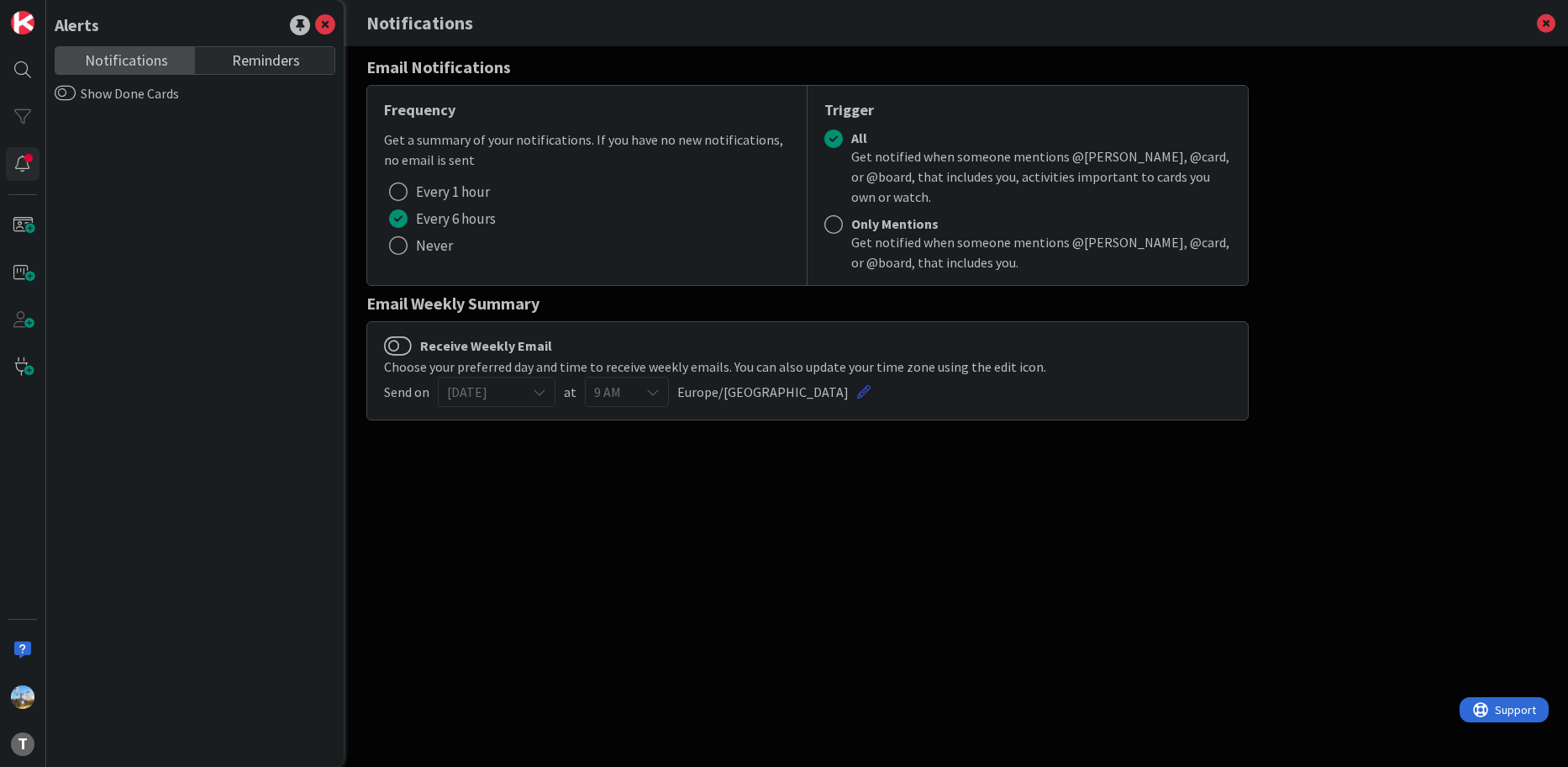
click at [157, 69] on span "Notifications" at bounding box center [126, 59] width 83 height 24
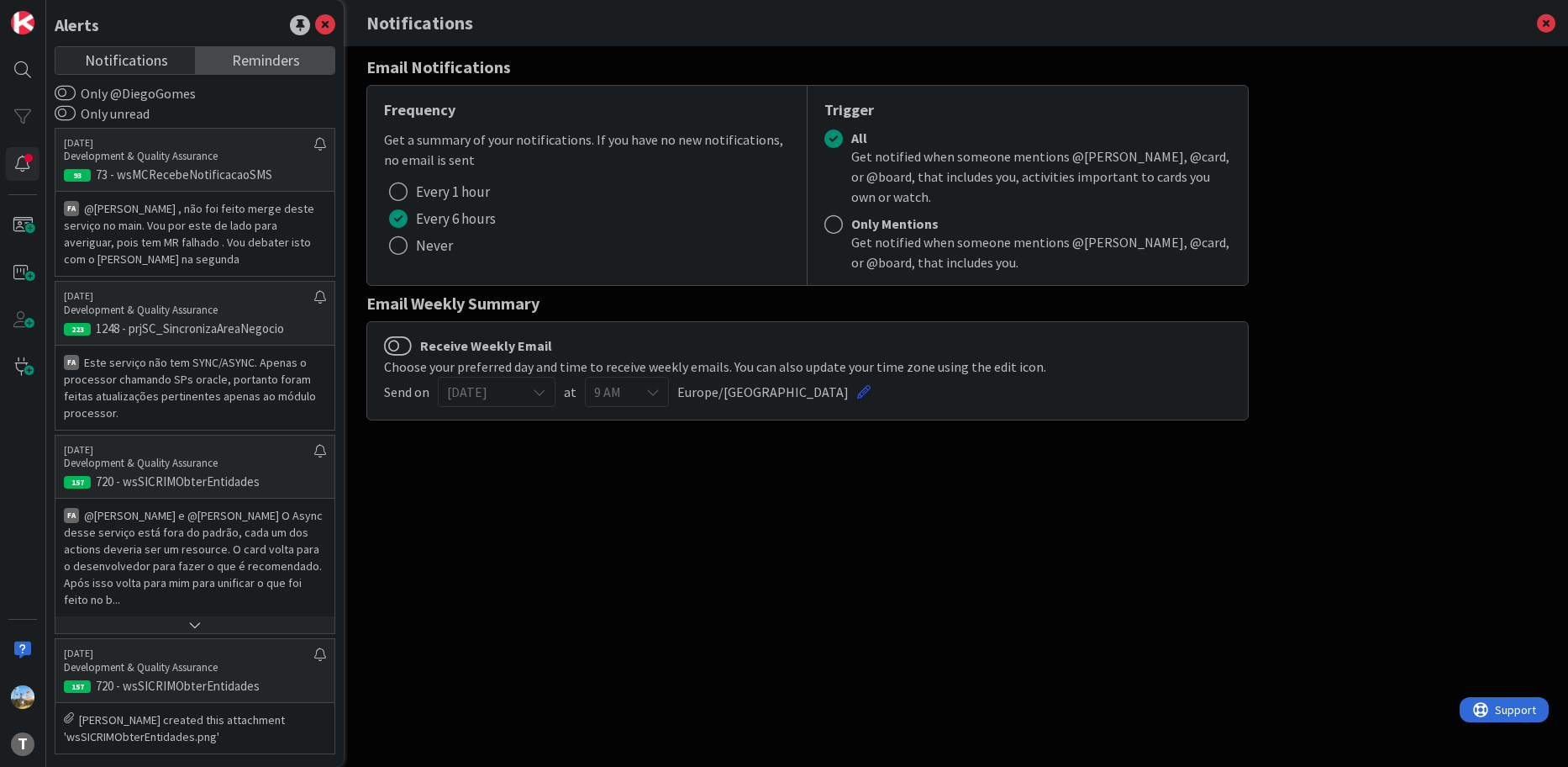
click at [238, 65] on span "Reminders" at bounding box center [266, 59] width 68 height 24
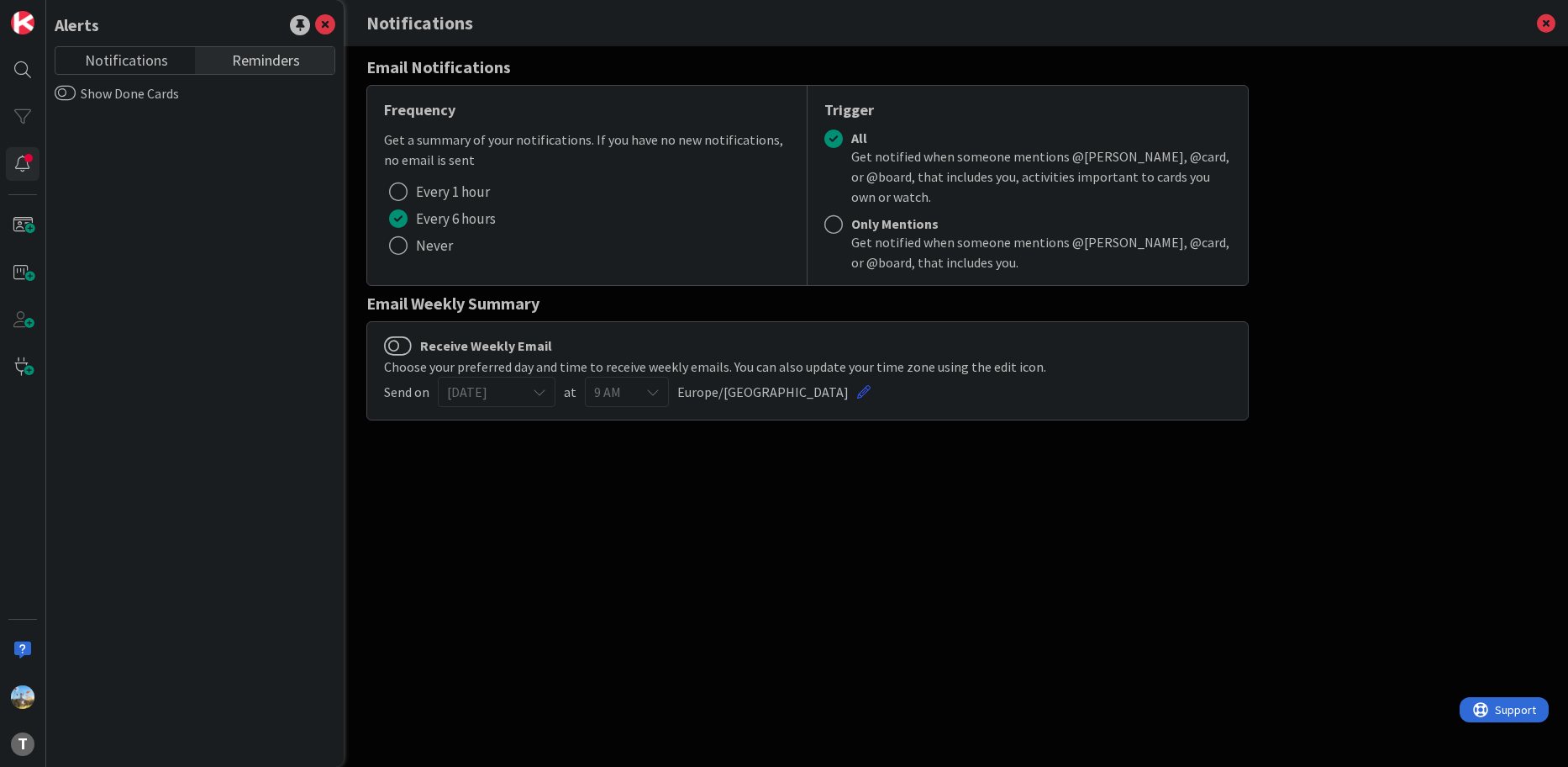
click at [150, 86] on label "Show Done Cards" at bounding box center [116, 93] width 125 height 20
click at [75, 86] on button "Show Done Cards" at bounding box center [65, 93] width 21 height 16
click at [245, 66] on span "Reminders" at bounding box center [266, 59] width 68 height 24
click at [169, 66] on link "Notifications" at bounding box center [125, 61] width 139 height 27
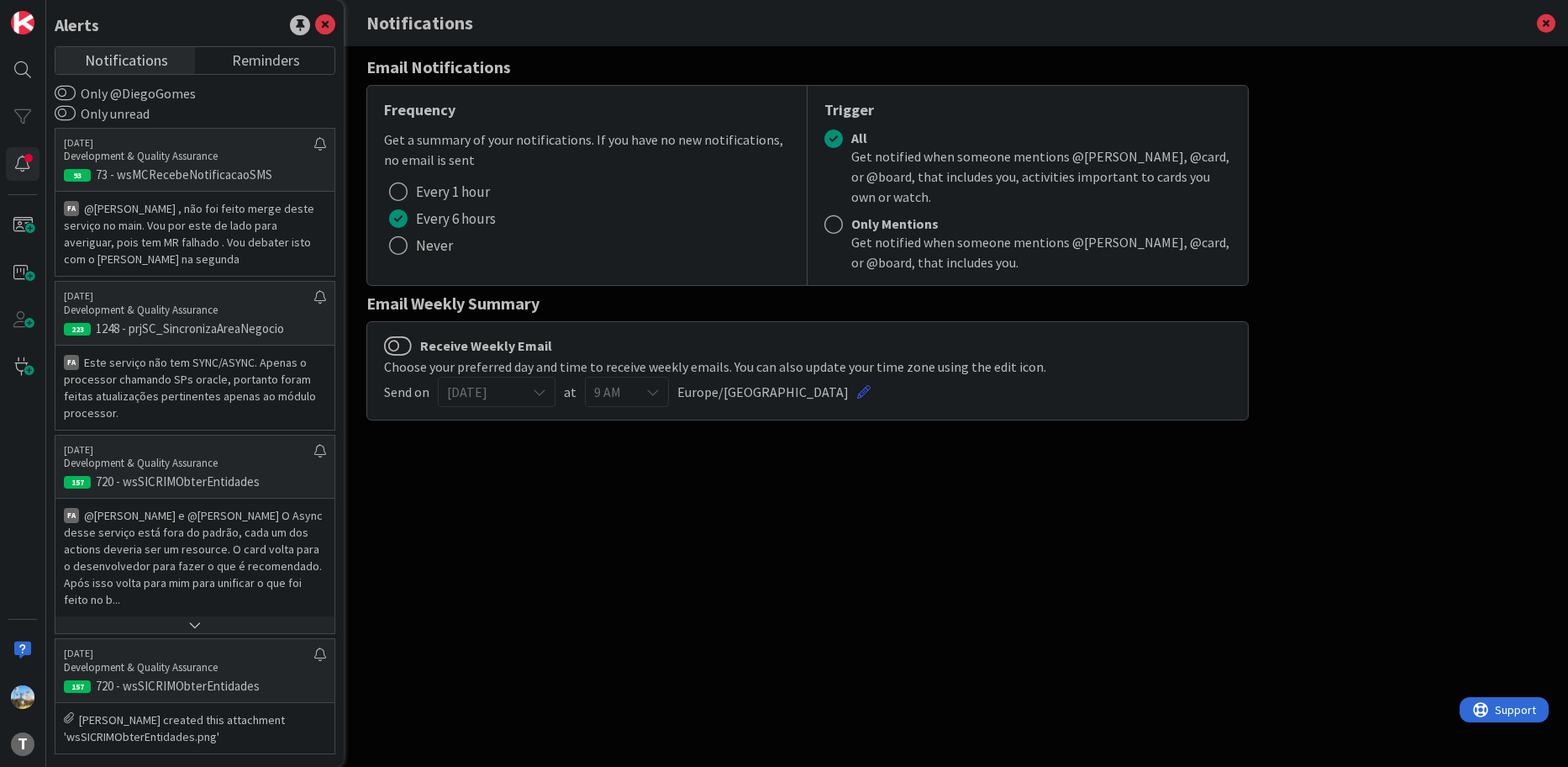
click at [152, 90] on label "Only @DiegoGomes" at bounding box center [125, 93] width 141 height 20
click at [75, 90] on button "Only @DiegoGomes" at bounding box center [65, 93] width 21 height 16
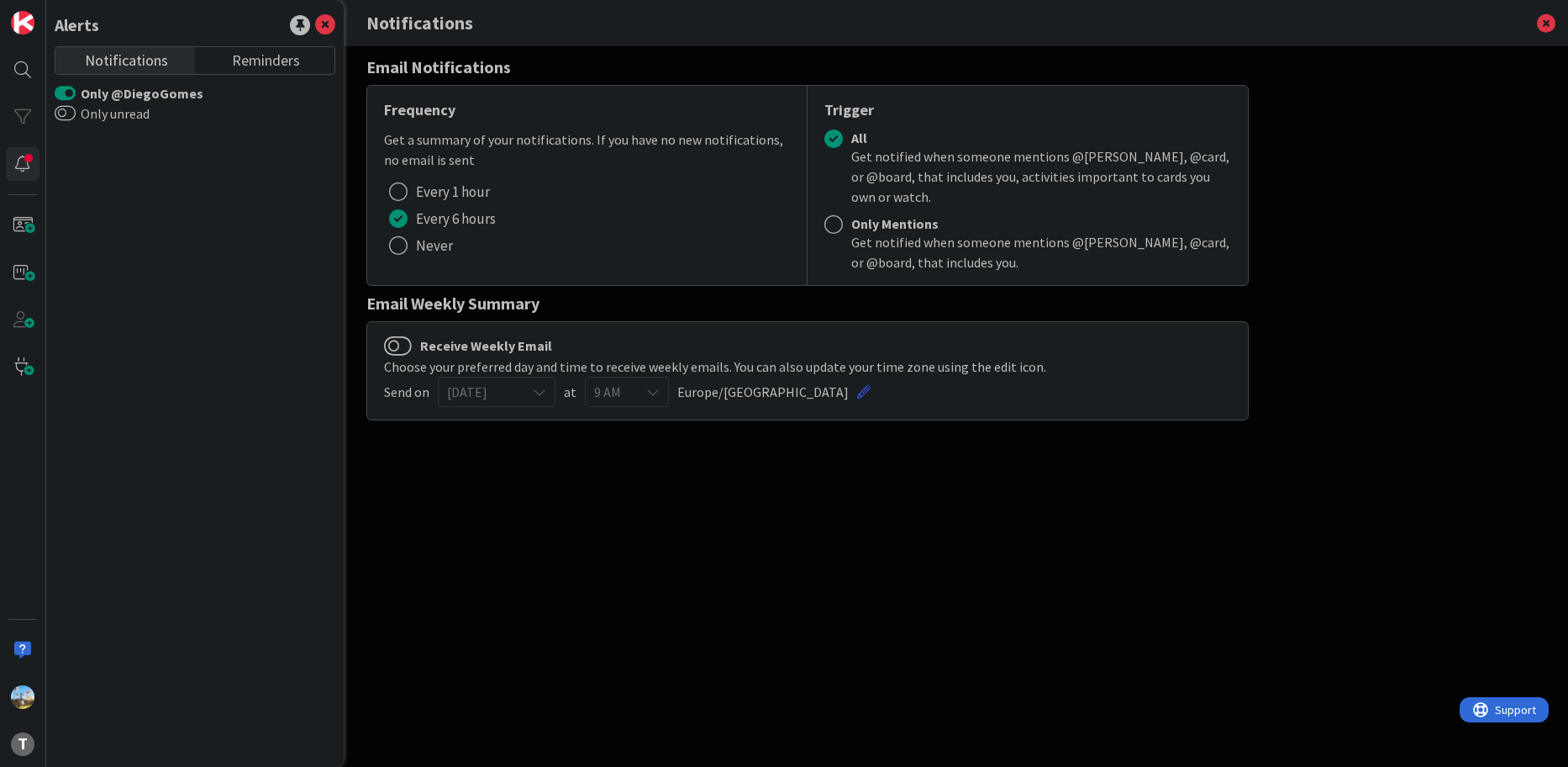
click at [152, 90] on label "Only @DiegoGomes" at bounding box center [129, 93] width 149 height 20
click at [75, 90] on button "Only @DiegoGomes" at bounding box center [65, 93] width 21 height 16
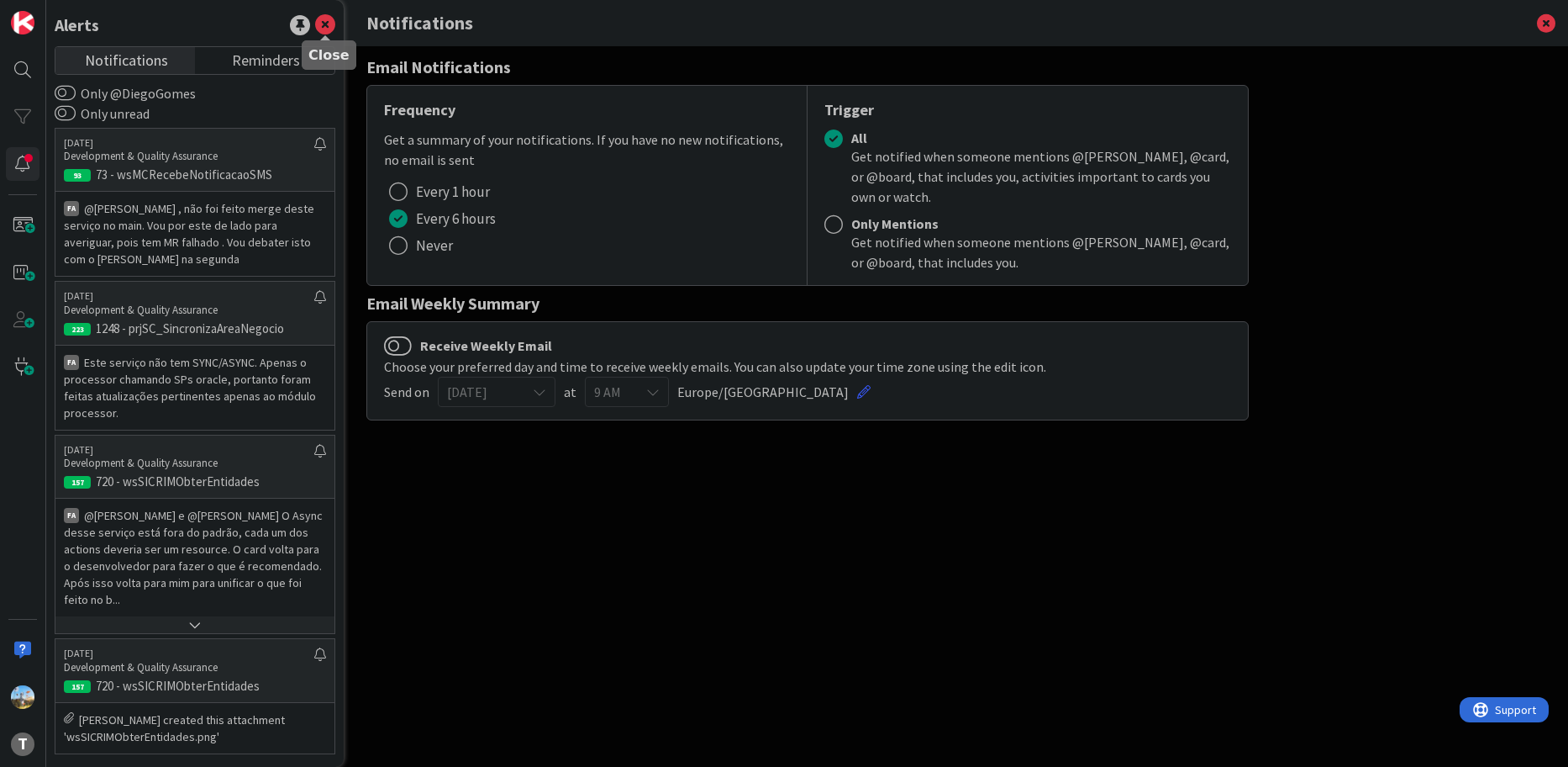
click at [321, 29] on icon at bounding box center [326, 25] width 20 height 20
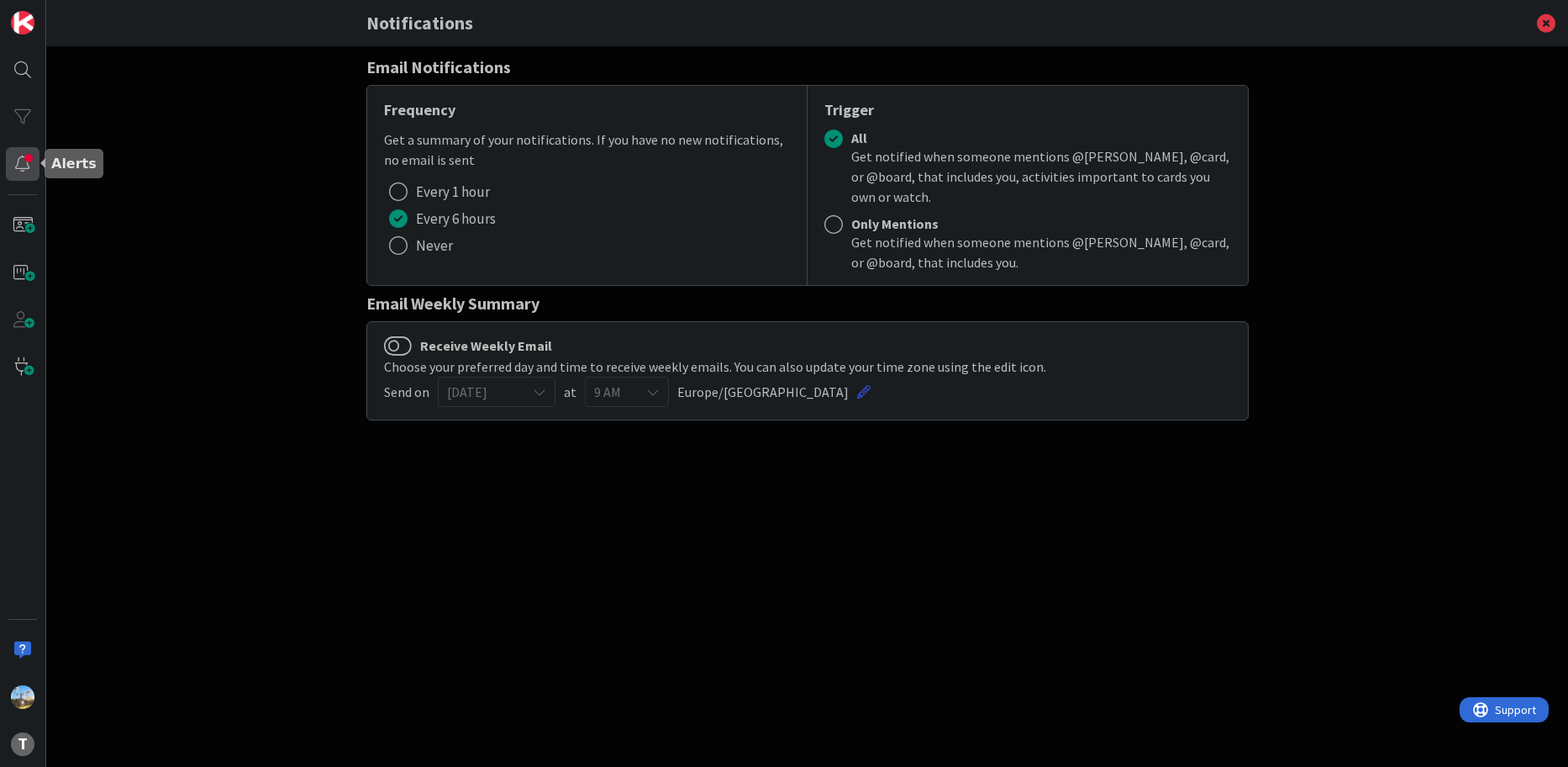
click at [28, 166] on div at bounding box center [22, 164] width 34 height 34
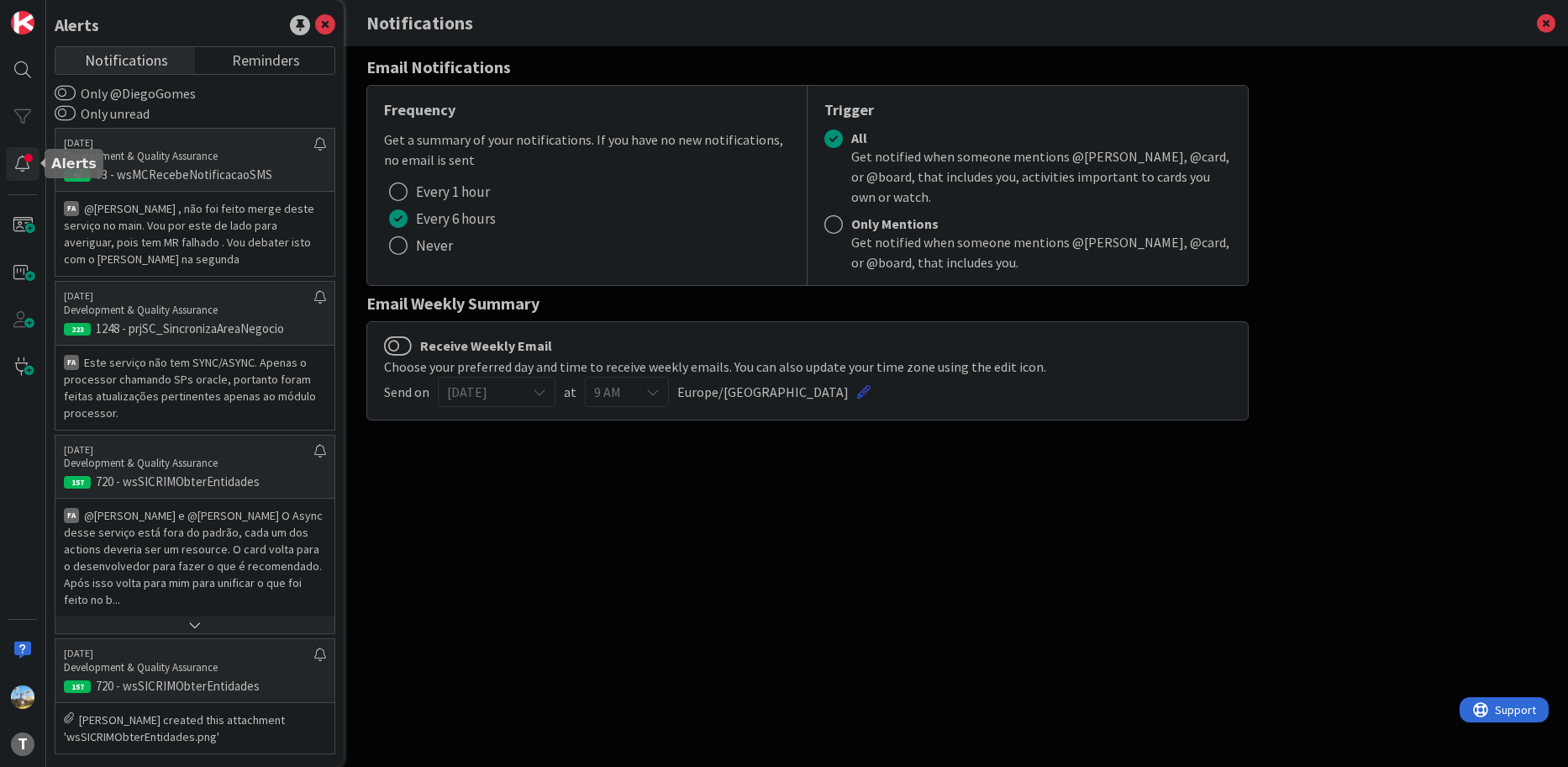
click at [30, 184] on div "T" at bounding box center [23, 383] width 46 height 767
click at [31, 56] on div at bounding box center [22, 69] width 34 height 34
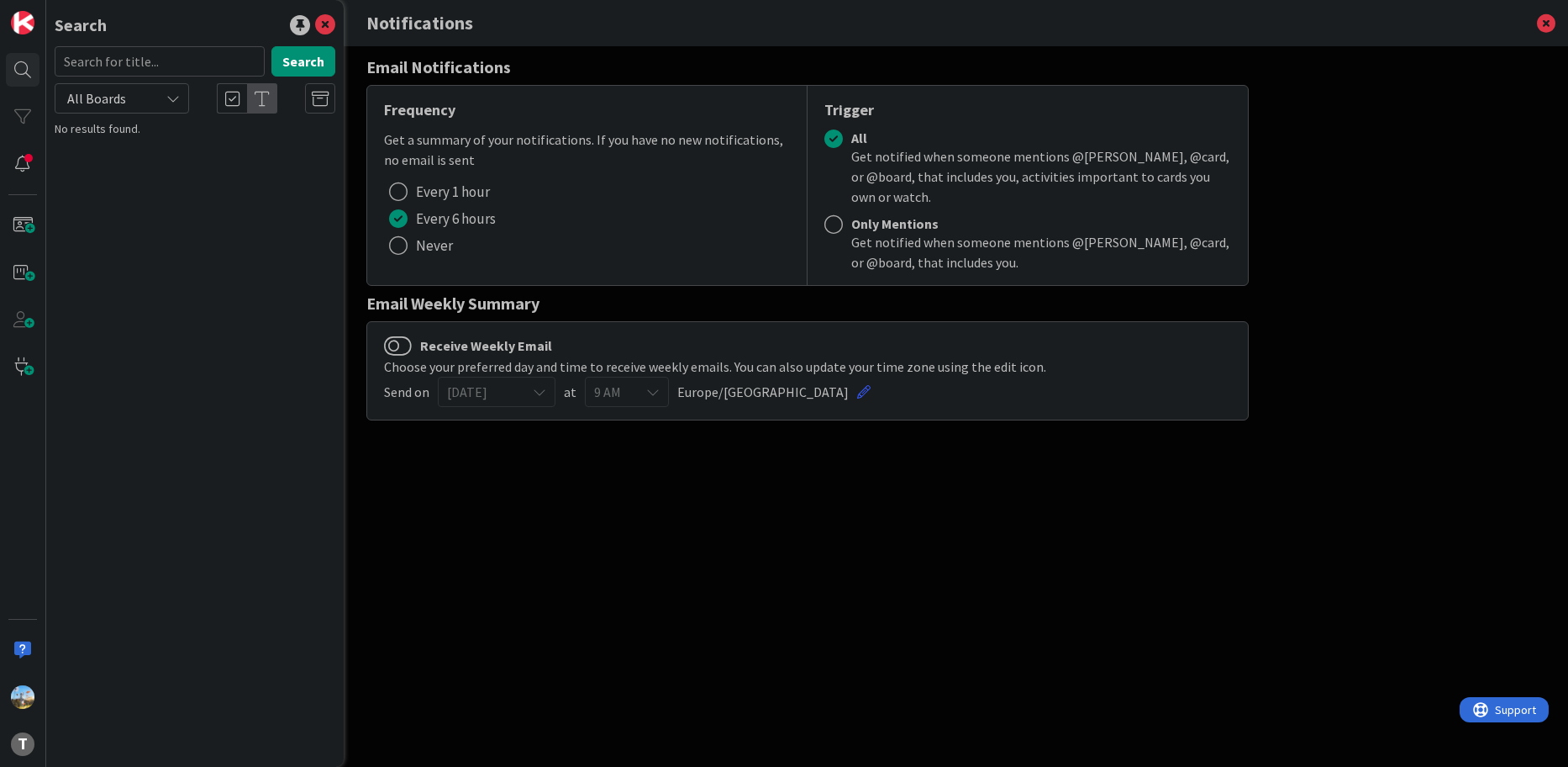
click at [191, 251] on div "Search Search All Boards No results found." at bounding box center [195, 383] width 297 height 767
click at [322, 24] on icon at bounding box center [326, 25] width 20 height 20
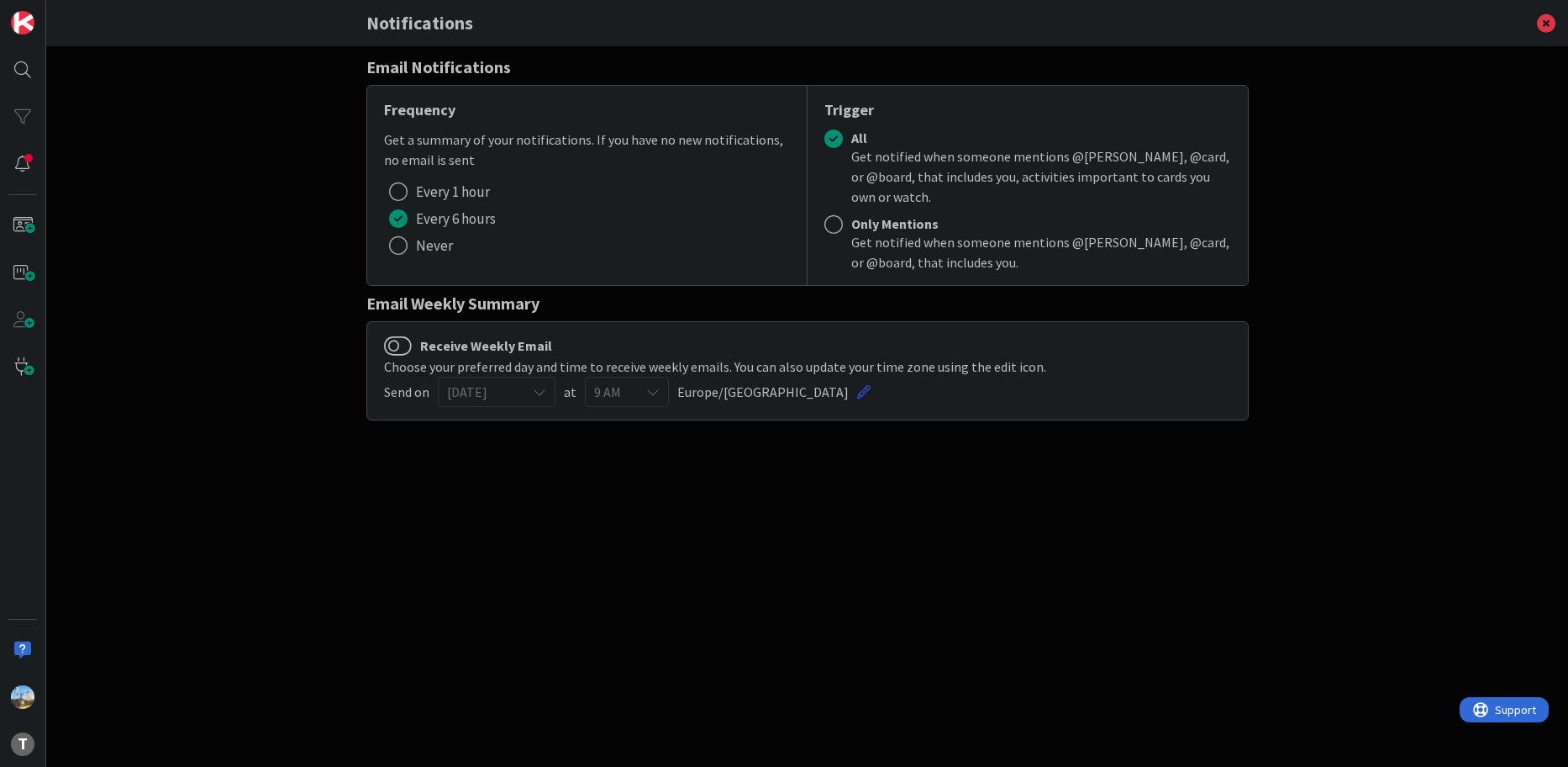
click at [253, 148] on div "Email Notifications Frequency Get a summary of your notifications. If you have …" at bounding box center [808, 407] width 1523 height 721
click at [28, 30] on img at bounding box center [23, 23] width 24 height 24
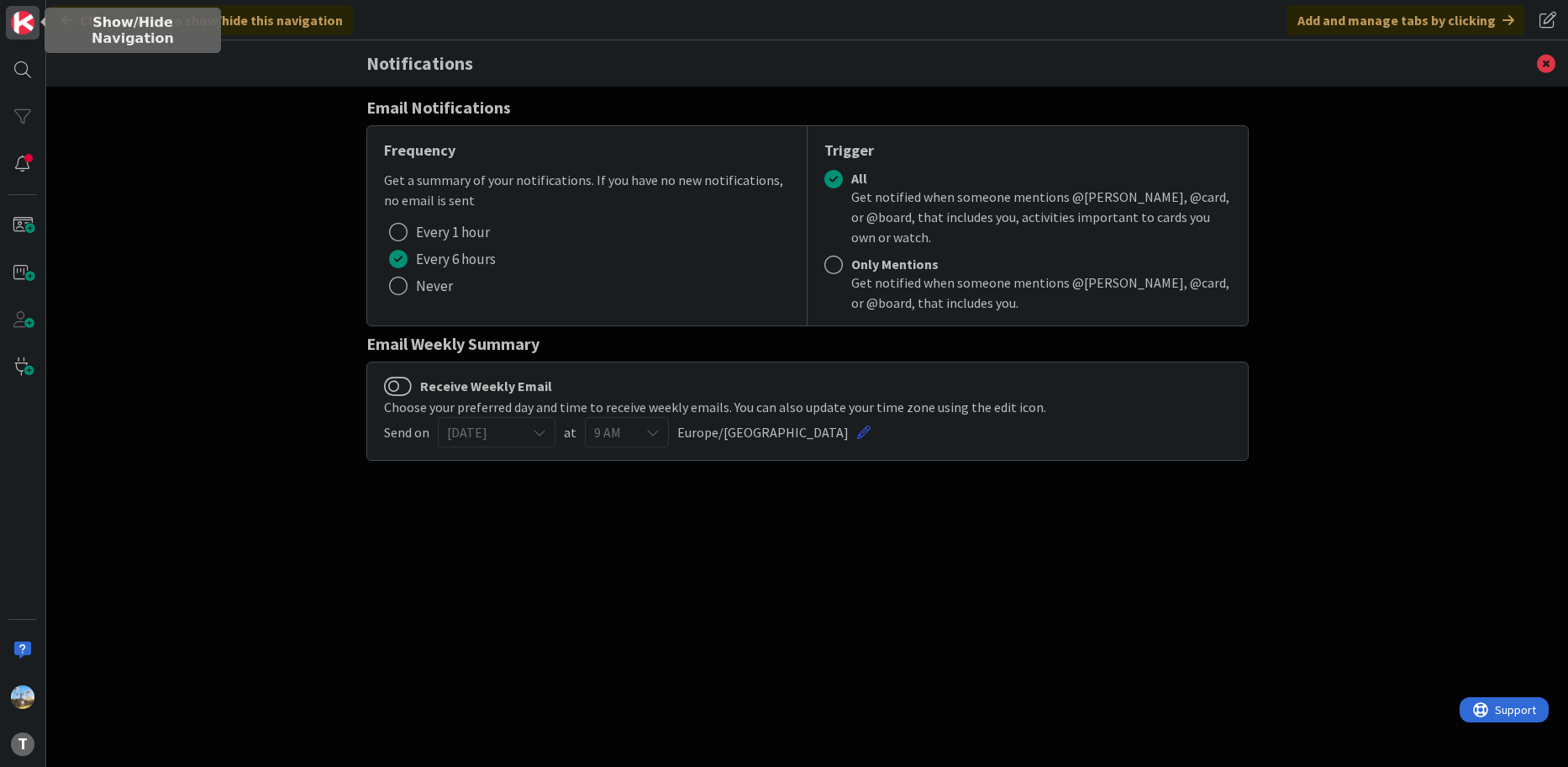
click at [31, 25] on img at bounding box center [23, 23] width 24 height 24
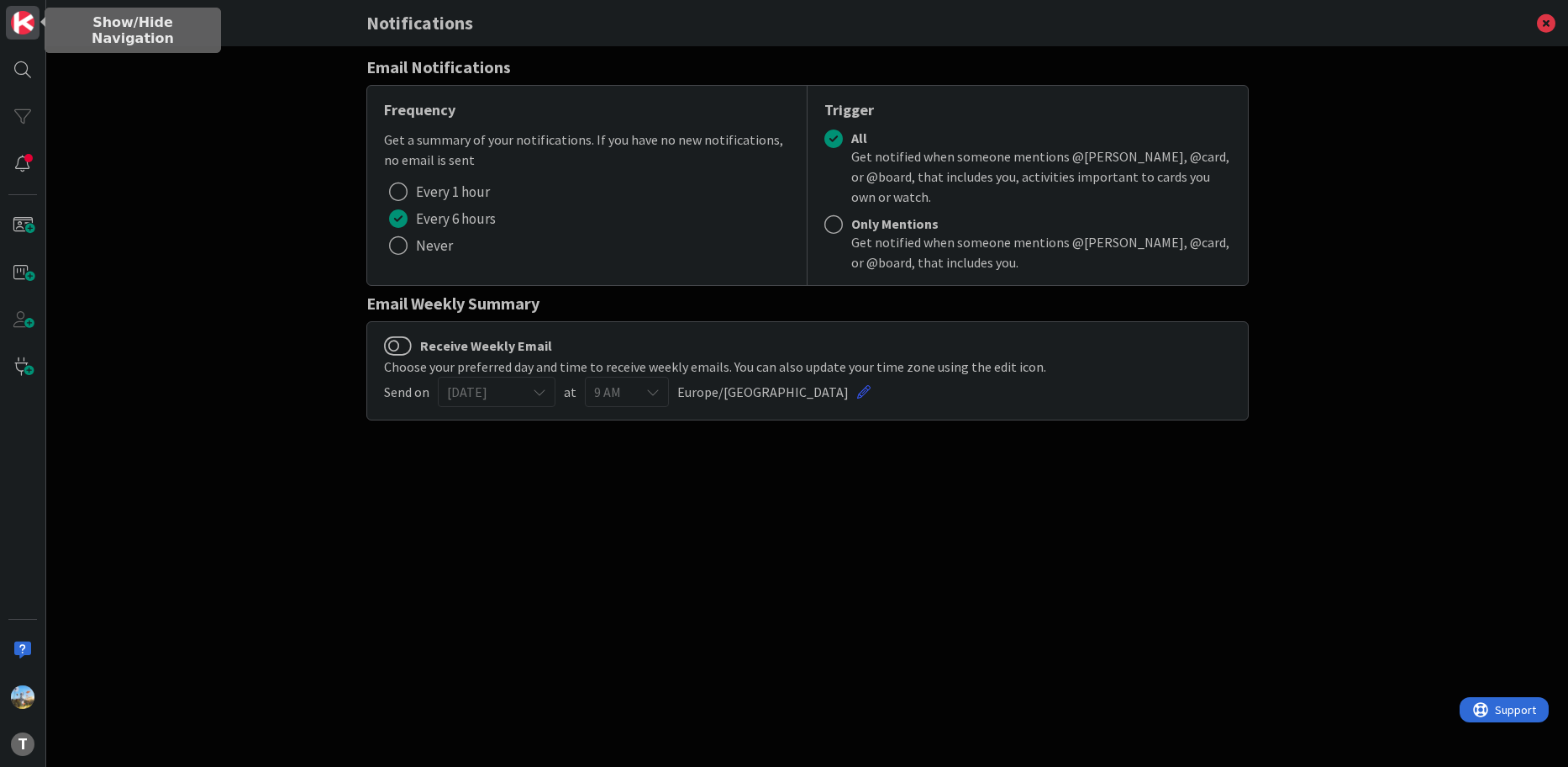
click at [31, 25] on img at bounding box center [23, 23] width 24 height 24
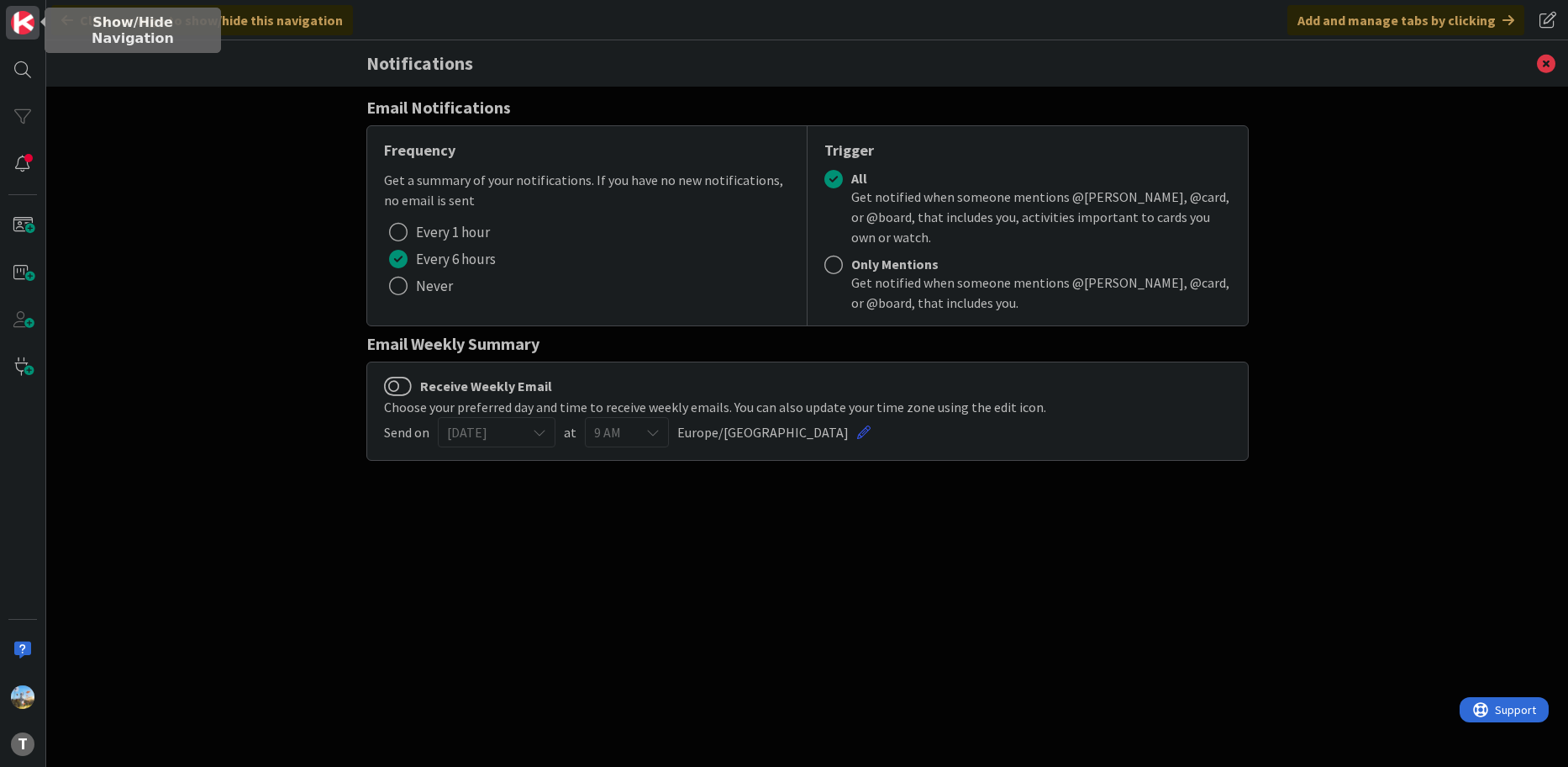
click at [33, 25] on img at bounding box center [23, 23] width 24 height 24
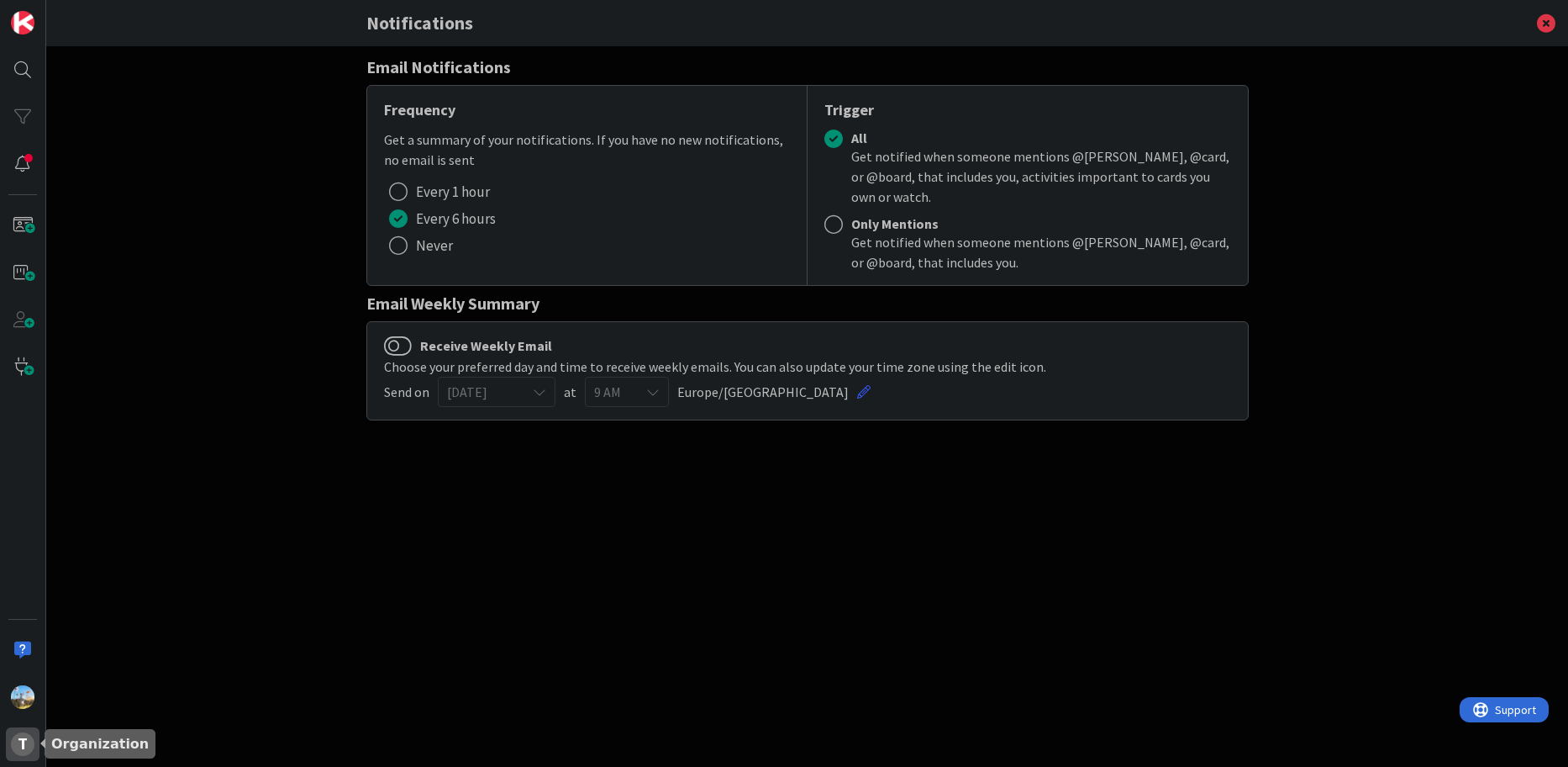
click at [31, 740] on div "T" at bounding box center [23, 744] width 24 height 24
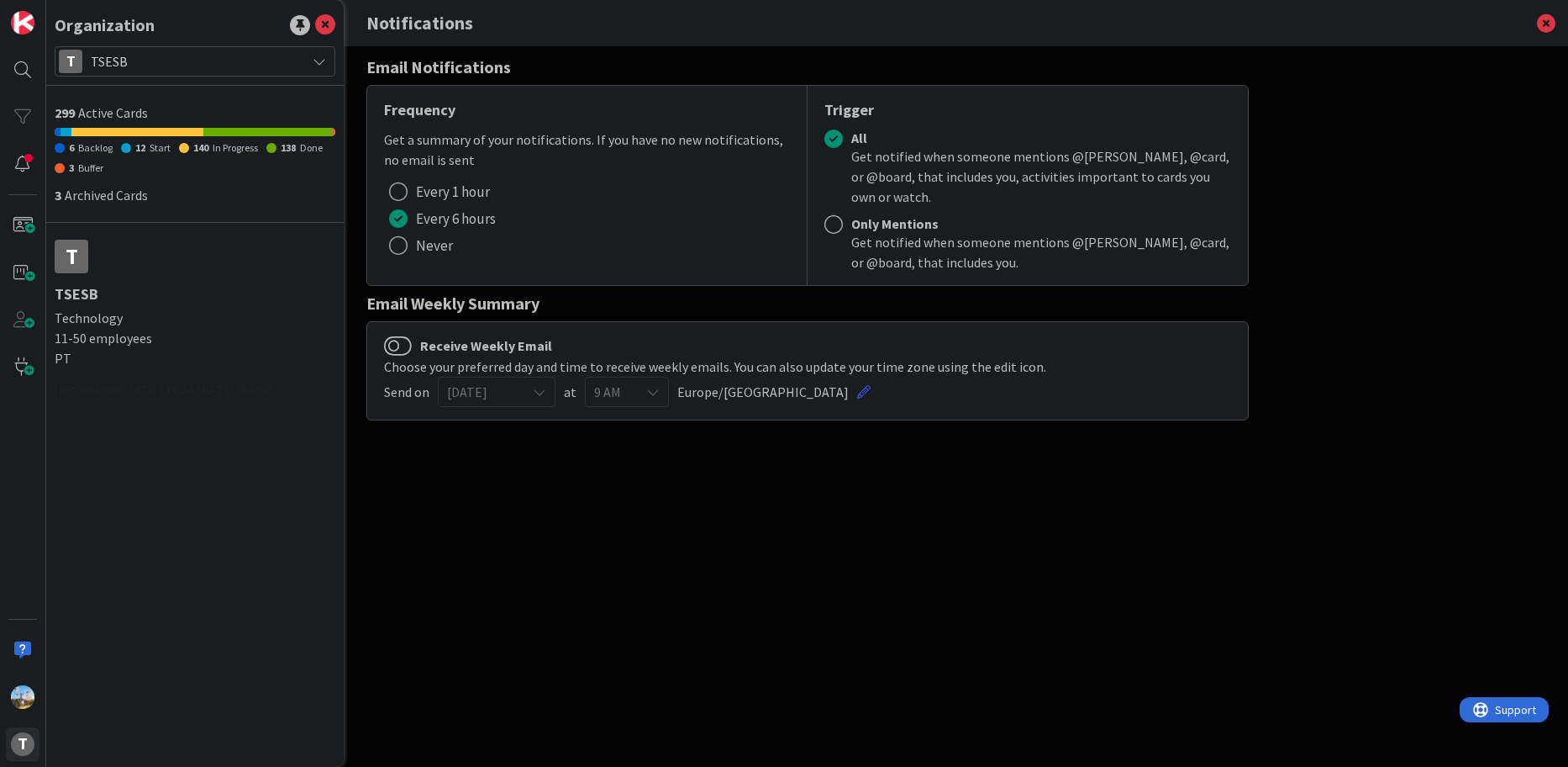
click at [90, 64] on div "T TSESB" at bounding box center [195, 61] width 281 height 30
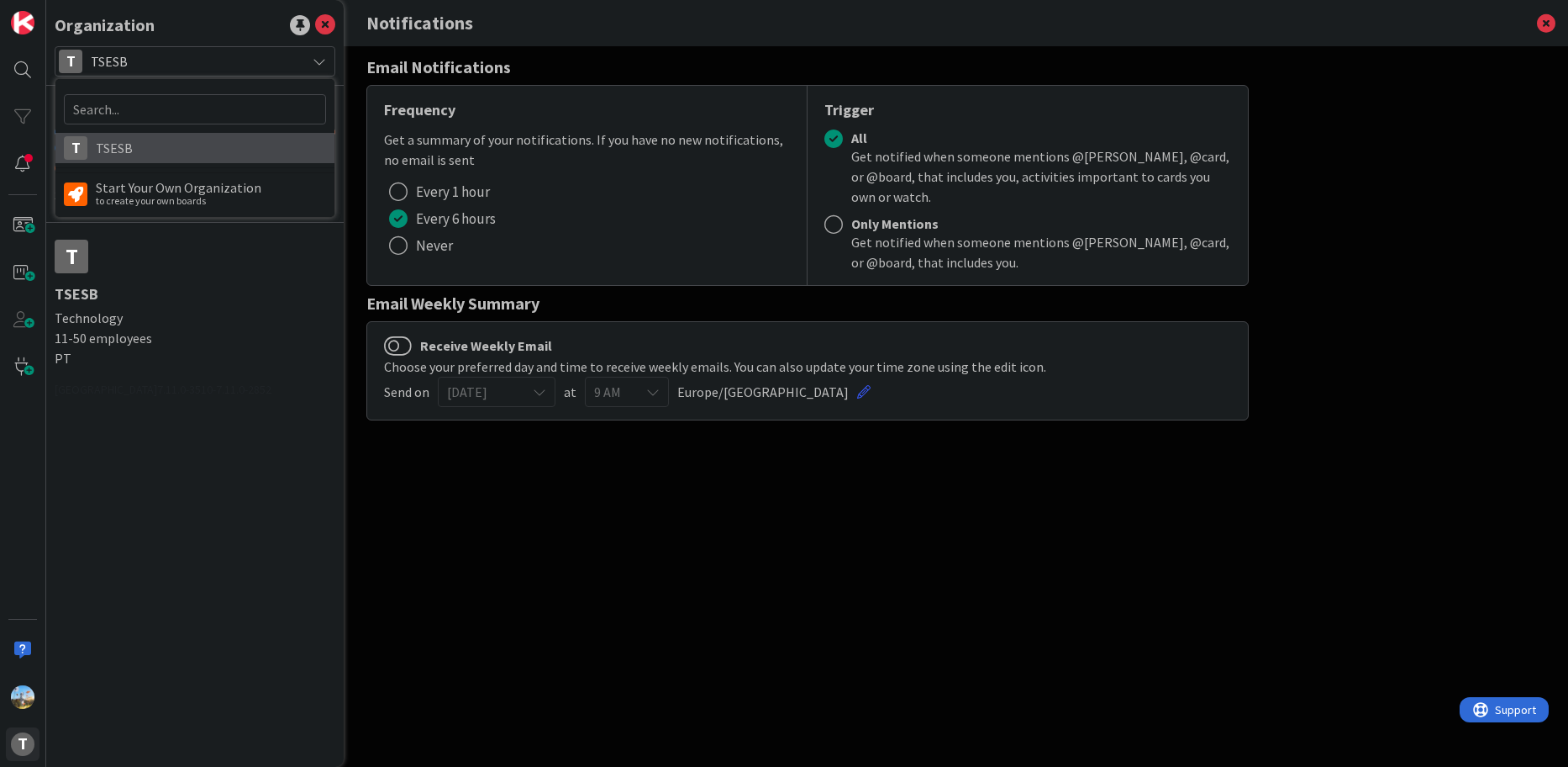
click at [113, 144] on span "TSESB" at bounding box center [210, 148] width 230 height 25
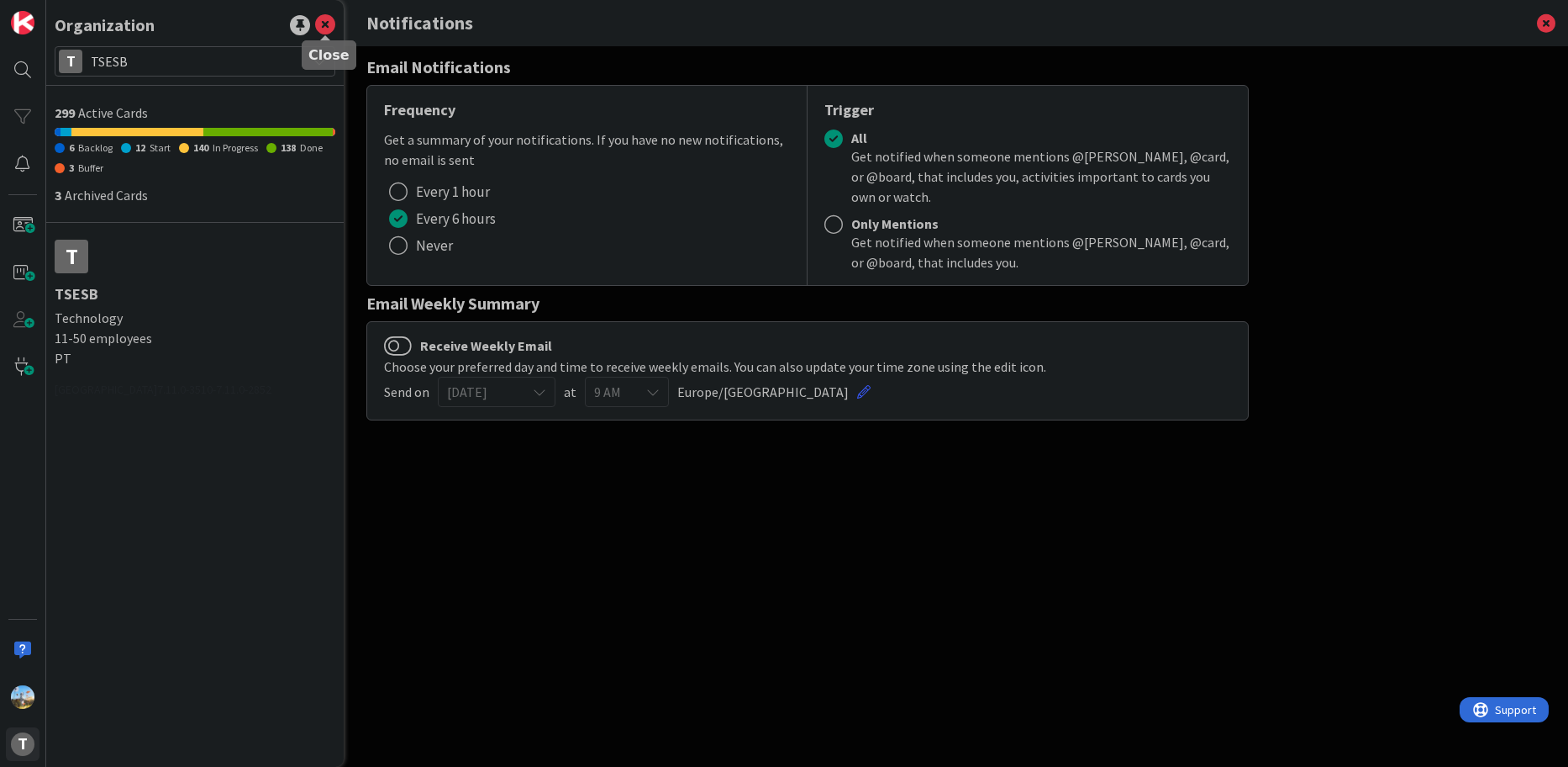
click at [320, 15] on icon at bounding box center [326, 25] width 20 height 20
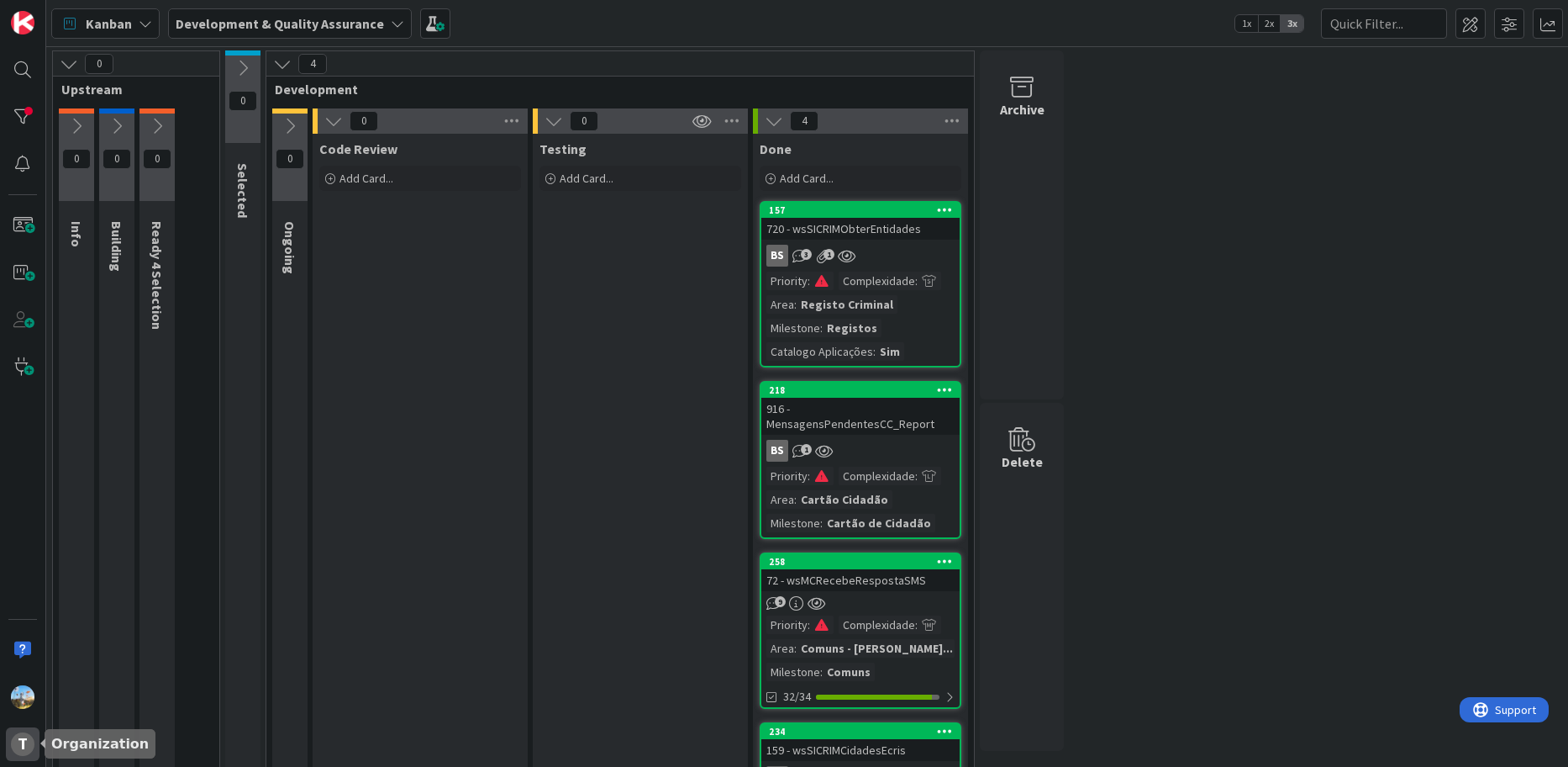
click at [31, 740] on div "T" at bounding box center [23, 744] width 24 height 24
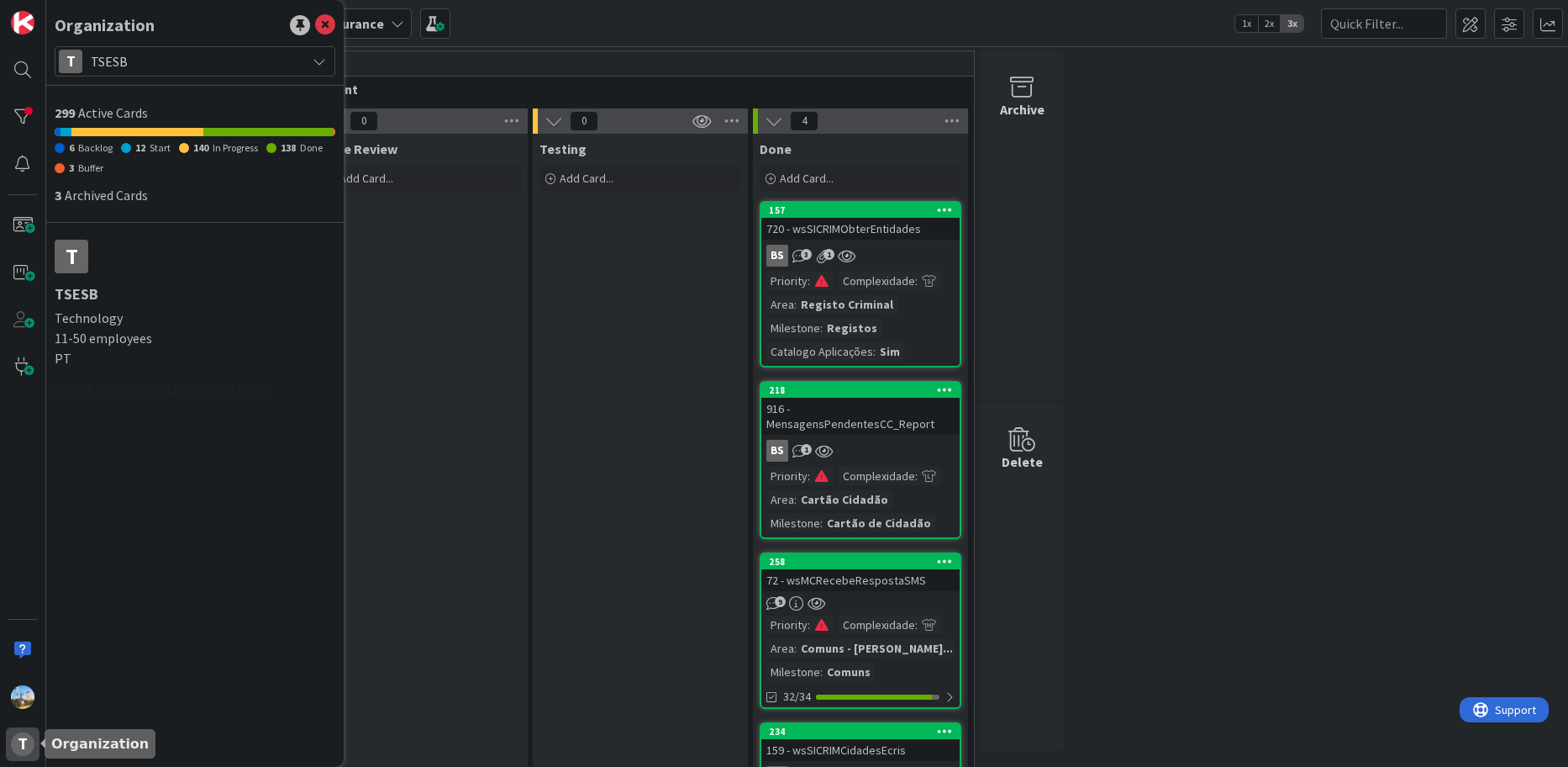
click at [31, 740] on div "T" at bounding box center [23, 744] width 24 height 24
click at [36, 721] on div "T" at bounding box center [23, 383] width 46 height 767
click at [36, 700] on div at bounding box center [22, 697] width 34 height 34
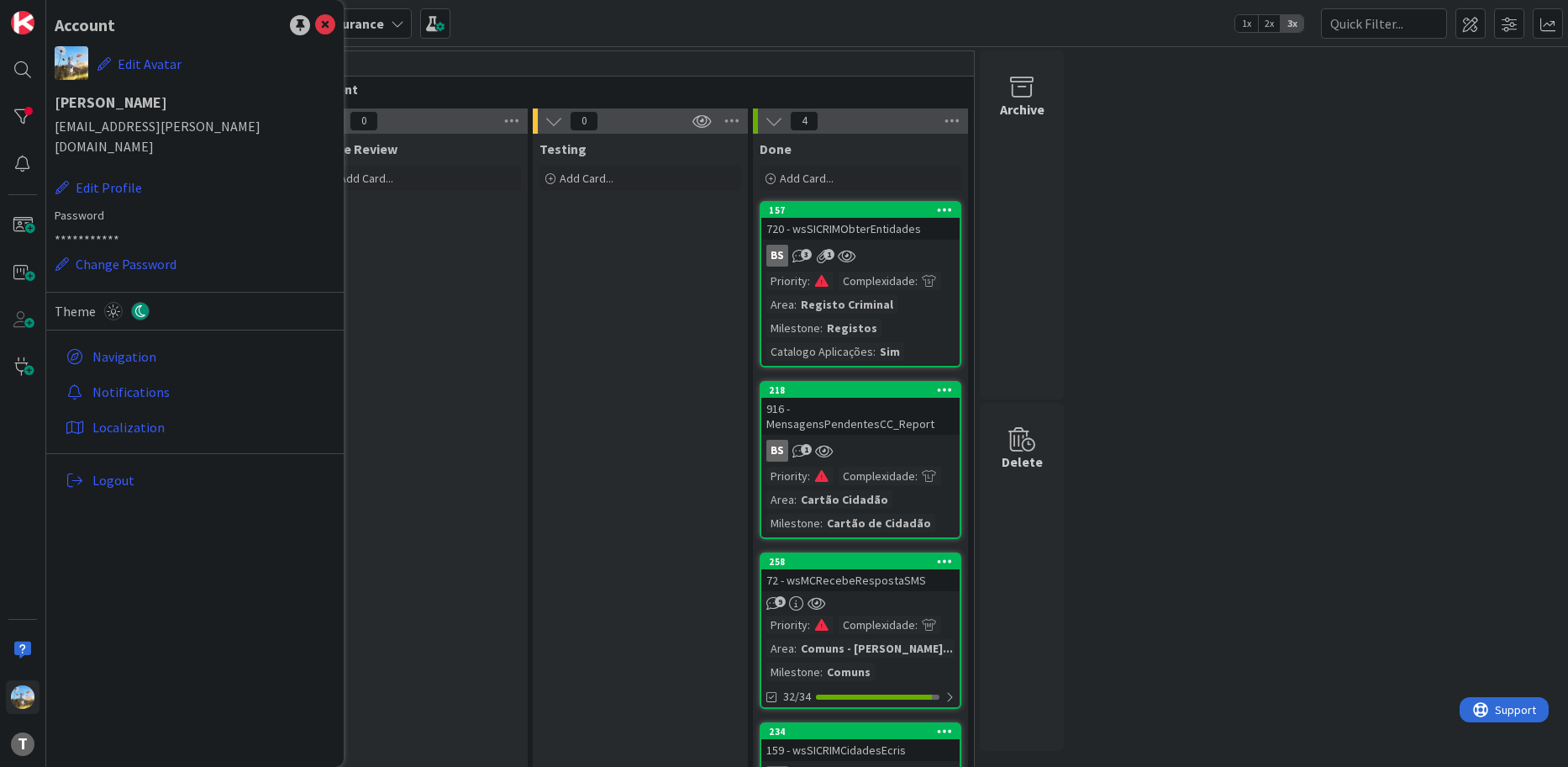
click at [113, 278] on div "**********" at bounding box center [195, 272] width 281 height 451
click at [113, 302] on icon at bounding box center [114, 311] width 18 height 18
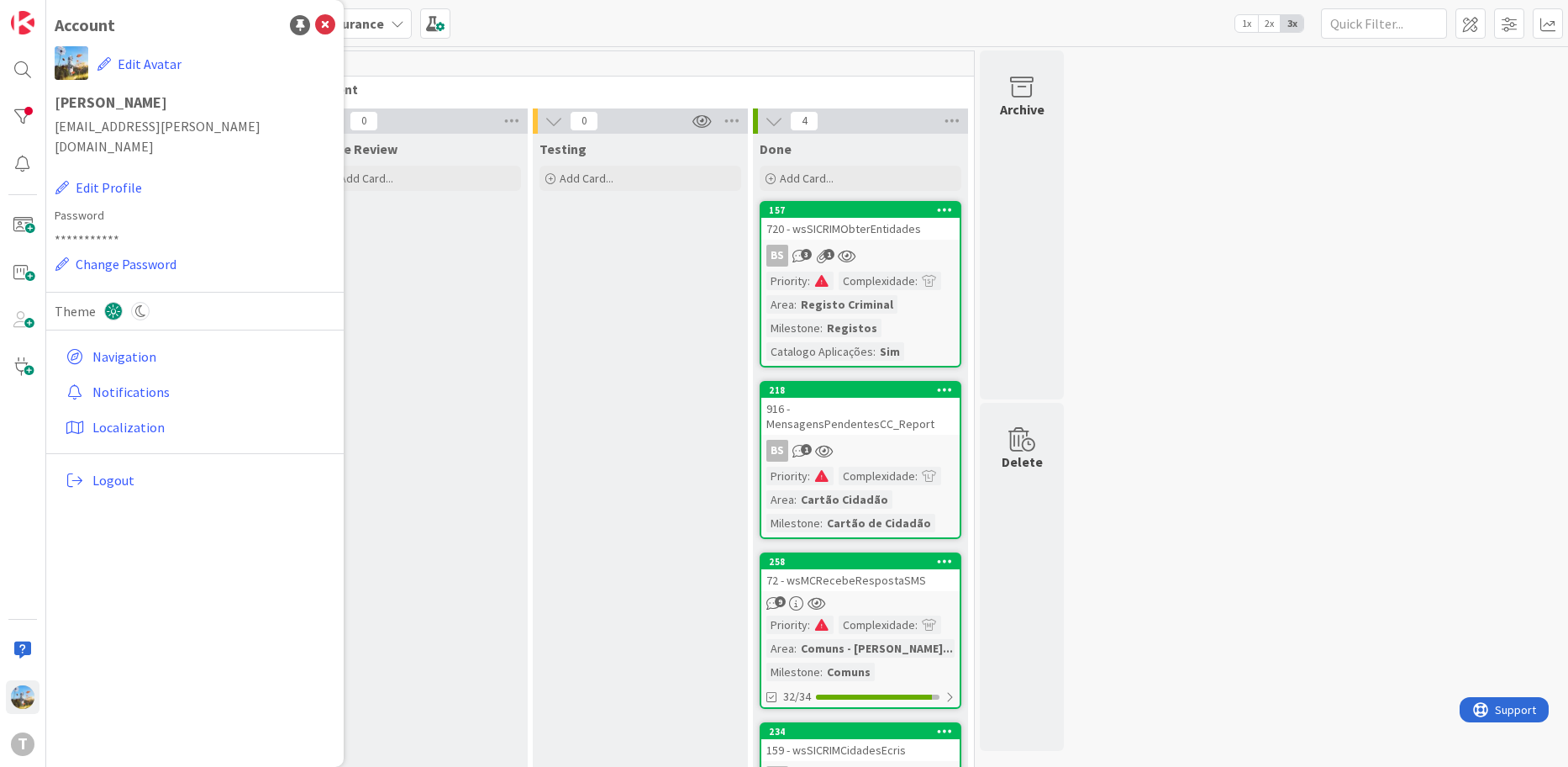
click at [474, 460] on div "Code Review Add Card..." at bounding box center [420, 518] width 216 height 769
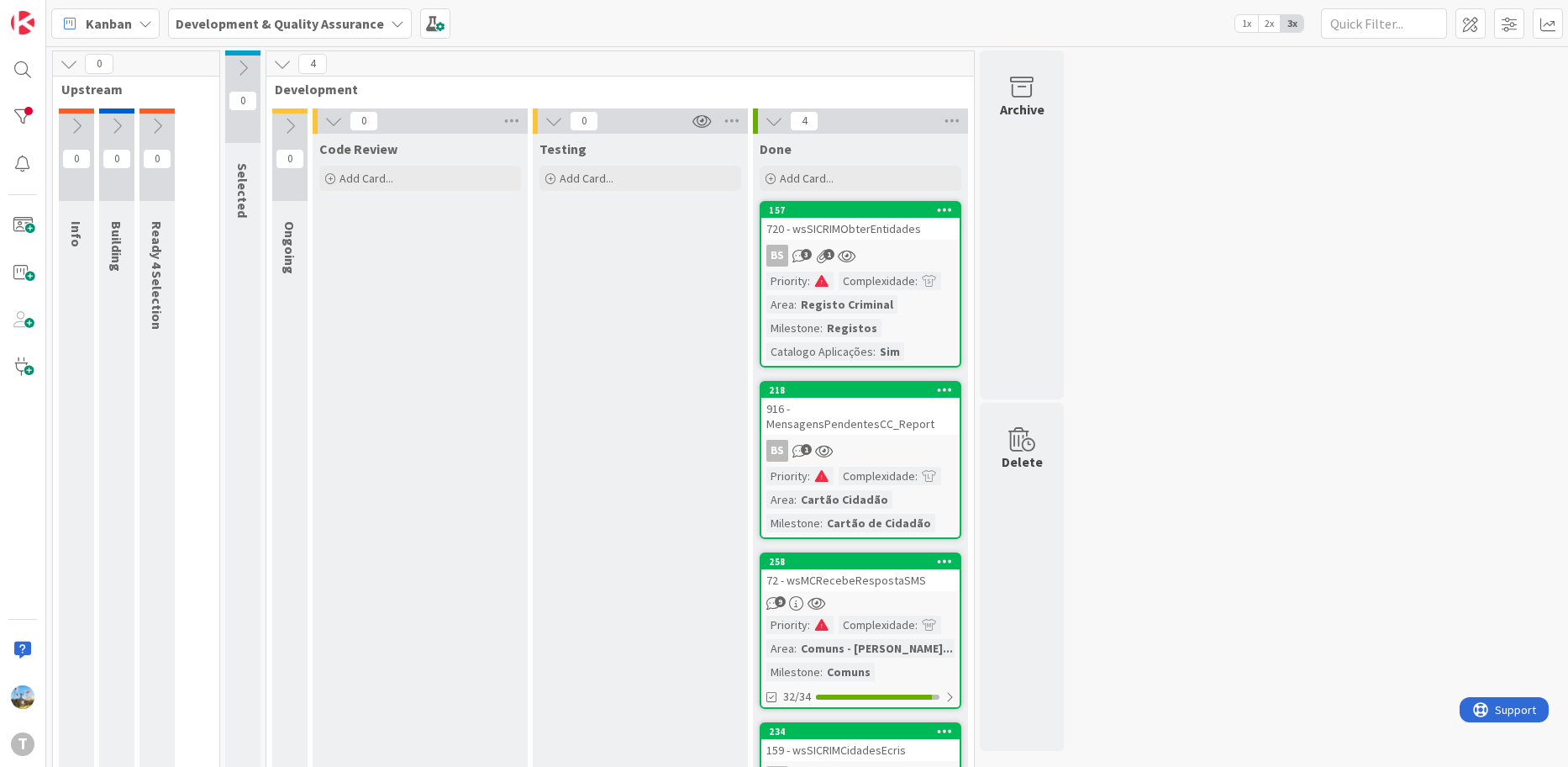
click at [560, 469] on div "Testing Add Card..." at bounding box center [640, 518] width 216 height 769
click at [881, 243] on link "157 720 - wsSICRIMObterEntidades BS 3 1 Priority : Complexidade : Area : Regist…" at bounding box center [860, 284] width 202 height 167
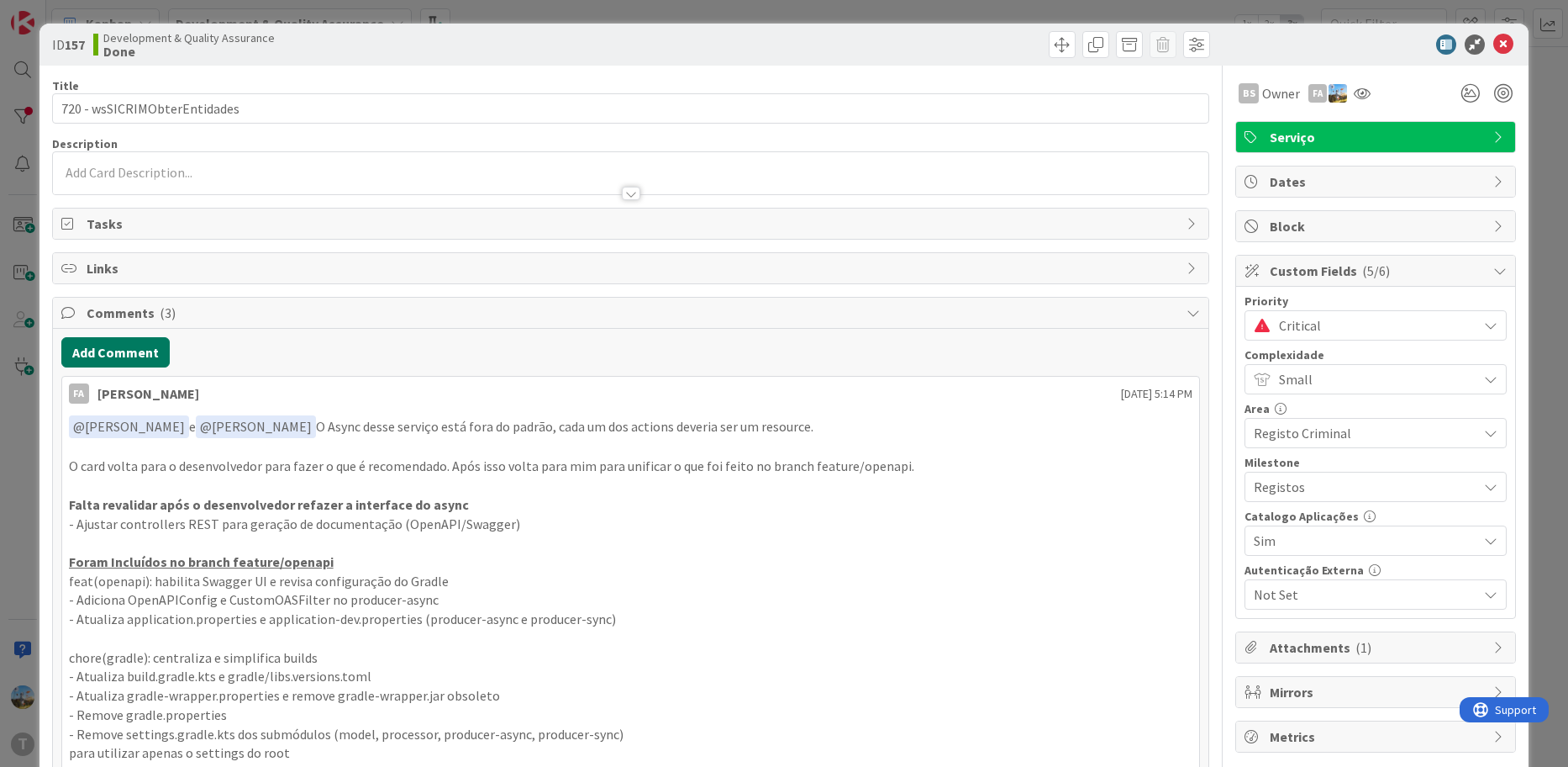
click at [156, 354] on button "Add Comment" at bounding box center [115, 352] width 108 height 30
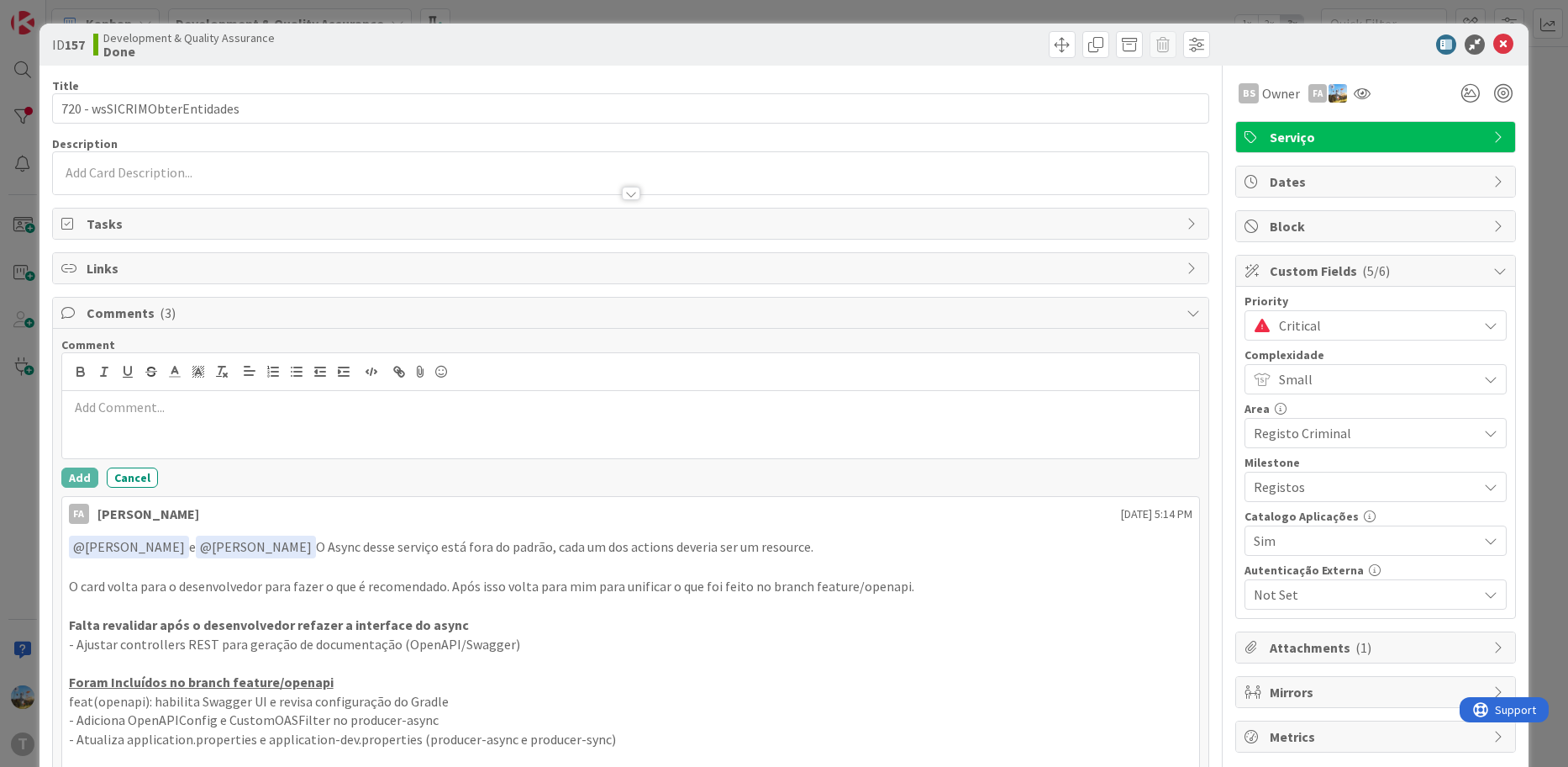
click at [381, 428] on div at bounding box center [630, 425] width 1138 height 67
click at [65, 472] on button "Add" at bounding box center [79, 478] width 37 height 20
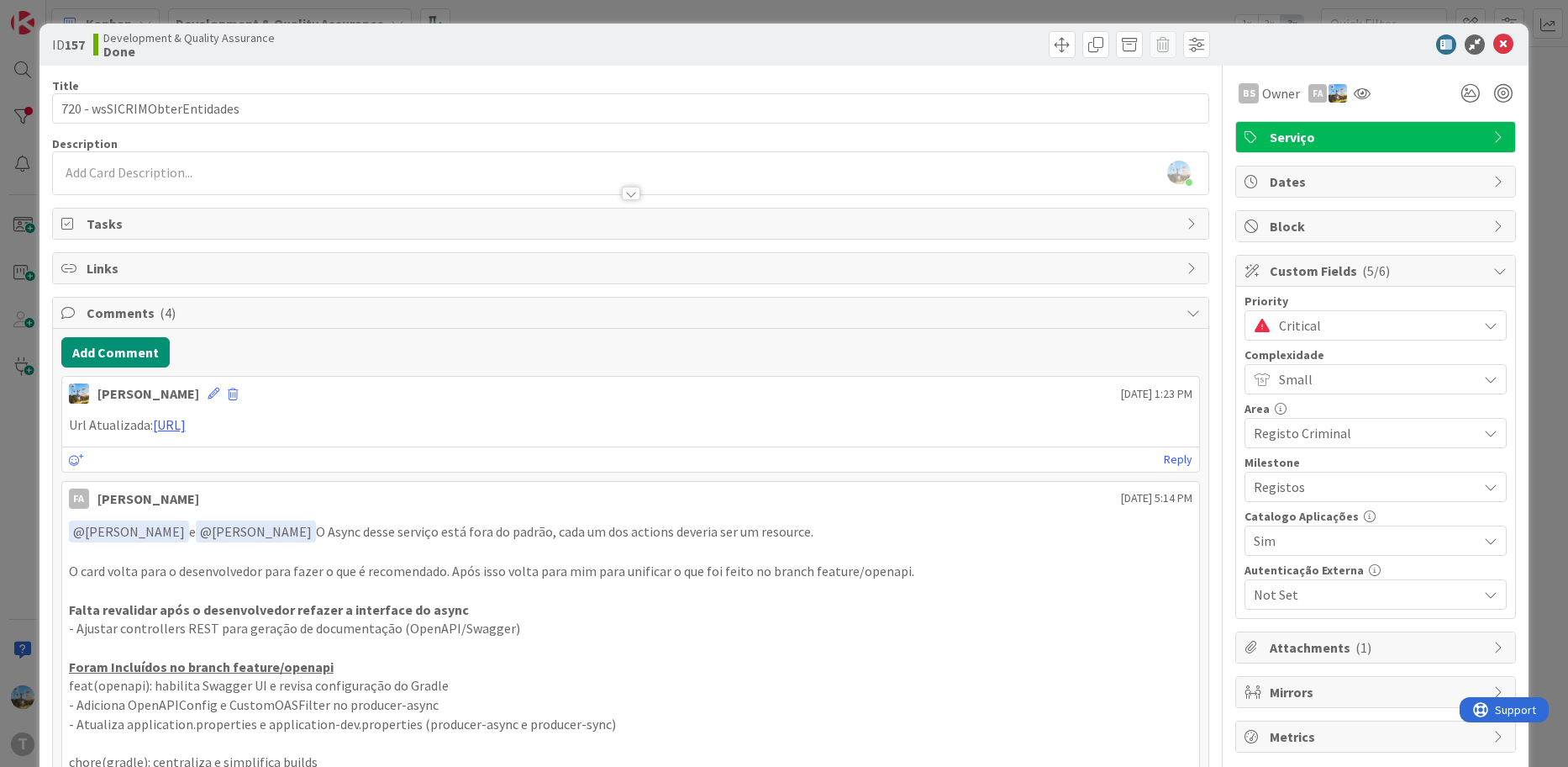
click at [1312, 323] on span "Critical" at bounding box center [1374, 326] width 190 height 24
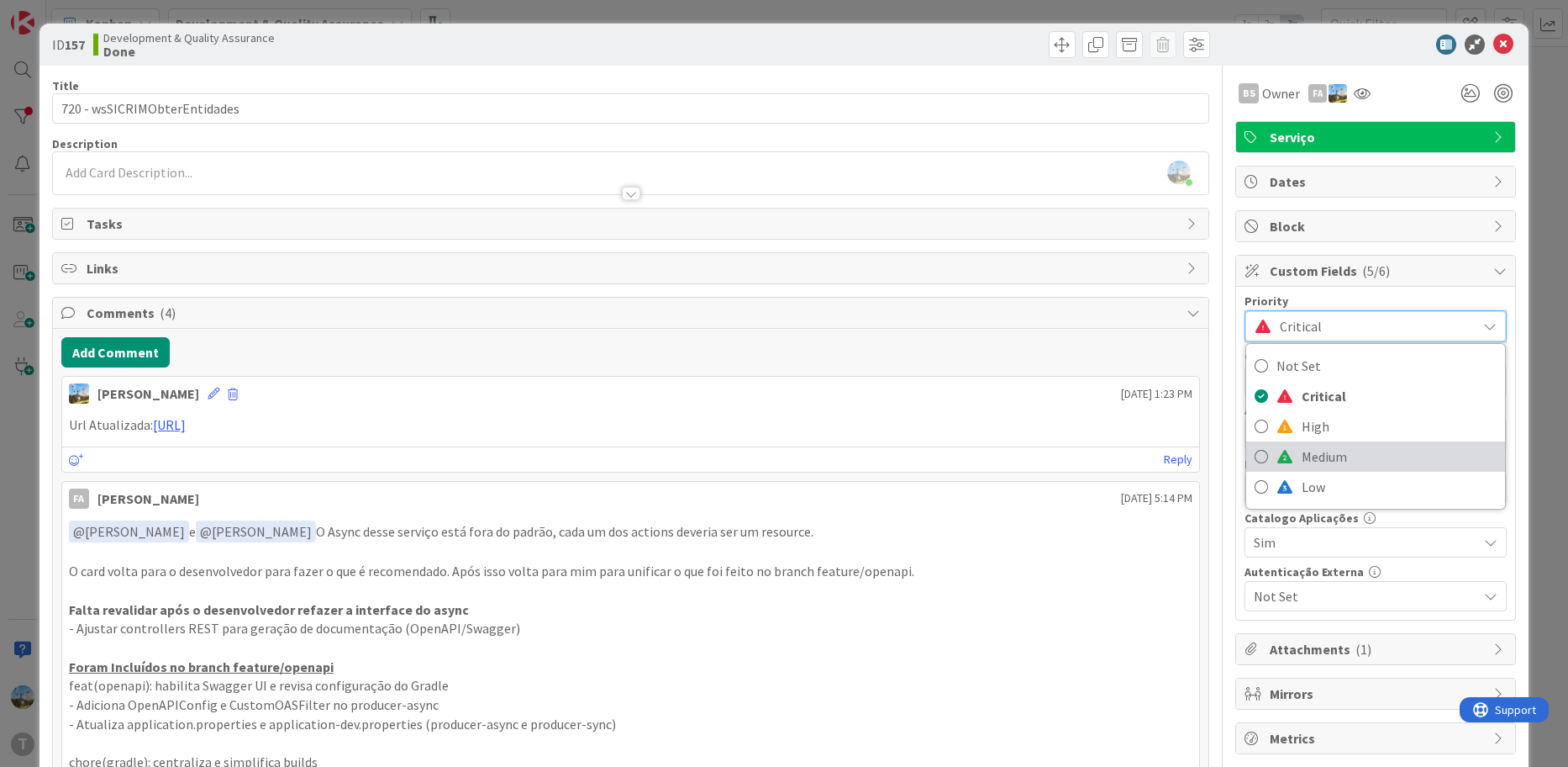
click at [1315, 449] on span "Medium" at bounding box center [1399, 457] width 195 height 25
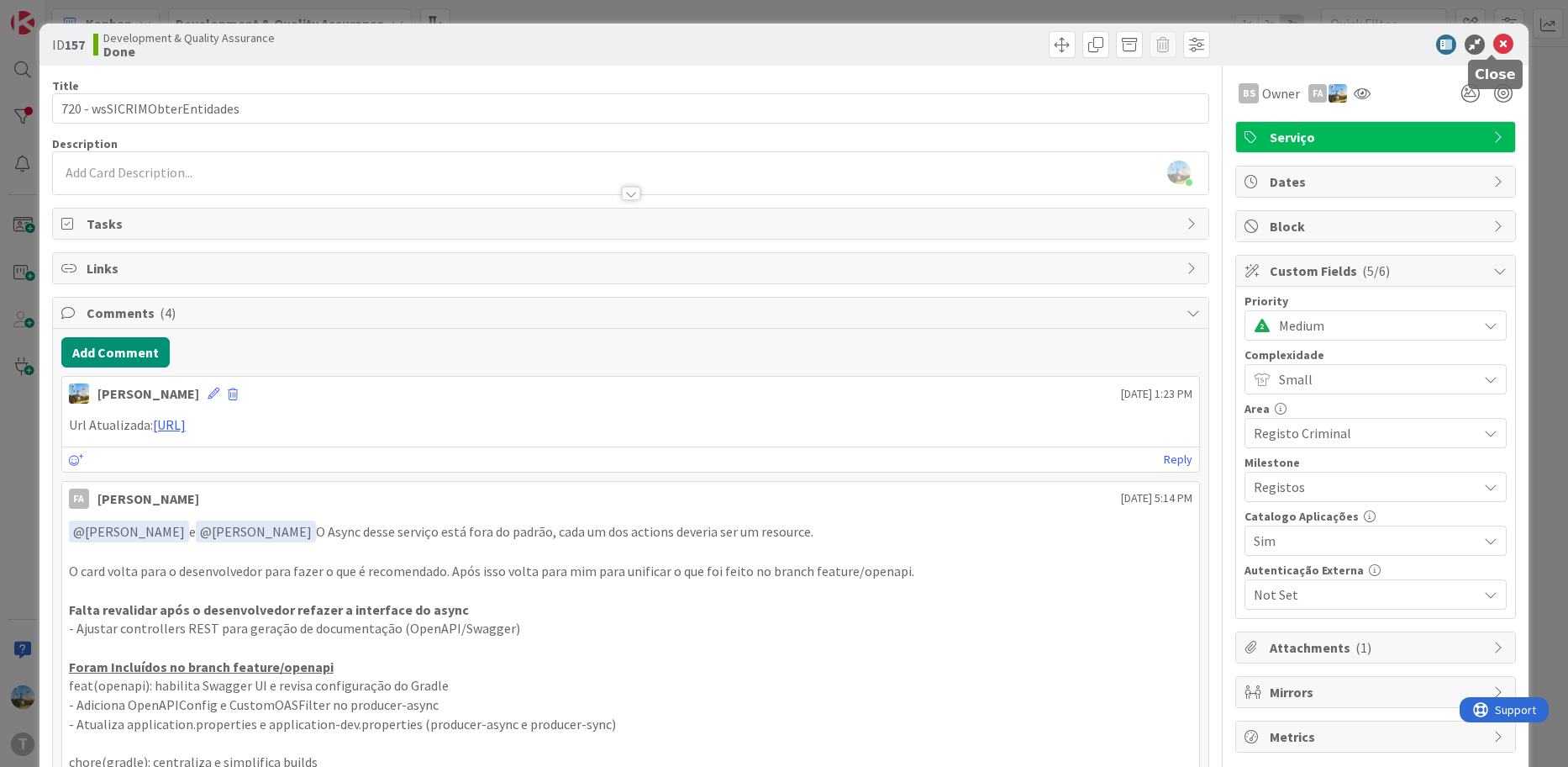
click at [1493, 44] on icon at bounding box center [1503, 45] width 20 height 20
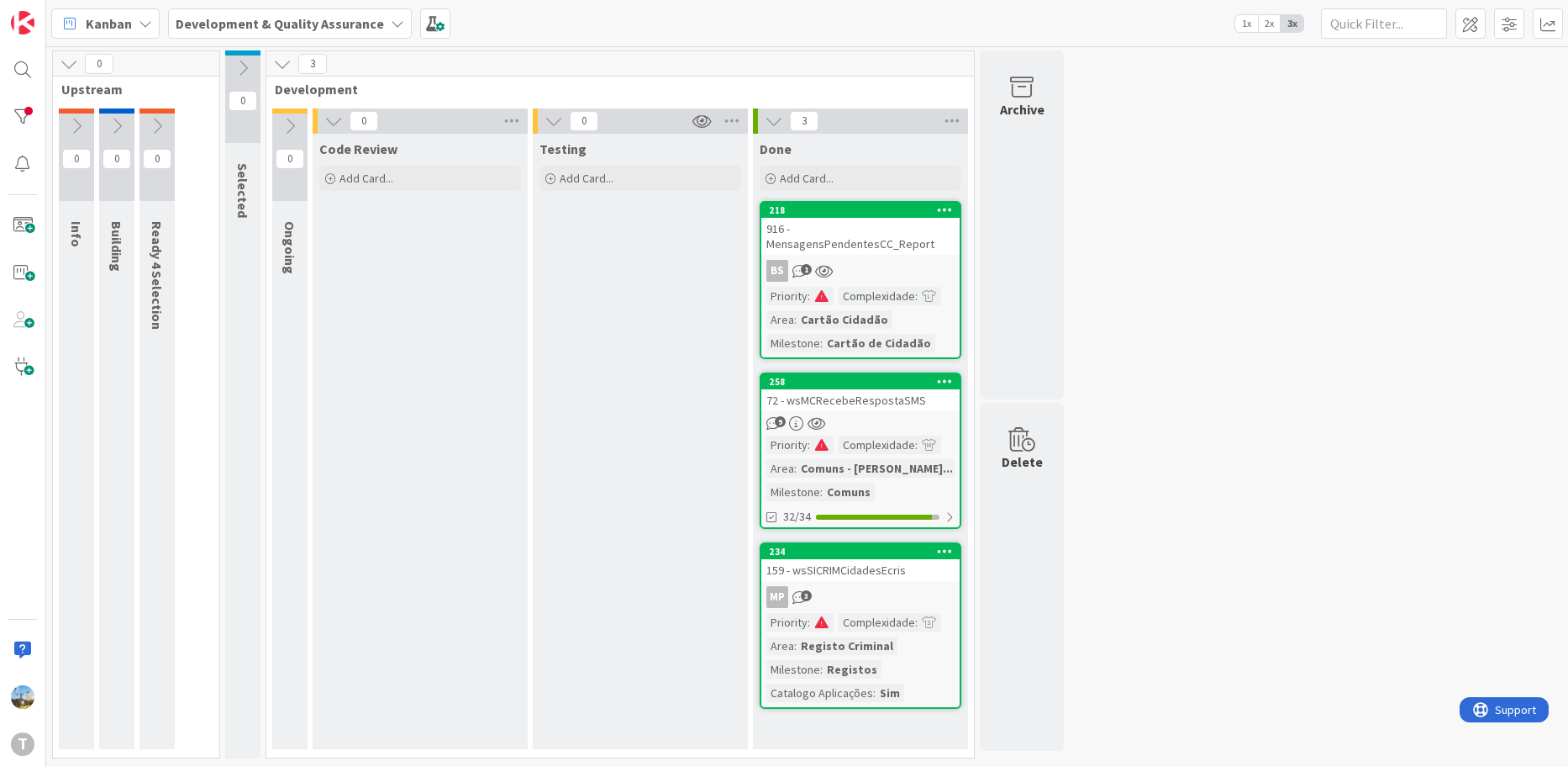
click at [634, 377] on div "Testing Add Card..." at bounding box center [640, 441] width 216 height 615
click at [869, 416] on div "9" at bounding box center [860, 423] width 198 height 15
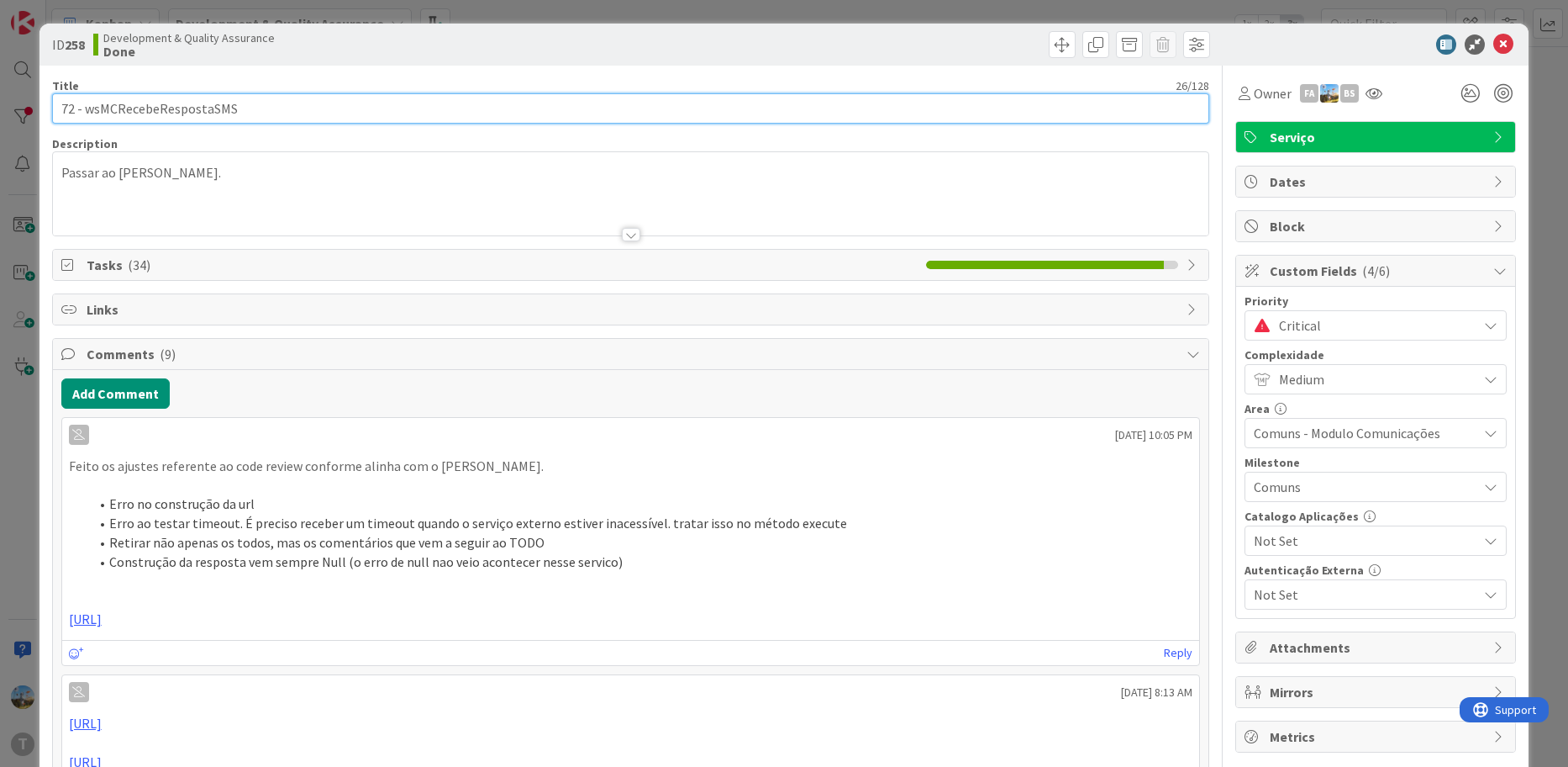
drag, startPoint x: 270, startPoint y: 113, endPoint x: 83, endPoint y: 106, distance: 187.1
click at [83, 106] on input "72 - wsMCRecebeRespostaSMS" at bounding box center [630, 108] width 1158 height 30
